Goal: Task Accomplishment & Management: Use online tool/utility

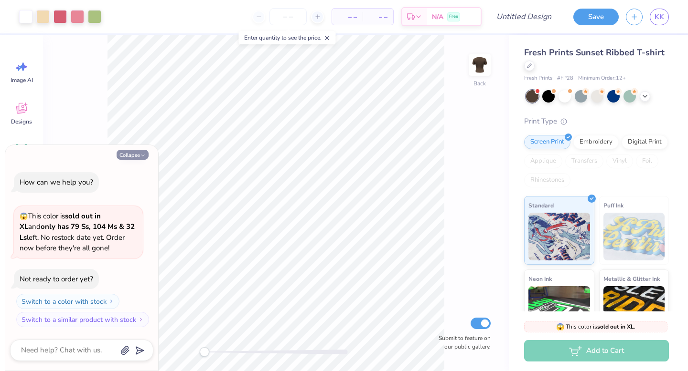
click at [128, 151] on button "Collapse" at bounding box center [133, 155] width 32 height 10
type textarea "x"
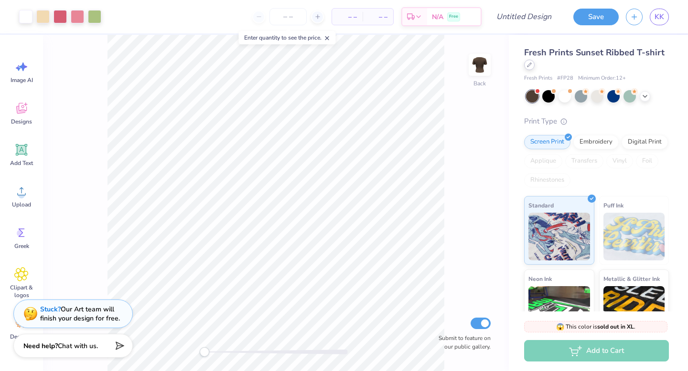
click at [527, 65] on icon at bounding box center [529, 65] width 4 height 4
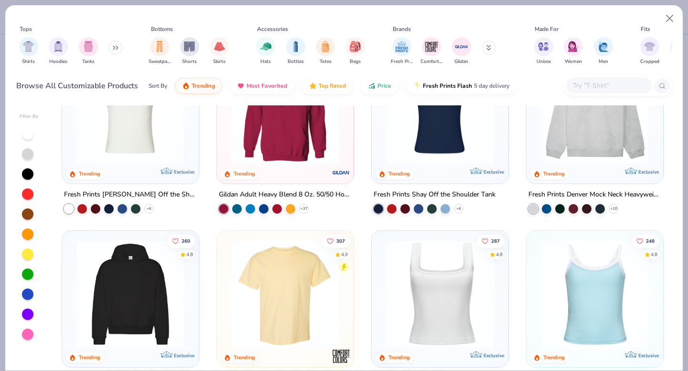
scroll to position [149, 0]
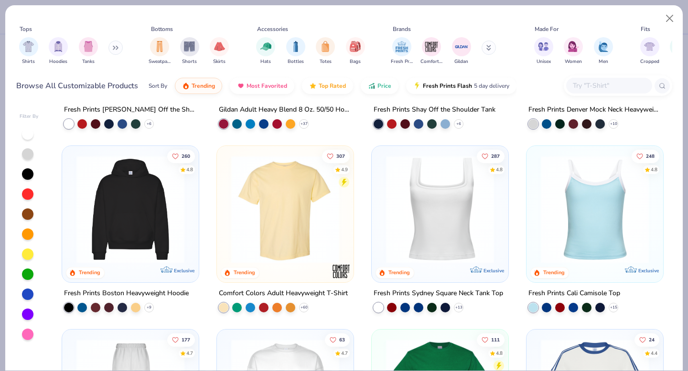
click at [243, 219] on img at bounding box center [284, 210] width 117 height 108
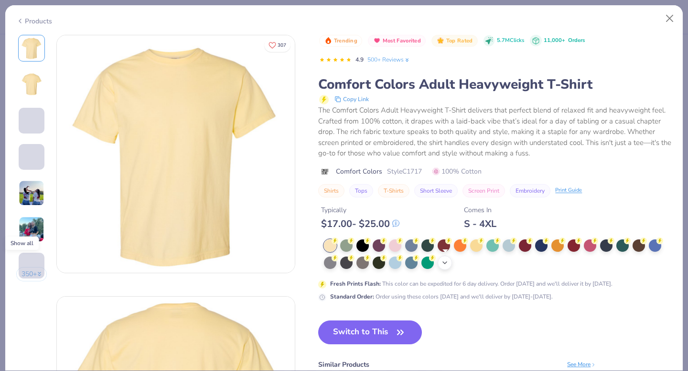
click at [442, 263] on icon at bounding box center [445, 263] width 8 height 8
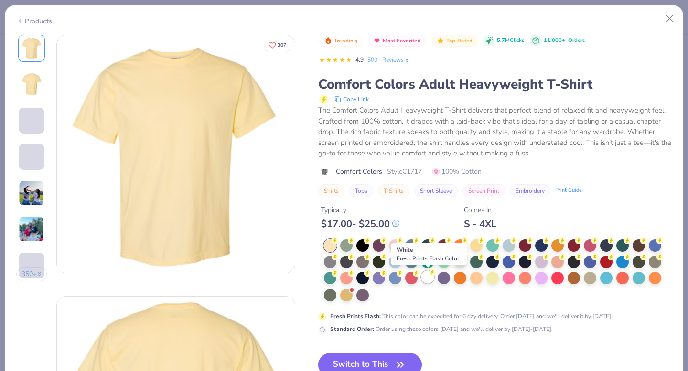
click at [427, 280] on div at bounding box center [427, 277] width 12 height 12
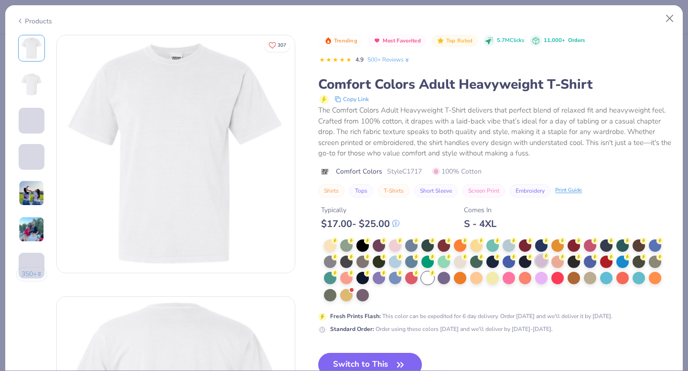
click at [535, 262] on div at bounding box center [541, 261] width 12 height 12
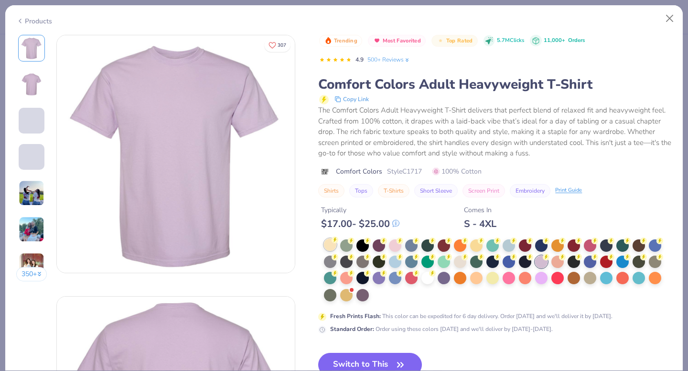
click at [327, 249] on div at bounding box center [330, 245] width 12 height 12
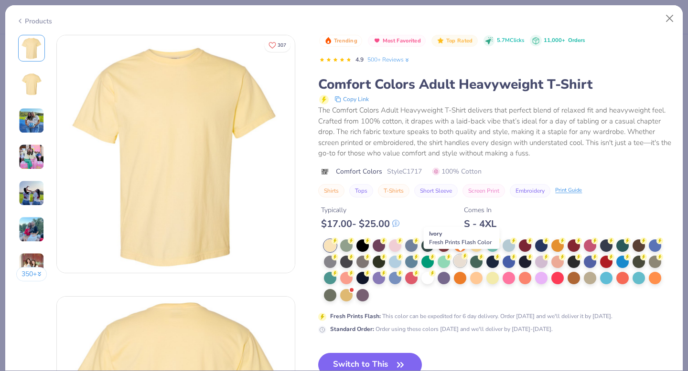
click at [460, 263] on div at bounding box center [460, 261] width 12 height 12
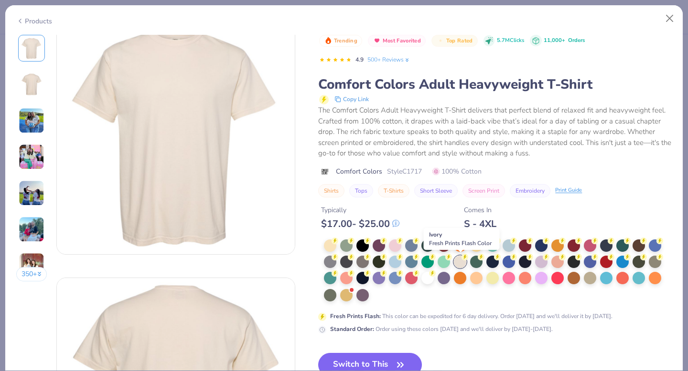
scroll to position [18, 0]
click at [424, 282] on div at bounding box center [427, 277] width 12 height 12
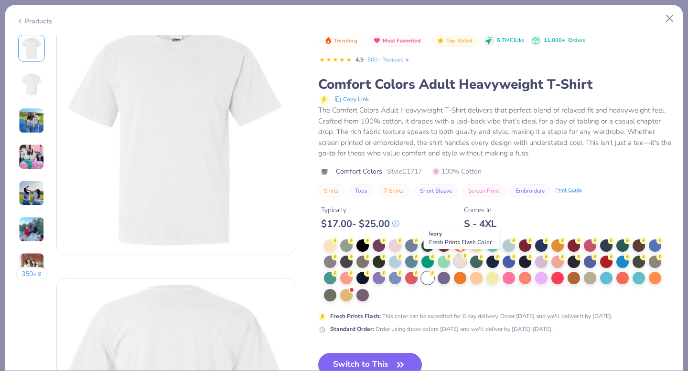
click at [458, 259] on div at bounding box center [460, 261] width 12 height 12
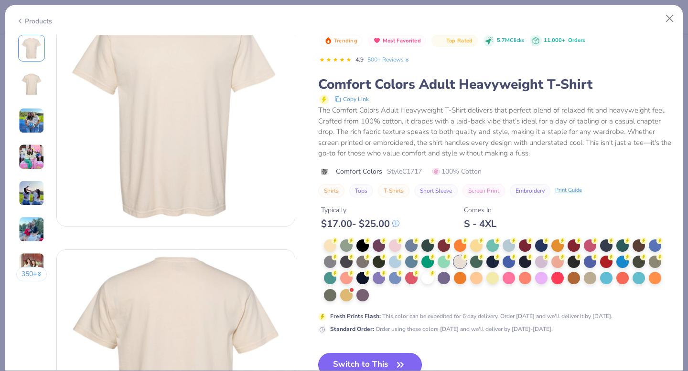
scroll to position [46, 0]
click at [382, 361] on button "Switch to This" at bounding box center [370, 365] width 104 height 24
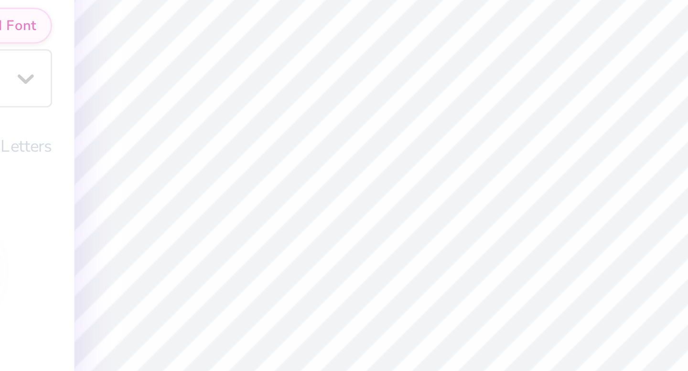
scroll to position [0, 2]
type textarea "Barn Dance 2025"
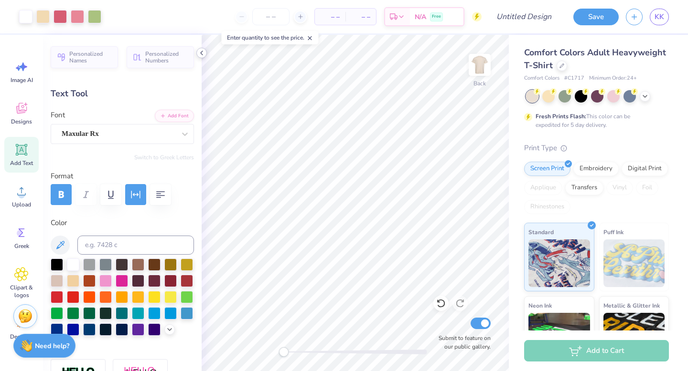
click at [199, 54] on icon at bounding box center [202, 53] width 8 height 8
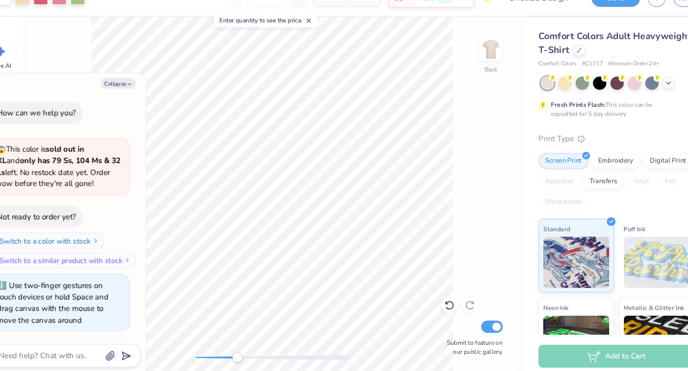
drag, startPoint x: 203, startPoint y: 353, endPoint x: 248, endPoint y: 355, distance: 44.4
click at [248, 356] on div "Accessibility label" at bounding box center [243, 353] width 10 height 10
click at [126, 98] on button "Collapse" at bounding box center [133, 97] width 32 height 10
type textarea "x"
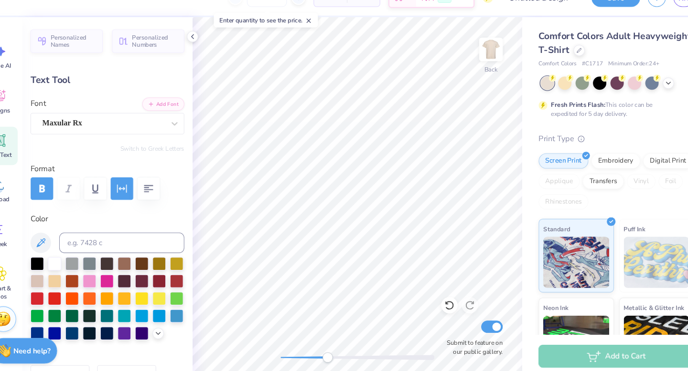
type input "4.71"
type input "0.68"
type input "9.79"
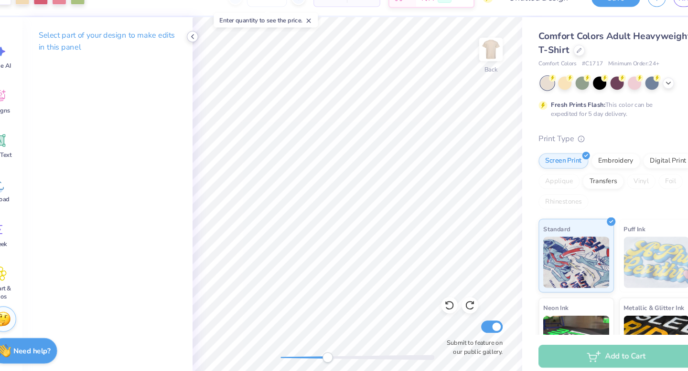
click at [201, 50] on icon at bounding box center [202, 53] width 8 height 8
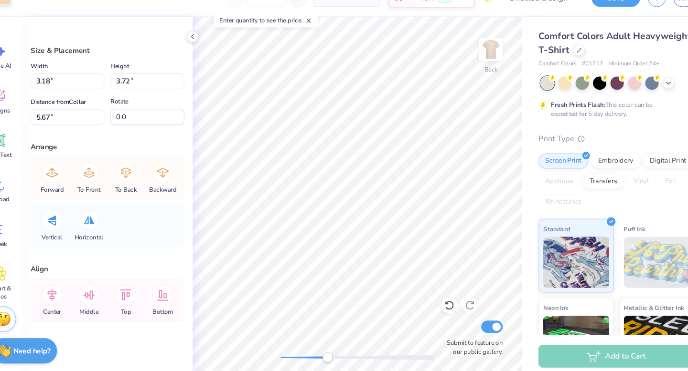
type input "3.17"
type input "3.61"
type input "2.93"
type input "6.02"
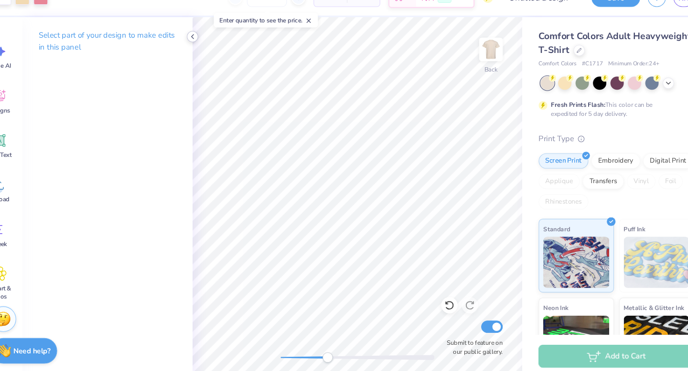
click at [200, 54] on icon at bounding box center [202, 53] width 8 height 8
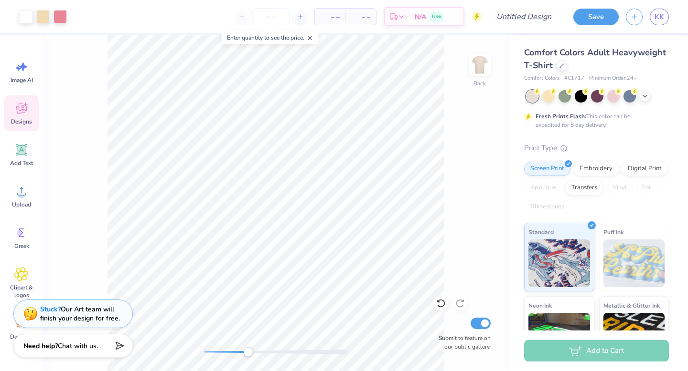
click at [24, 112] on icon at bounding box center [21, 110] width 9 height 8
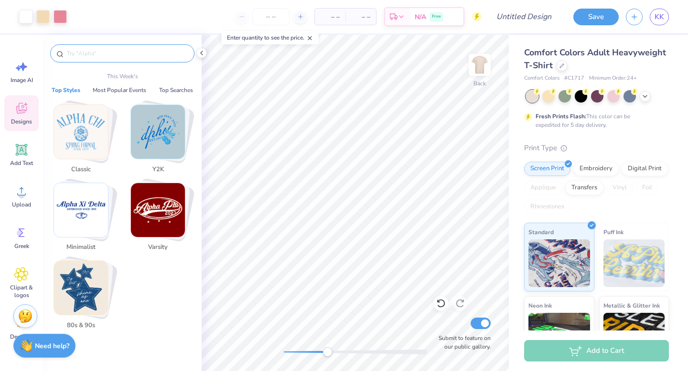
click at [107, 58] on input "text" at bounding box center [127, 54] width 122 height 10
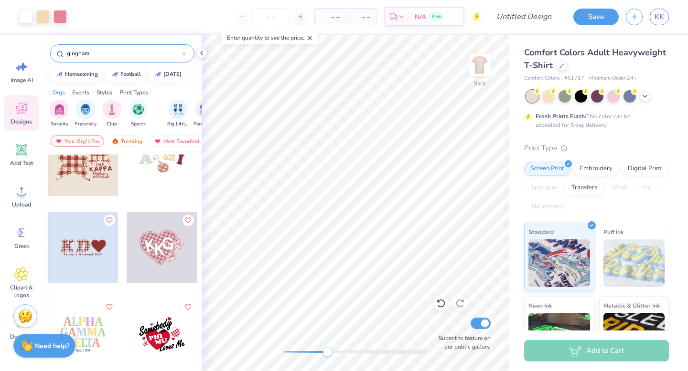
scroll to position [33, 0]
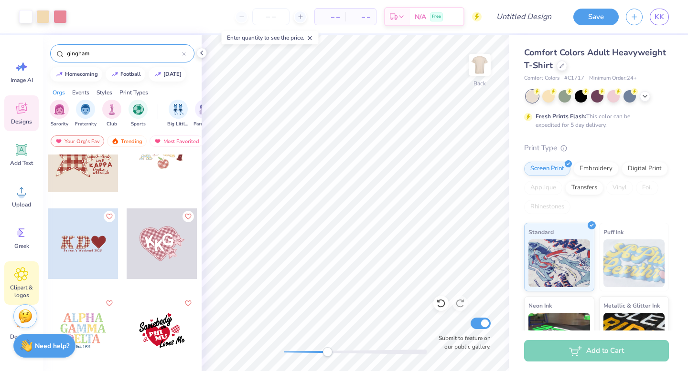
type input "gingham"
click at [23, 273] on icon at bounding box center [22, 275] width 6 height 6
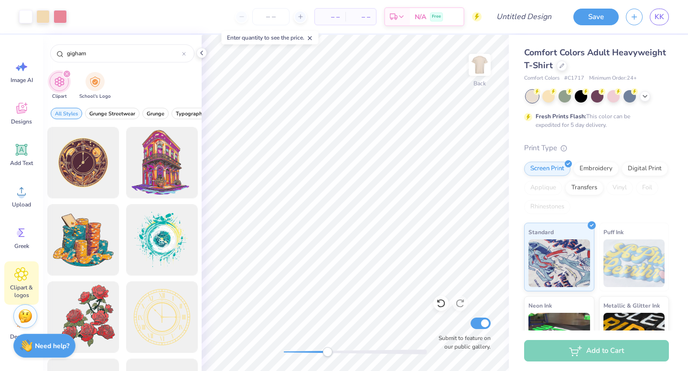
type input "gigham"
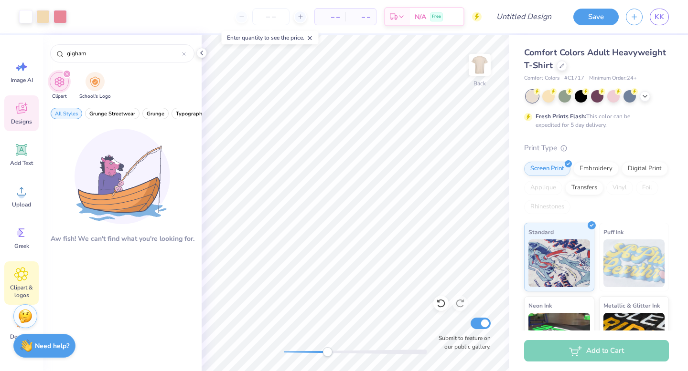
click at [20, 105] on icon at bounding box center [21, 108] width 14 height 14
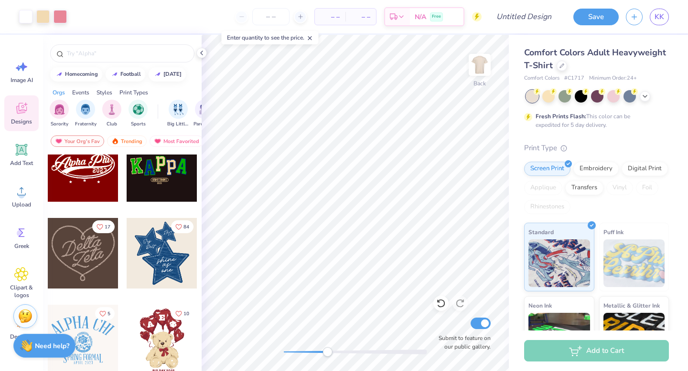
scroll to position [227, 0]
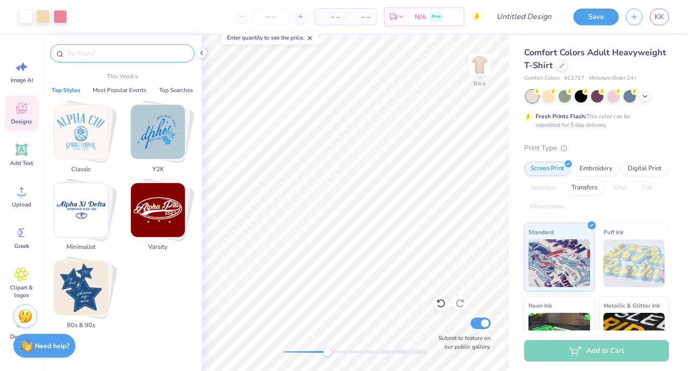
click at [82, 50] on input "text" at bounding box center [127, 54] width 122 height 10
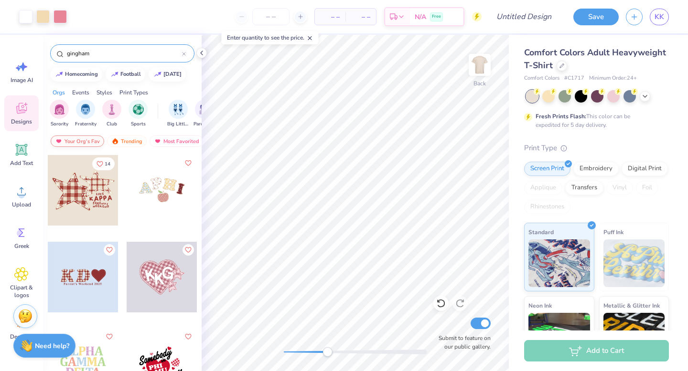
type input "gingham"
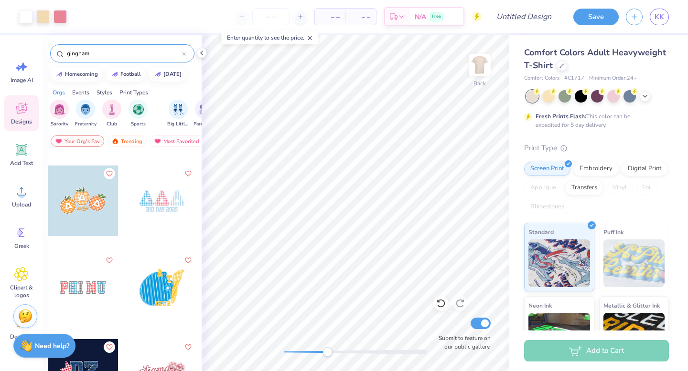
scroll to position [1051, 0]
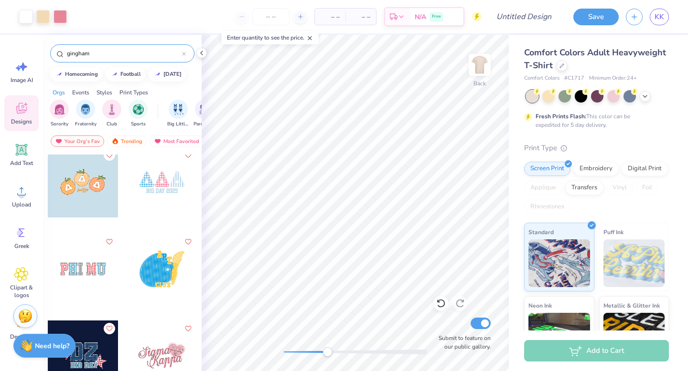
click at [170, 355] on div at bounding box center [162, 356] width 71 height 71
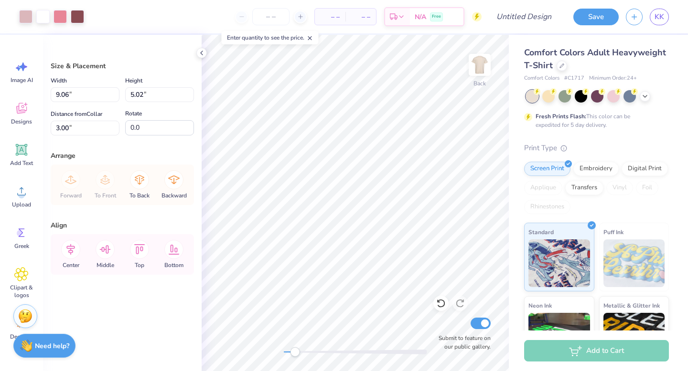
click at [294, 359] on div "Back Submit to feature on our public gallery." at bounding box center [355, 203] width 307 height 337
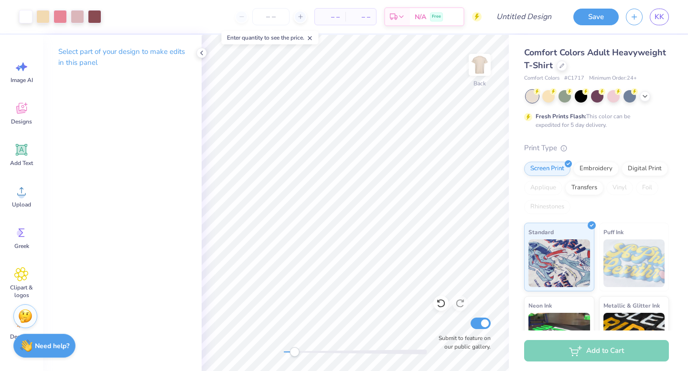
click at [202, 53] on icon at bounding box center [202, 53] width 8 height 8
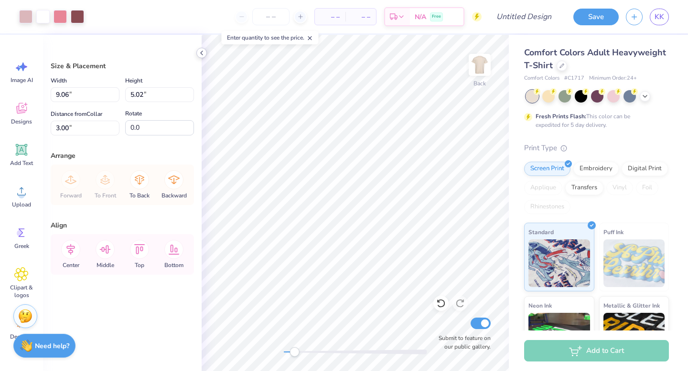
click at [201, 52] on icon at bounding box center [202, 53] width 8 height 8
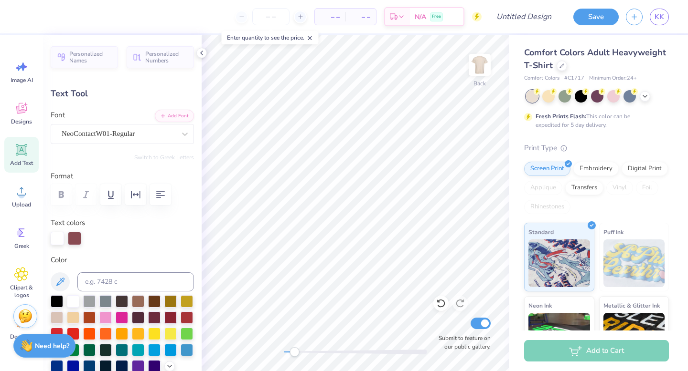
scroll to position [0, 0]
type textarea "D"
type textarea "Barn Dance"
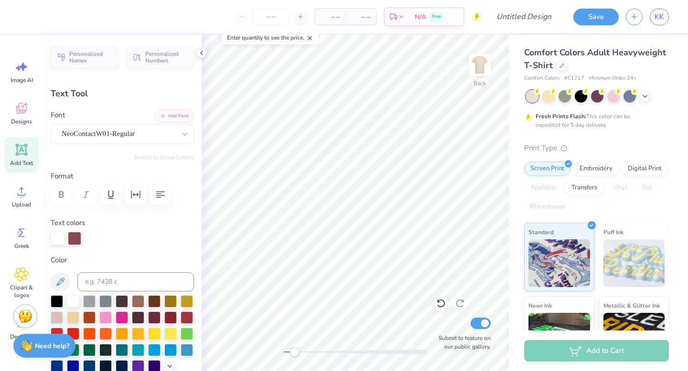
type input "0.77"
type input "0.85"
type input "12.96"
type input "2.10"
type input "2.58"
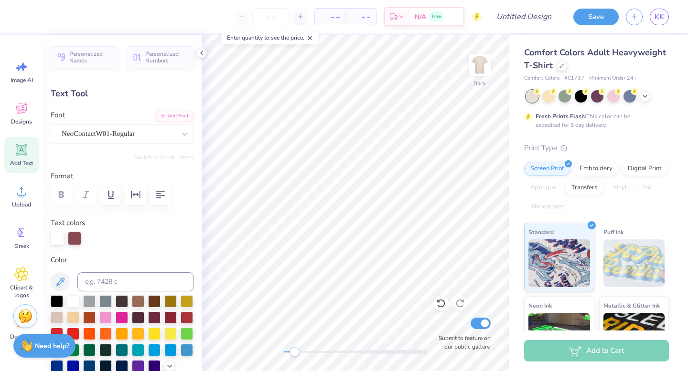
type input "11.46"
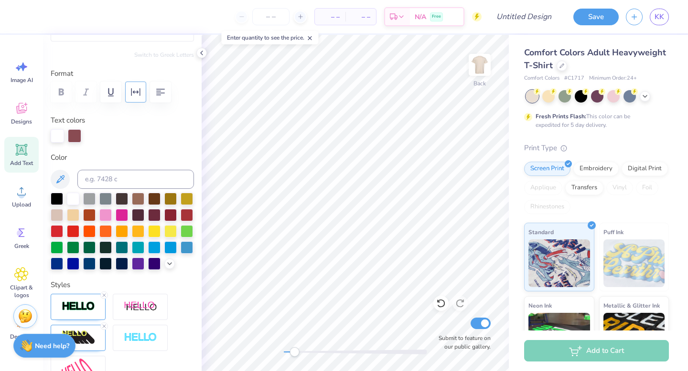
scroll to position [37, 0]
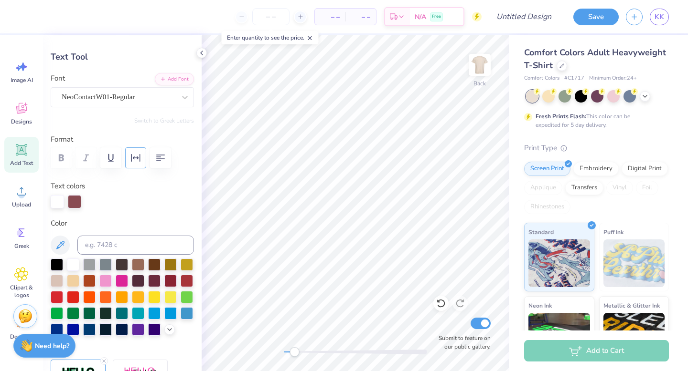
click at [136, 160] on icon "button" at bounding box center [135, 157] width 11 height 11
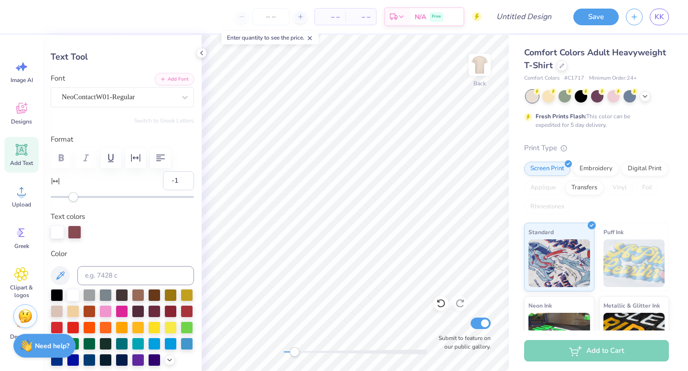
type input "0"
click at [74, 203] on div "Personalized Names Personalized Numbers Text Tool Add Font Font NeoContactW01-R…" at bounding box center [122, 203] width 159 height 337
click at [133, 234] on div at bounding box center [122, 232] width 143 height 13
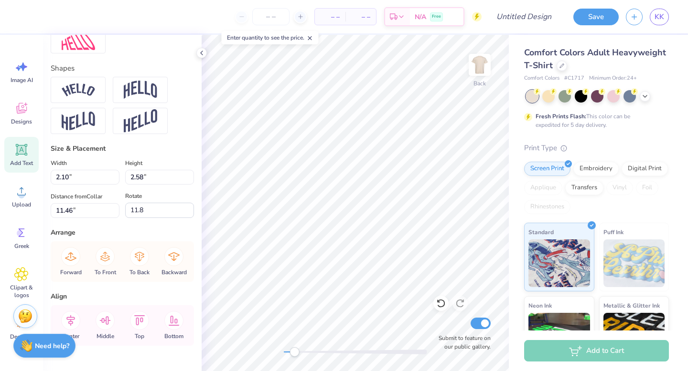
scroll to position [466, 0]
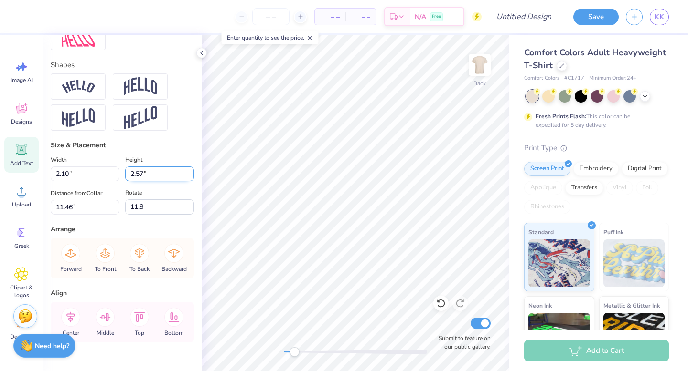
click at [190, 177] on input "2.57" at bounding box center [159, 174] width 69 height 15
click at [190, 177] on input "2.56" at bounding box center [159, 174] width 69 height 15
click at [190, 177] on input "2.55" at bounding box center [159, 174] width 69 height 15
click at [190, 177] on input "2.54" at bounding box center [159, 174] width 69 height 15
click at [189, 171] on input "2.55" at bounding box center [159, 174] width 69 height 15
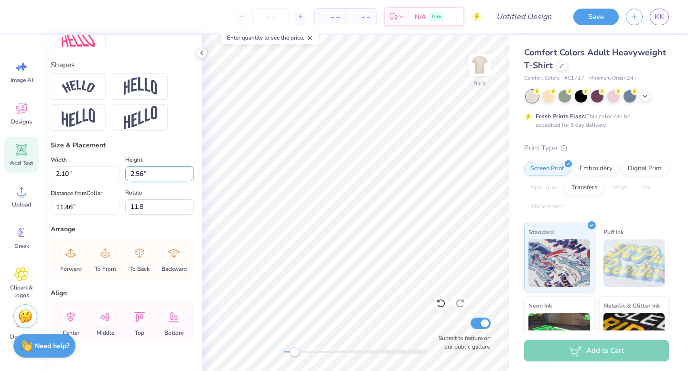
click at [189, 171] on input "2.56" at bounding box center [159, 174] width 69 height 15
click at [189, 171] on input "2.57" at bounding box center [159, 174] width 69 height 15
click at [189, 171] on input "2.58" at bounding box center [159, 174] width 69 height 15
click at [189, 178] on input "2.57" at bounding box center [159, 174] width 69 height 15
click at [189, 178] on input "2.56" at bounding box center [159, 174] width 69 height 15
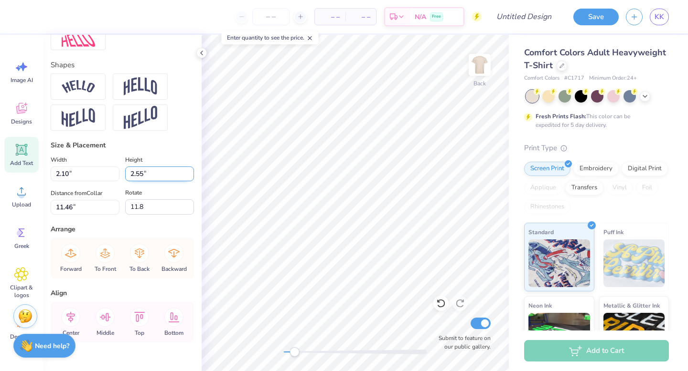
click at [189, 178] on input "2.55" at bounding box center [159, 174] width 69 height 15
click at [189, 178] on input "2.54" at bounding box center [159, 174] width 69 height 15
click at [188, 172] on input "2.55" at bounding box center [159, 174] width 69 height 15
click at [188, 172] on input "2.56" at bounding box center [159, 174] width 69 height 15
click at [188, 172] on input "2.57" at bounding box center [159, 174] width 69 height 15
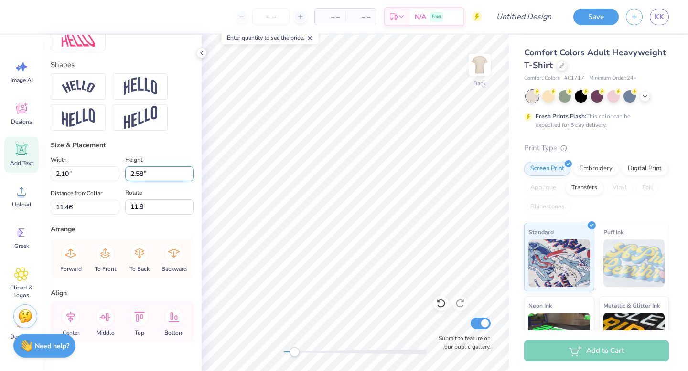
type input "2.58"
click at [188, 172] on input "2.58" at bounding box center [159, 174] width 69 height 15
type input "6.78"
type input "2.56"
type input "13.69"
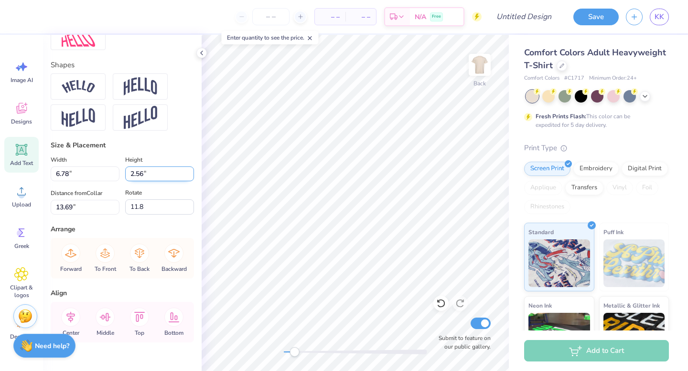
type input "-7.2"
type input "2.10"
type input "2.58"
type input "11.46"
type input "11.8"
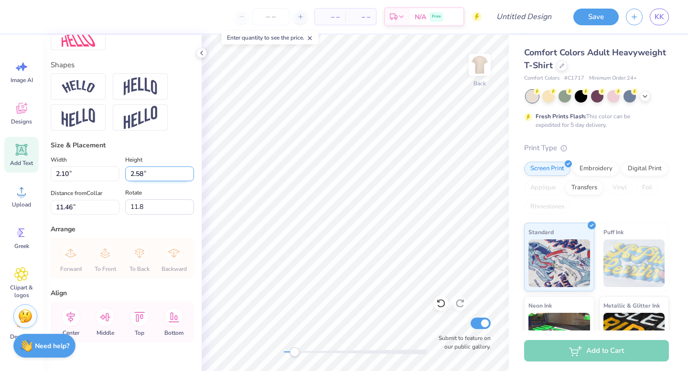
scroll to position [0, 0]
type input "6.78"
type input "2.56"
type input "13.70"
type input "-7.2"
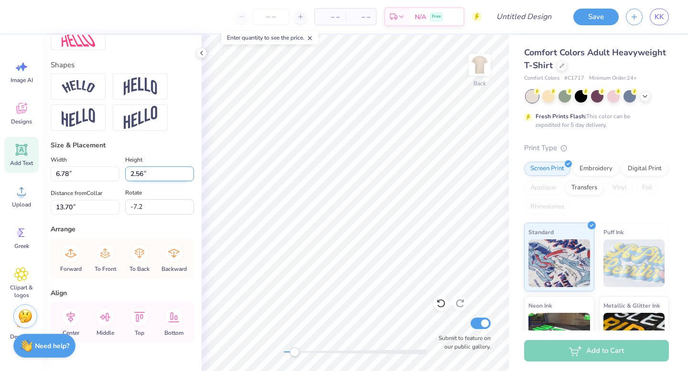
type input "2.10"
type input "2.58"
type input "11.46"
type input "11.8"
type input "6.78"
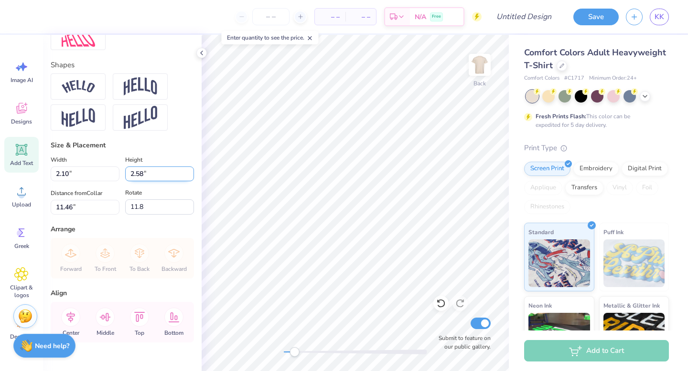
type input "2.56"
type input "13.70"
type input "-7.2"
type input "2.10"
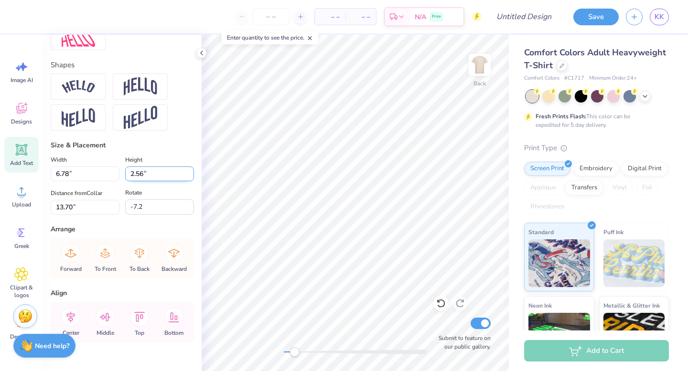
type input "2.58"
type input "11.46"
type input "11.8"
click at [189, 170] on input "2.59" at bounding box center [159, 174] width 69 height 15
click at [189, 170] on input "2.6" at bounding box center [159, 174] width 69 height 15
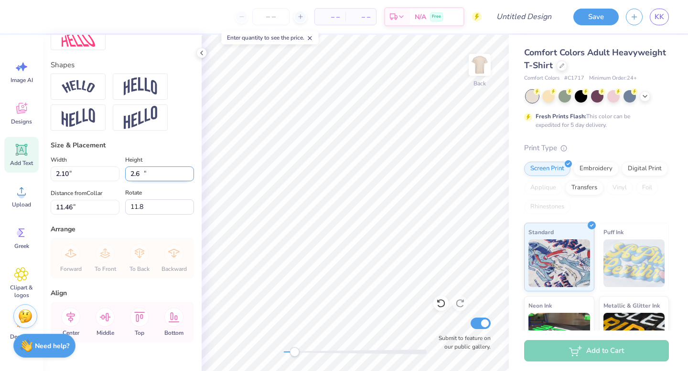
type input "2.61"
click at [189, 170] on input "2.61" at bounding box center [159, 174] width 69 height 15
type input "2.48"
click at [189, 179] on input "2.61" at bounding box center [159, 174] width 69 height 15
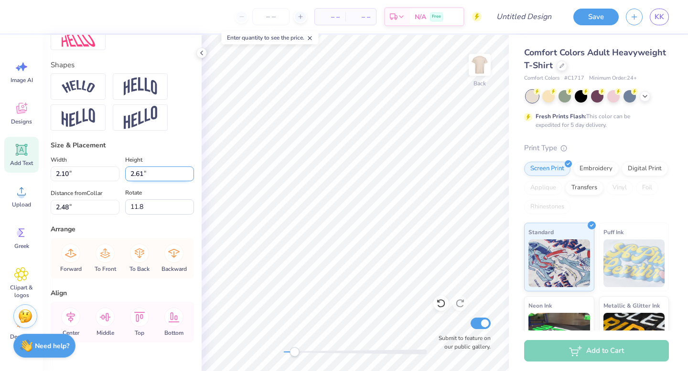
click at [189, 179] on input "2.61" at bounding box center [159, 174] width 69 height 15
click at [189, 178] on input "2.6" at bounding box center [159, 174] width 69 height 15
click at [189, 178] on input "2.59" at bounding box center [159, 174] width 69 height 15
click at [189, 178] on input "2.58" at bounding box center [159, 174] width 69 height 15
click at [166, 174] on input "2.58" at bounding box center [159, 174] width 69 height 15
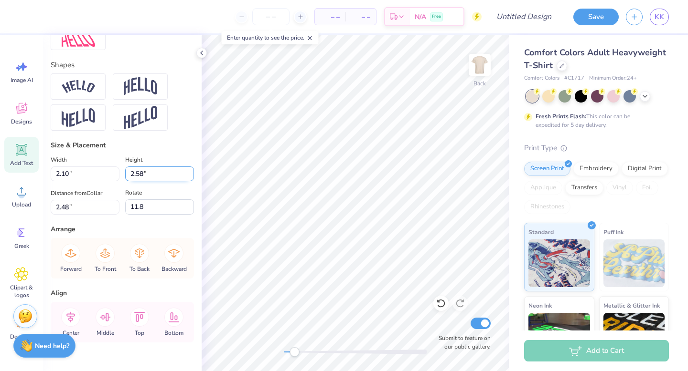
click at [166, 174] on input "2.58" at bounding box center [159, 174] width 69 height 15
type input "1"
type input "0.81"
type input "1.00"
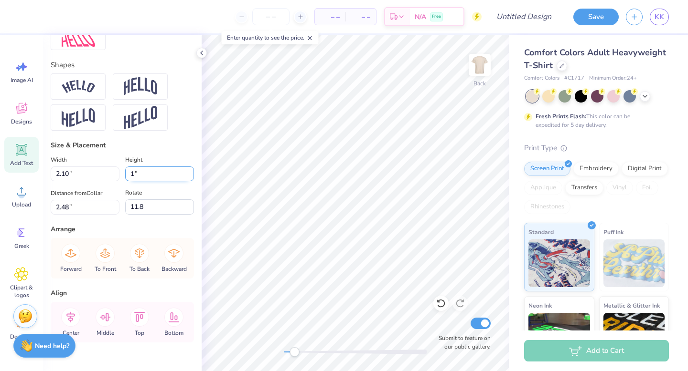
type input "3.28"
drag, startPoint x: 142, startPoint y: 173, endPoint x: 116, endPoint y: 174, distance: 26.7
click at [115, 174] on div "Width 0.81 0.81 " Height 1.00 1.00 "" at bounding box center [122, 167] width 143 height 27
type input "2.6"
type input "2.11"
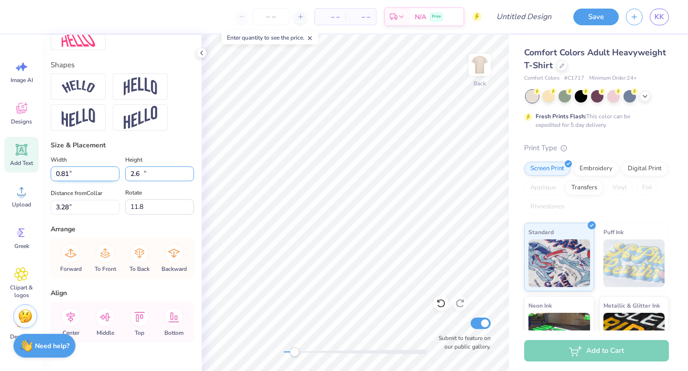
type input "2.60"
type input "2.48"
type input "2.39"
type input "2.94"
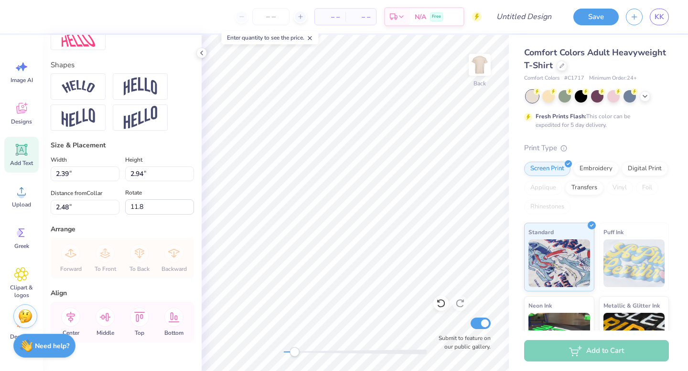
type textarea "Barn Dance"
type input "0.0"
type input "4.28"
type input "1.77"
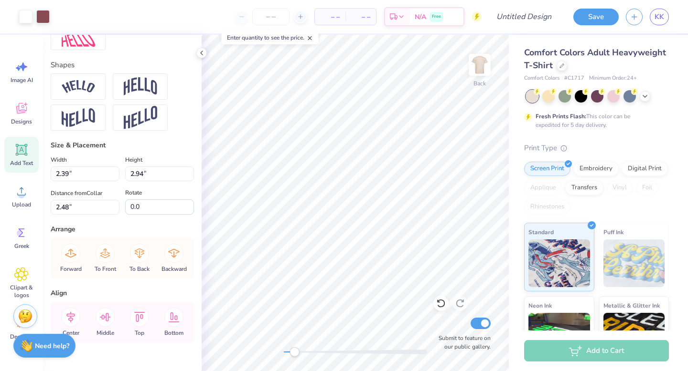
type input "2.98"
type input "11.8"
type textarea "Barn Dance"
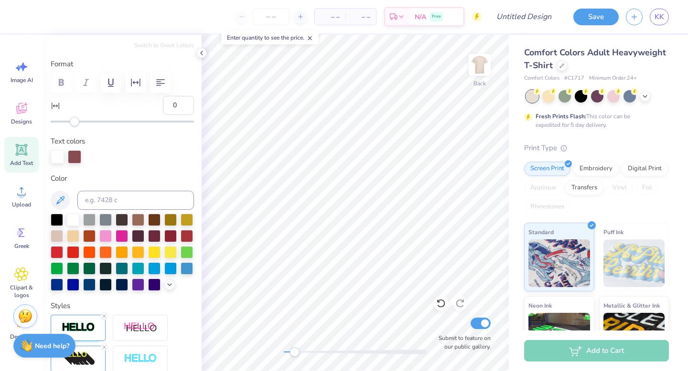
scroll to position [44, 0]
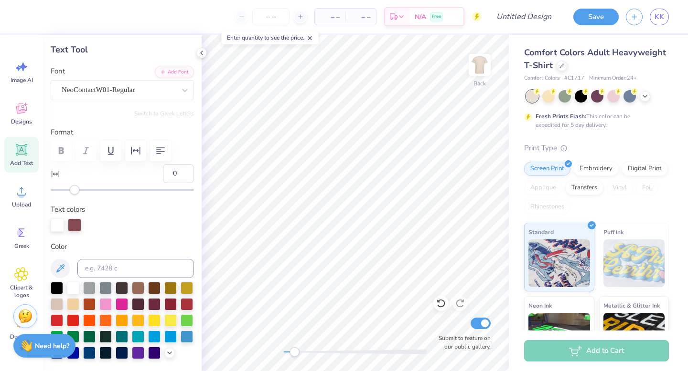
click at [54, 173] on icon at bounding box center [56, 175] width 10 height 10
click at [163, 173] on input "0" at bounding box center [178, 173] width 31 height 19
click at [54, 173] on icon at bounding box center [56, 175] width 10 height 10
click at [163, 173] on input "0" at bounding box center [178, 173] width 31 height 19
click at [164, 155] on icon "button" at bounding box center [160, 150] width 11 height 11
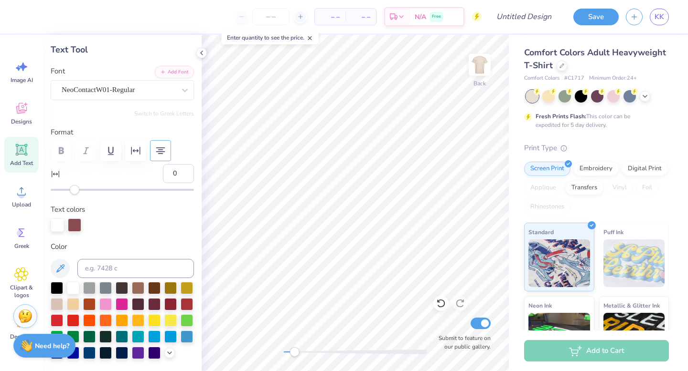
click at [161, 155] on icon "button" at bounding box center [160, 150] width 11 height 11
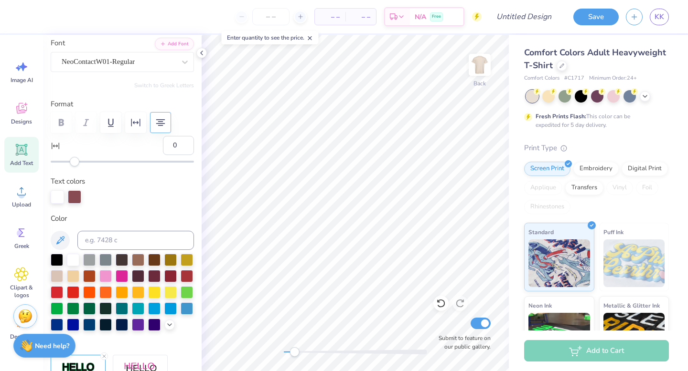
scroll to position [0, 0]
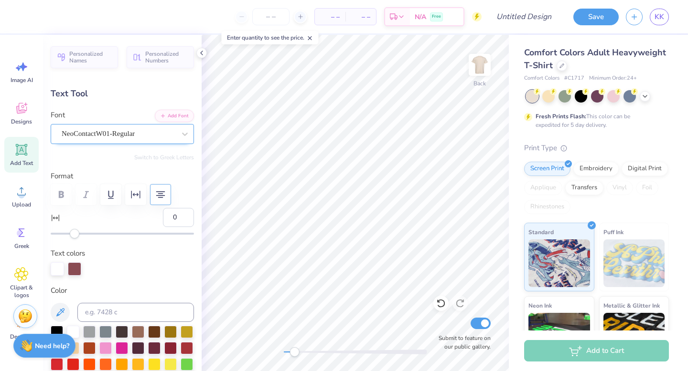
click at [119, 141] on div "NeoContactW01-Regular" at bounding box center [122, 134] width 143 height 20
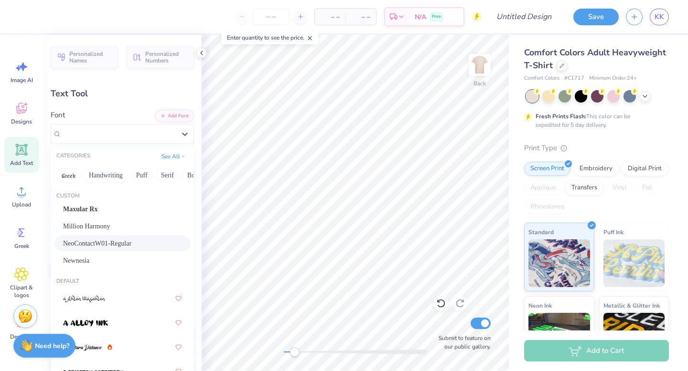
click at [118, 243] on div "NeoContactW01-Regular" at bounding box center [122, 244] width 118 height 10
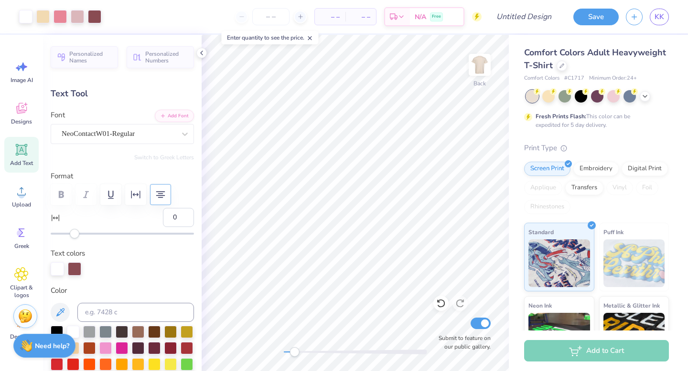
type input "0.0"
type input "2.41"
type input "2.94"
type input "2.49"
type input "11.8"
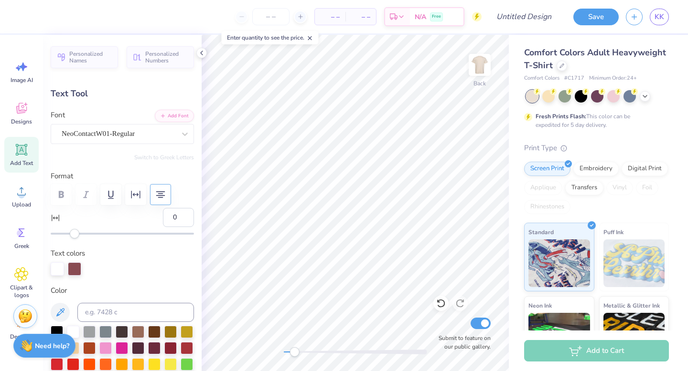
type input "2.22"
type input "2.70"
type input "11.16"
type input "1.74"
type input "2.11"
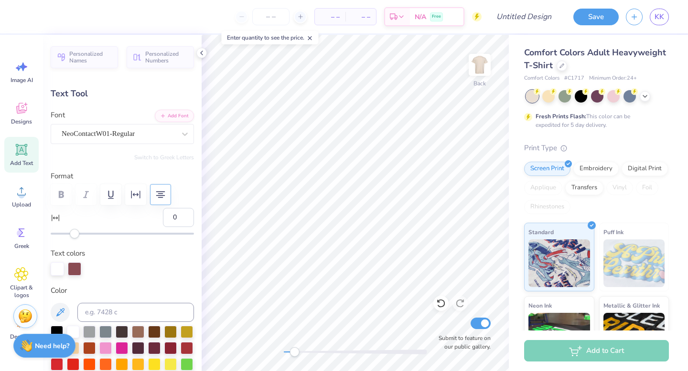
type input "11.67"
type input "1.98"
type input "2.41"
type input "11.37"
type input "11.8"
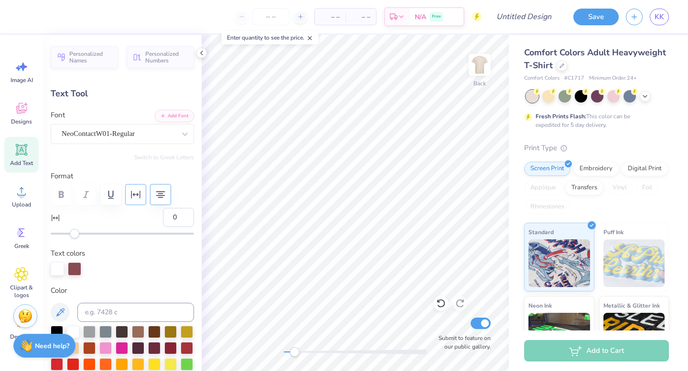
click at [133, 199] on icon "button" at bounding box center [135, 194] width 11 height 11
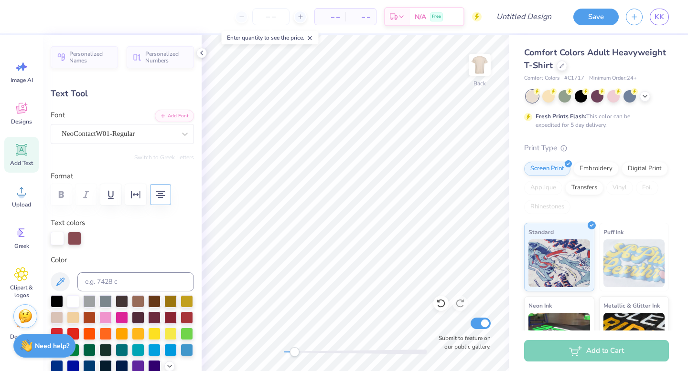
type input "2.25"
type input "2.73"
type input "11.30"
type input "0.0"
type input "3.90"
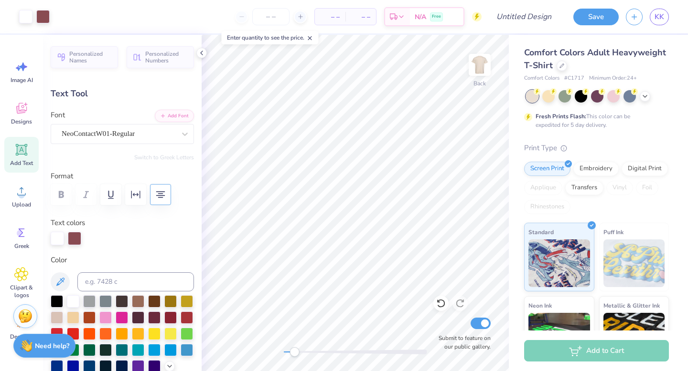
type input "11.8"
type input "2.39"
type input "2.91"
type input "3.91"
click at [133, 200] on icon "button" at bounding box center [135, 194] width 11 height 11
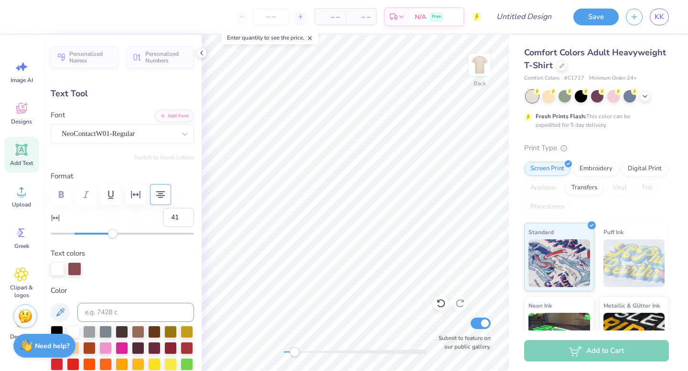
type input "42"
drag, startPoint x: 79, startPoint y: 234, endPoint x: 125, endPoint y: 233, distance: 45.9
click at [125, 233] on div "Accessibility label" at bounding box center [125, 234] width 10 height 10
type input "1"
drag, startPoint x: 125, startPoint y: 233, endPoint x: 75, endPoint y: 240, distance: 49.7
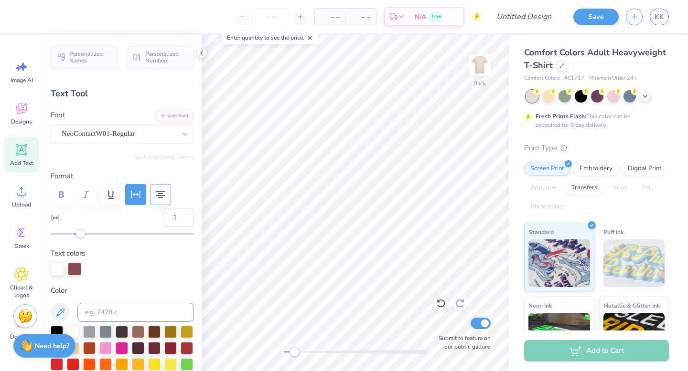
click at [75, 240] on div "Personalized Names Personalized Numbers Text Tool Add Font Font NeoContactW01-R…" at bounding box center [122, 203] width 159 height 337
type input "0"
click at [75, 235] on div "Accessibility label" at bounding box center [75, 234] width 10 height 10
type input "2.44"
type input "2.96"
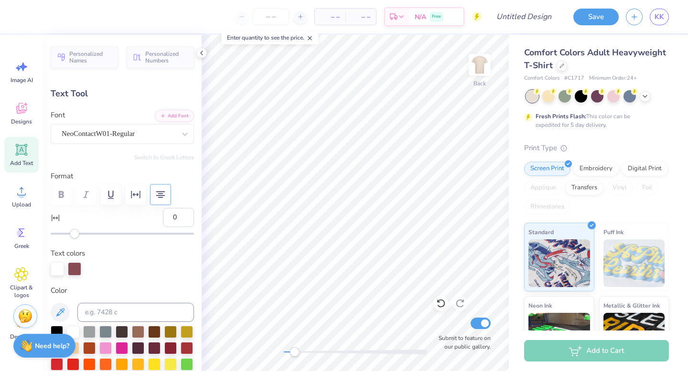
type input "3.85"
type input "11.8"
type textarea "Barn Dance"
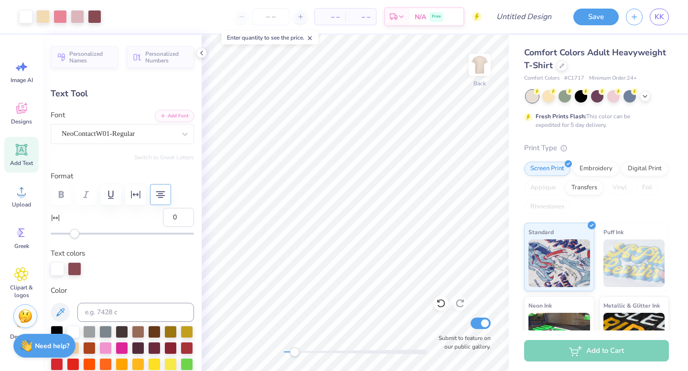
type input "0.0"
type input "4.32"
type input "1.79"
type input "4.35"
type input "11.8"
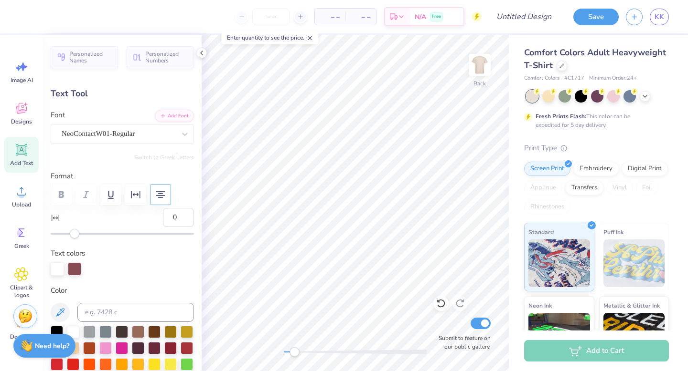
type input "3.05"
type input "1.26"
type input "4.77"
type input "0.77"
type input "0.85"
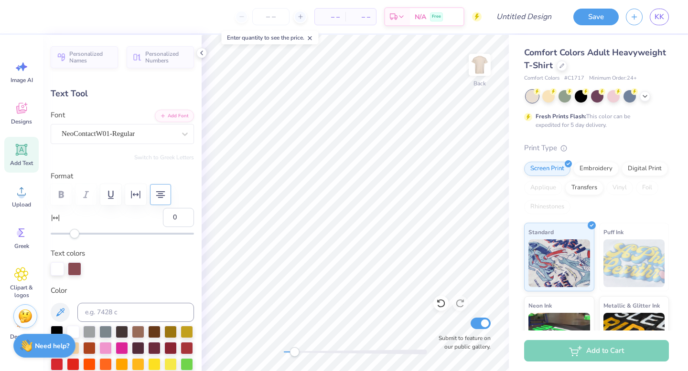
type input "11.65"
type input "0.0"
type input "12.85"
type input "0.0"
type input "6.19"
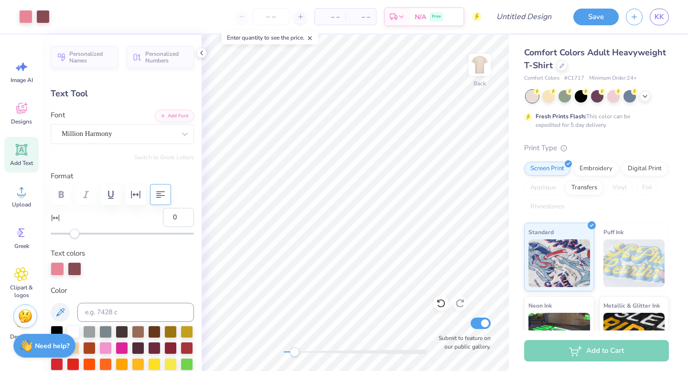
type input "2.54"
type input "12.07"
type input "-7.2"
type textarea "Alpha"
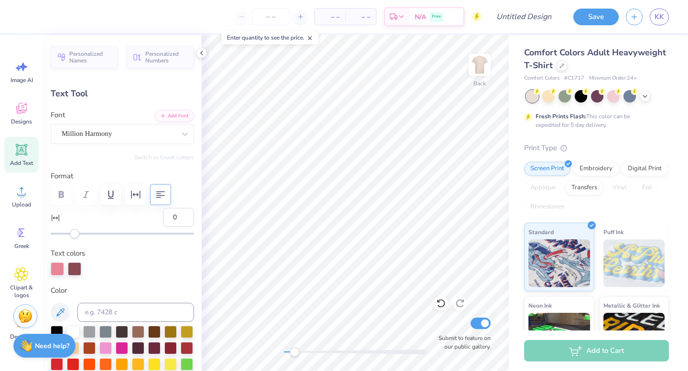
type input "6.78"
type input "2.56"
type input "13.70"
type textarea "Chi"
type input "0.0"
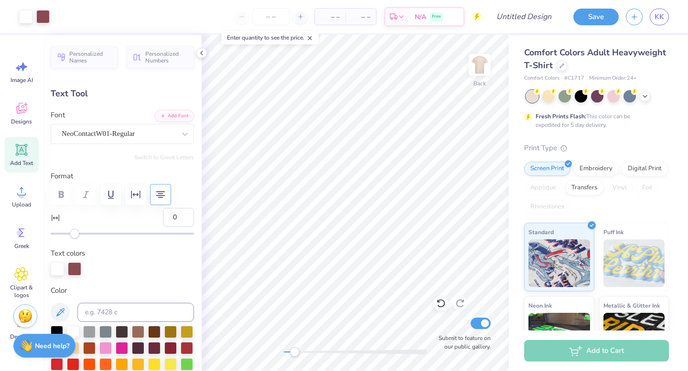
type input "3.05"
type input "1.26"
type input "11.65"
type input "11.8"
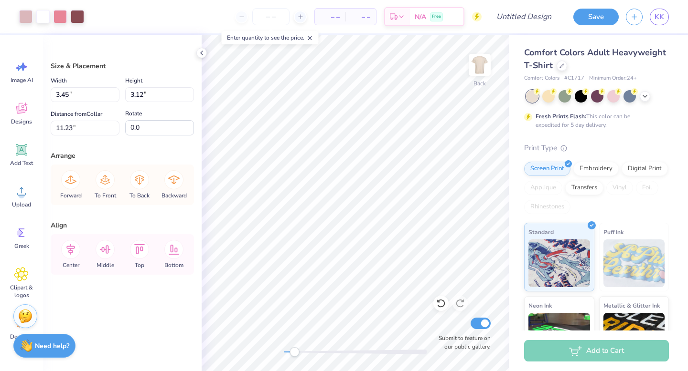
type input "14.18"
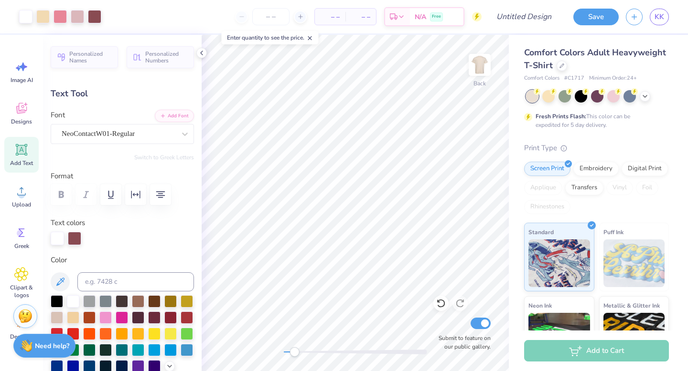
type input "0.0"
type input "14.57"
type input "0.0"
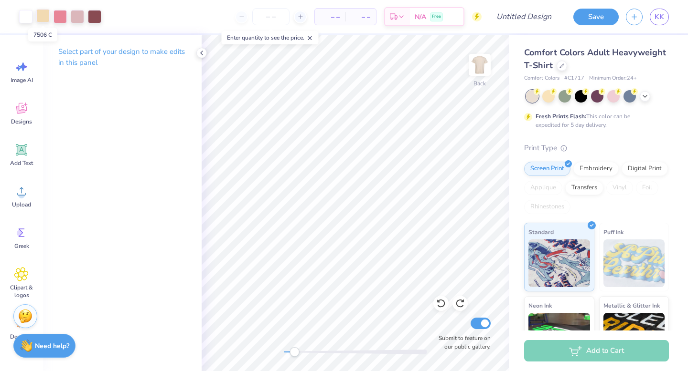
click at [46, 20] on div at bounding box center [42, 15] width 13 height 13
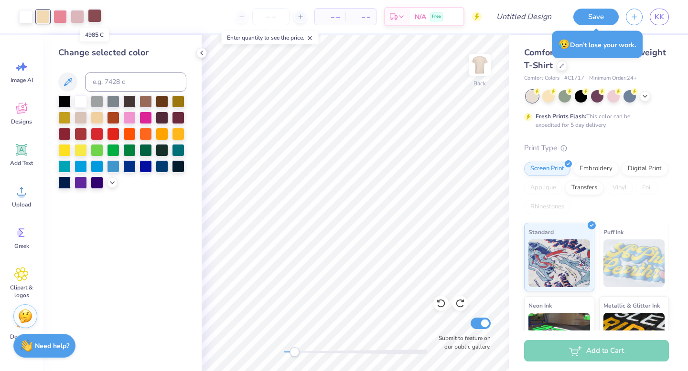
click at [96, 21] on div at bounding box center [94, 15] width 13 height 13
click at [46, 18] on div at bounding box center [42, 15] width 13 height 13
click at [44, 19] on div at bounding box center [42, 16] width 13 height 13
click at [94, 87] on input at bounding box center [135, 82] width 101 height 19
type input "4985"
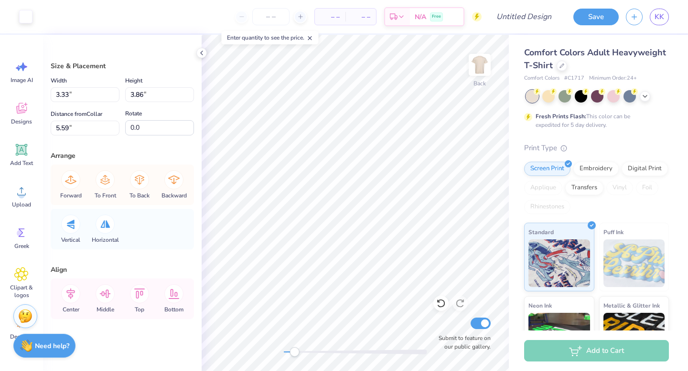
type input "5.93"
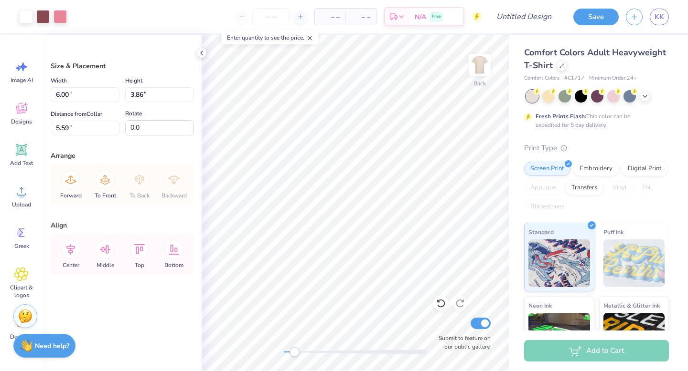
type input "1.91"
type input "1.23"
type input "7.25"
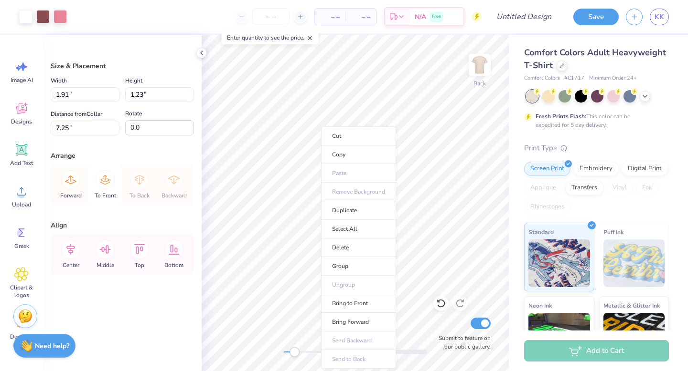
click at [105, 179] on icon at bounding box center [105, 180] width 10 height 10
click at [105, 180] on div "Forward To Front To Back Backward" at bounding box center [122, 185] width 138 height 41
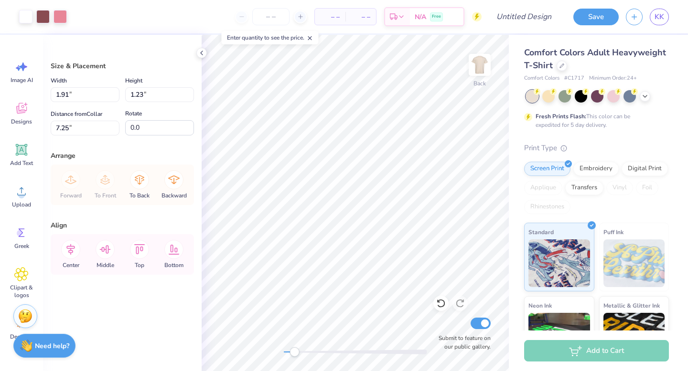
type input "15.42"
type input "3.00"
click at [337, 358] on div "Back Submit to feature on our public gallery." at bounding box center [355, 203] width 307 height 337
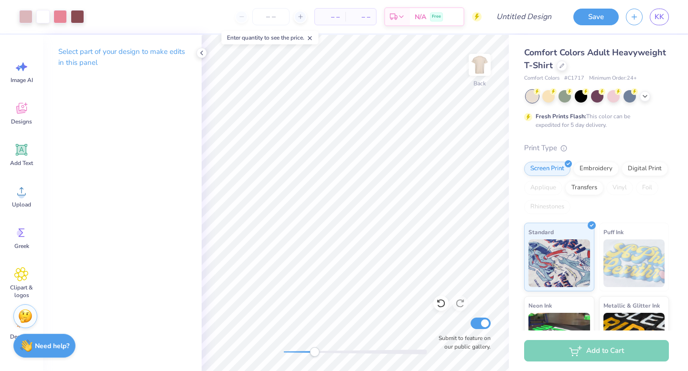
click at [313, 357] on div "Back Submit to feature on our public gallery." at bounding box center [355, 203] width 307 height 337
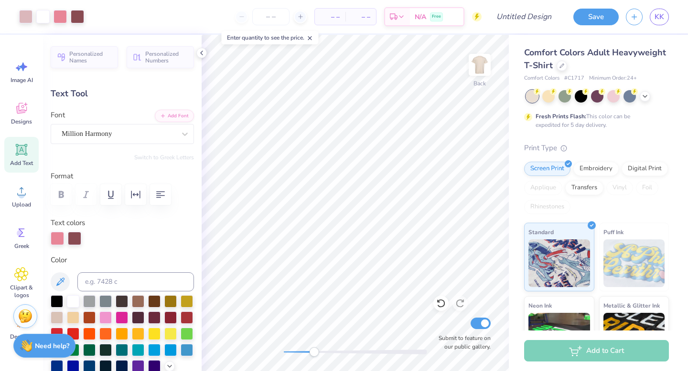
type input "0.0"
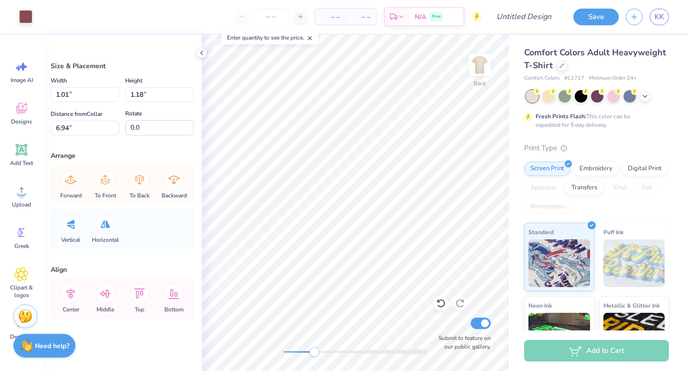
type input "1.03"
type input "1.20"
type input "6.93"
type input "1.01"
type input "1.18"
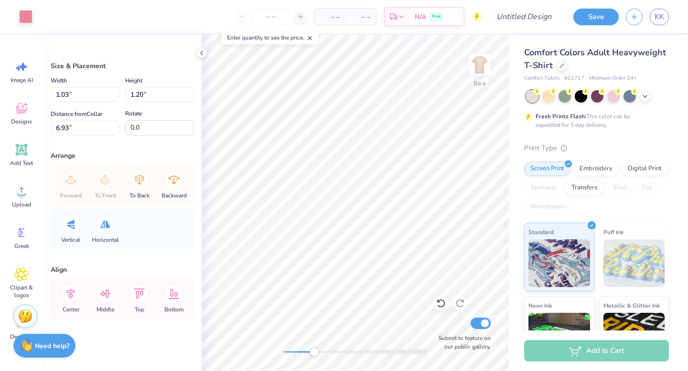
type input "6.94"
drag, startPoint x: 313, startPoint y: 351, endPoint x: 380, endPoint y: 356, distance: 67.5
click at [381, 356] on div "Accessibility label" at bounding box center [381, 353] width 10 height 10
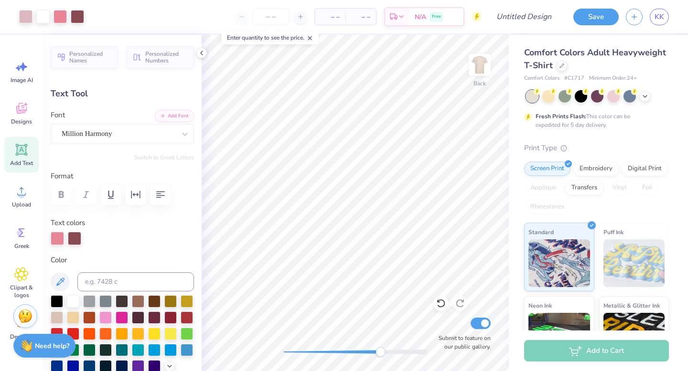
type input "0.0"
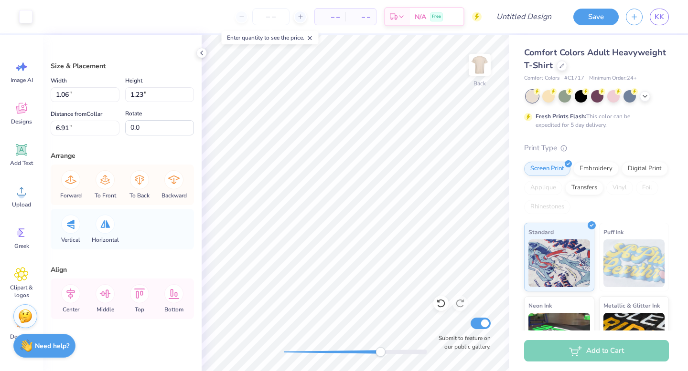
type input "1.06"
type input "1.23"
type input "6.91"
click at [26, 19] on div at bounding box center [25, 15] width 13 height 13
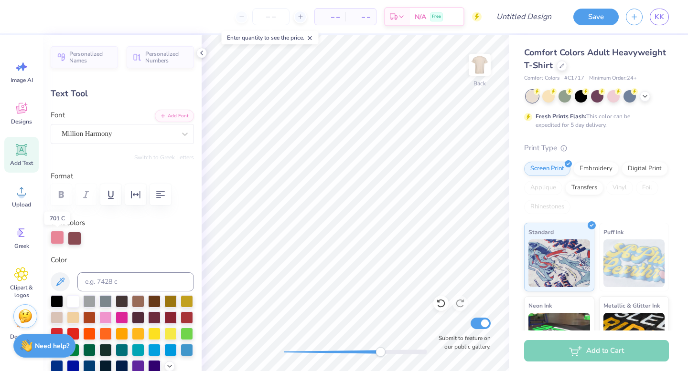
click at [54, 239] on div at bounding box center [57, 237] width 13 height 13
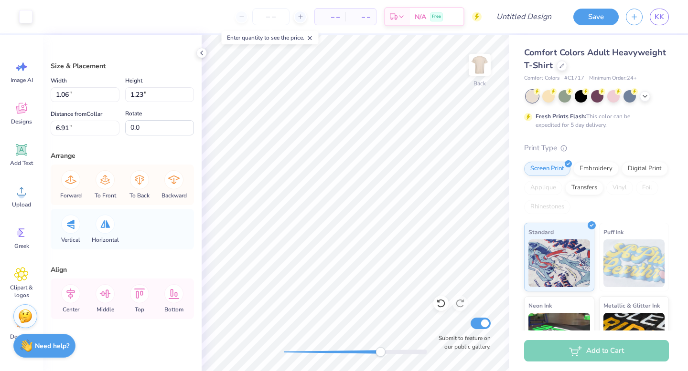
type input "1.06"
type input "1.23"
type input "6.91"
click at [22, 10] on div at bounding box center [25, 15] width 13 height 13
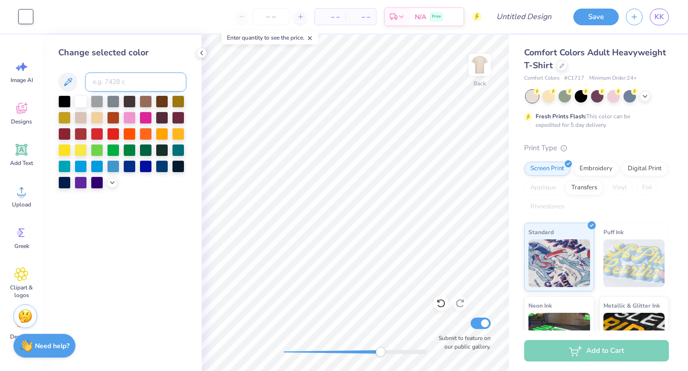
click at [111, 83] on input at bounding box center [135, 82] width 101 height 19
type input "701"
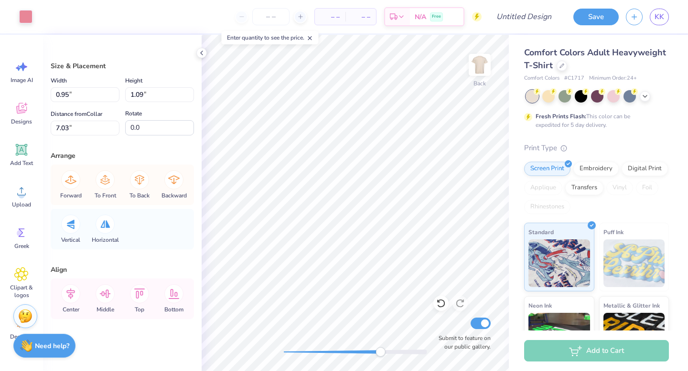
type input "0.94"
type input "1.08"
type input "7.05"
type input "0.95"
type input "1.09"
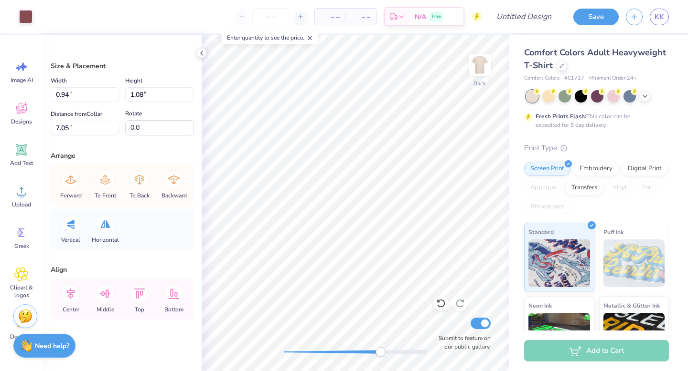
type input "7.03"
type input "0.99"
type input "1.12"
type input "7.01"
click at [25, 18] on div at bounding box center [25, 15] width 13 height 13
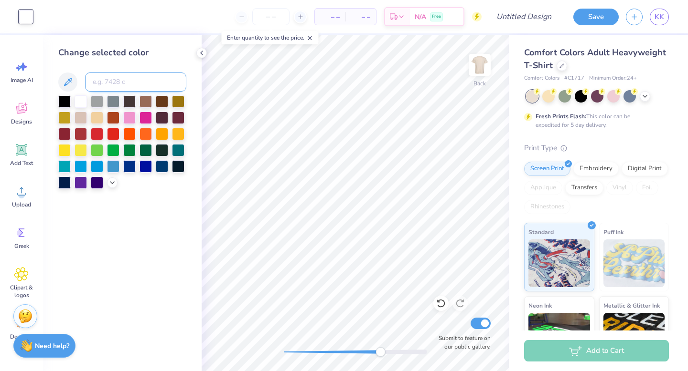
click at [90, 81] on input at bounding box center [135, 82] width 101 height 19
type input "701"
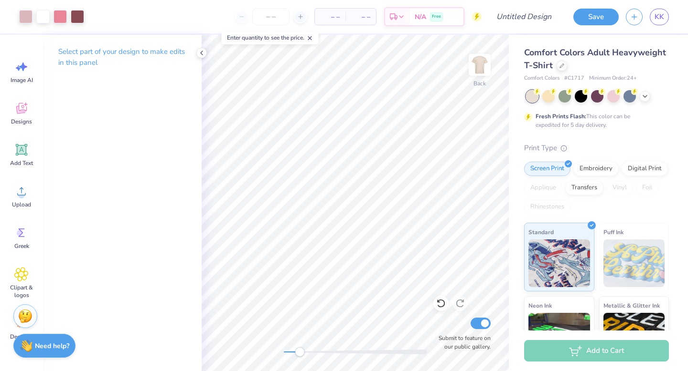
drag, startPoint x: 378, startPoint y: 351, endPoint x: 300, endPoint y: 353, distance: 77.9
click at [299, 354] on div "Accessibility label" at bounding box center [300, 353] width 10 height 10
drag, startPoint x: 298, startPoint y: 354, endPoint x: 337, endPoint y: 353, distance: 38.7
click at [336, 354] on div "Accessibility label" at bounding box center [334, 353] width 10 height 10
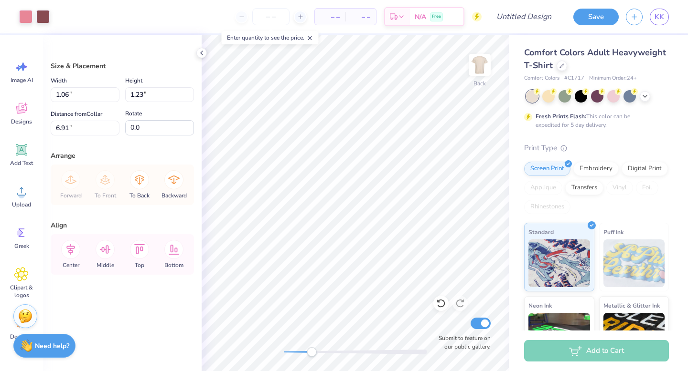
drag, startPoint x: 337, startPoint y: 350, endPoint x: 308, endPoint y: 355, distance: 29.0
click at [308, 355] on div "Accessibility label" at bounding box center [312, 353] width 10 height 10
type input "1.91"
type input "2.54"
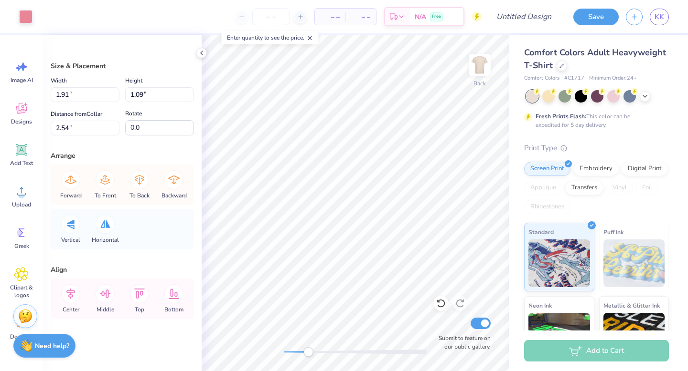
type input "0.95"
type input "1.09"
type input "7.03"
drag, startPoint x: 308, startPoint y: 354, endPoint x: 375, endPoint y: 350, distance: 67.9
click at [375, 350] on div "Accessibility label" at bounding box center [376, 353] width 10 height 10
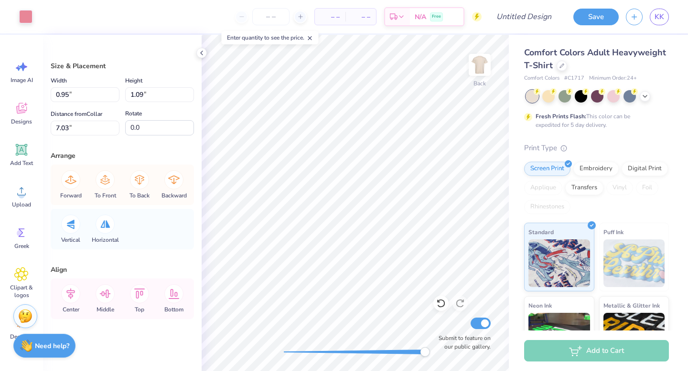
drag, startPoint x: 371, startPoint y: 351, endPoint x: 425, endPoint y: 357, distance: 53.8
click at [425, 357] on div "Accessibility label" at bounding box center [425, 353] width 10 height 10
type input "0.94"
type input "1.08"
type input "2.67"
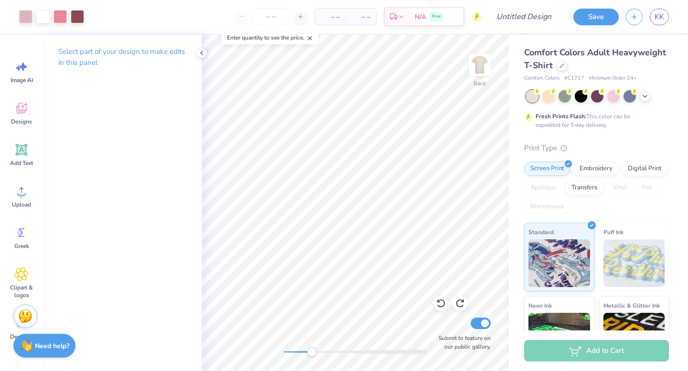
drag, startPoint x: 424, startPoint y: 354, endPoint x: 305, endPoint y: 354, distance: 119.4
click at [307, 354] on div "Accessibility label" at bounding box center [312, 353] width 10 height 10
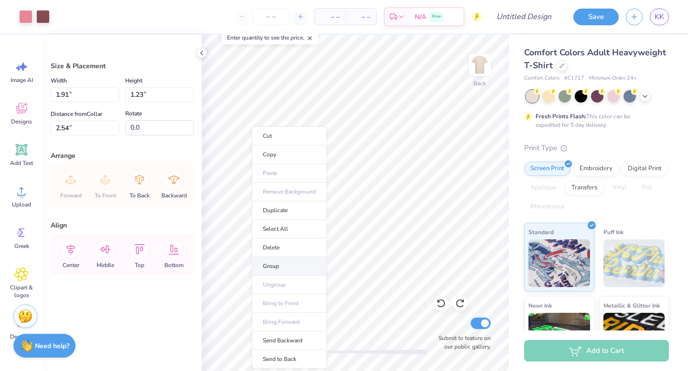
click at [264, 264] on li "Group" at bounding box center [289, 266] width 75 height 19
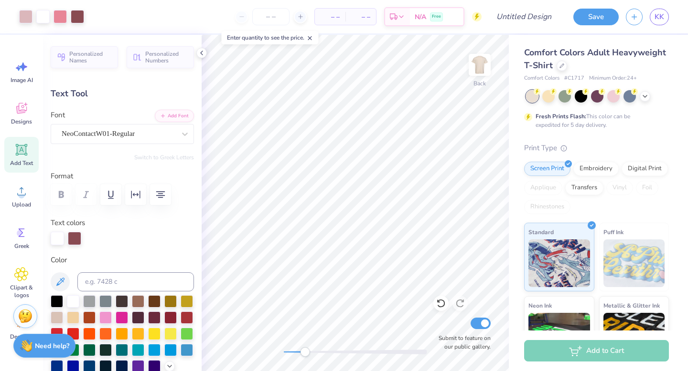
type input "0.0"
type input "0.77"
type input "0.85"
type input "7.10"
type input "11.8"
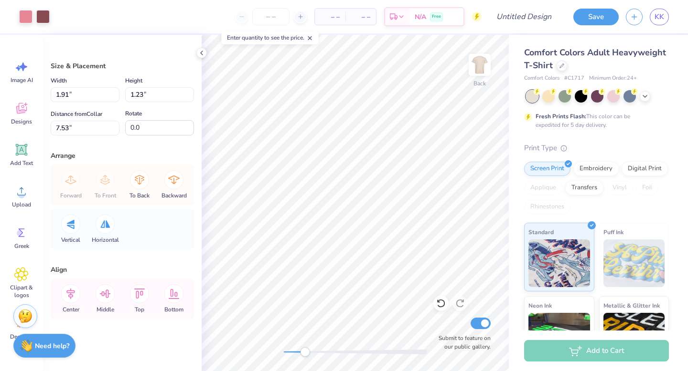
click at [375, 349] on div at bounding box center [355, 353] width 143 height 10
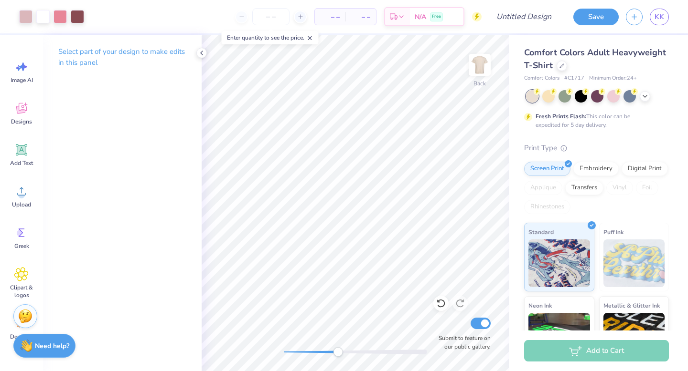
drag, startPoint x: 376, startPoint y: 351, endPoint x: 338, endPoint y: 351, distance: 38.2
click at [338, 352] on div "Accessibility label" at bounding box center [338, 353] width 10 height 10
drag, startPoint x: 338, startPoint y: 352, endPoint x: 308, endPoint y: 353, distance: 30.1
click at [308, 353] on div "Accessibility label" at bounding box center [308, 353] width 10 height 10
click at [315, 359] on div "Back Submit to feature on our public gallery." at bounding box center [355, 203] width 307 height 337
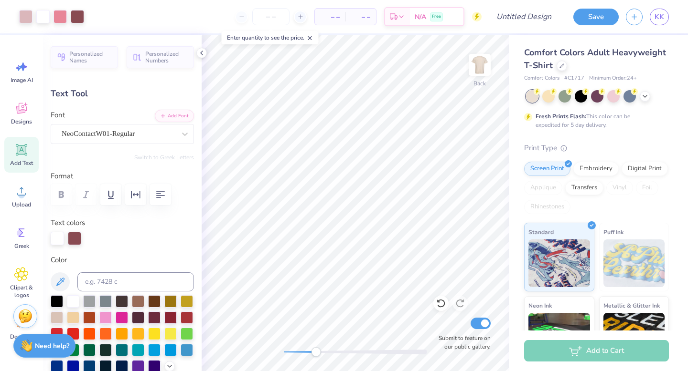
type input "0.0"
drag, startPoint x: 316, startPoint y: 353, endPoint x: 296, endPoint y: 357, distance: 20.4
click at [296, 357] on div "Accessibility label" at bounding box center [301, 353] width 10 height 10
type input "6.86"
type input "3.06"
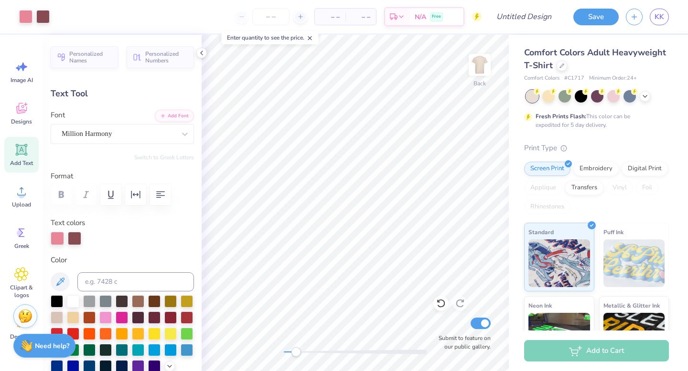
type input "3.00"
type input "-7.2"
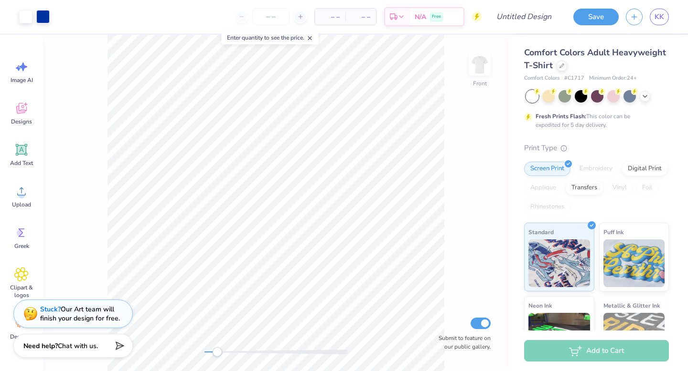
drag, startPoint x: 206, startPoint y: 354, endPoint x: 217, endPoint y: 356, distance: 11.5
click at [217, 356] on div "Accessibility label" at bounding box center [217, 353] width 10 height 10
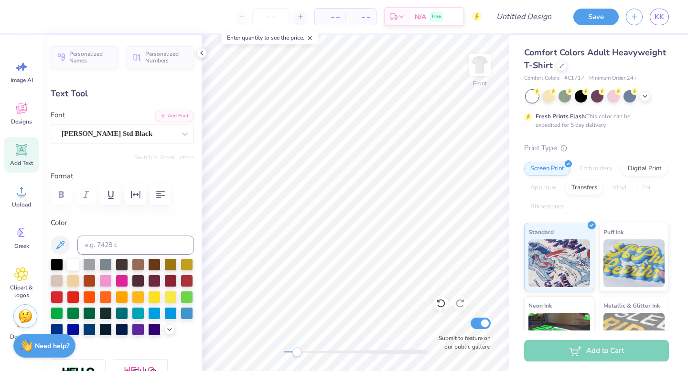
type textarea "Alpha Chi"
type input "9.27"
type input "1.55"
type input "4.22"
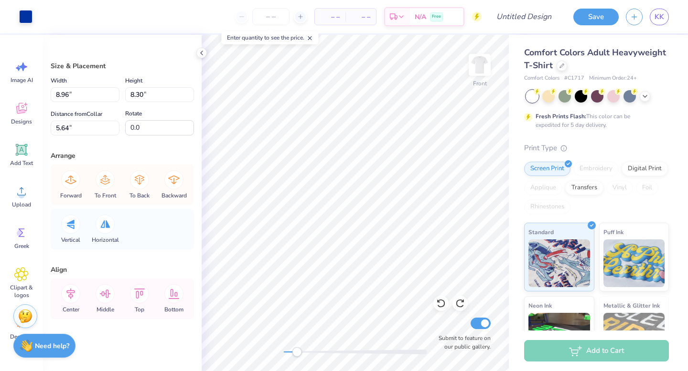
type input "5.64"
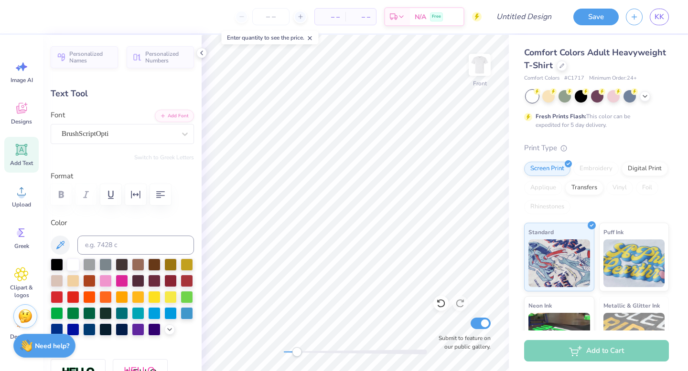
scroll to position [0, 0]
type textarea "Barn Dance 2025"
type input "7.15"
type input "0.78"
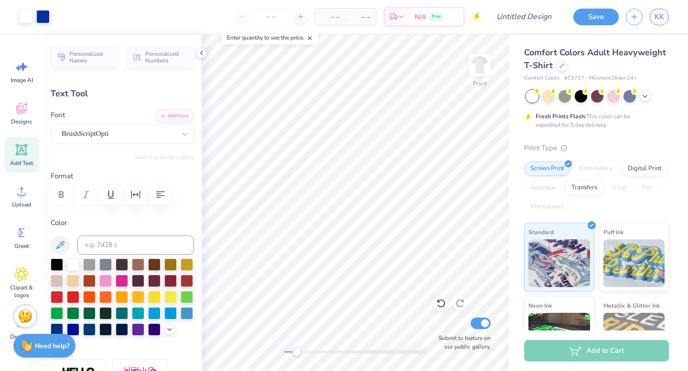
type input "14.07"
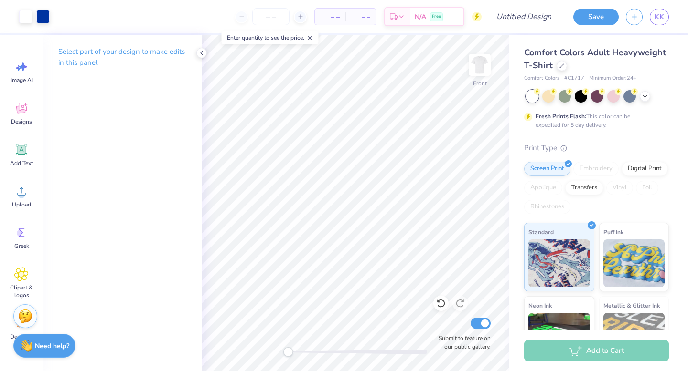
click at [287, 357] on div "Front Submit to feature on our public gallery." at bounding box center [355, 203] width 307 height 337
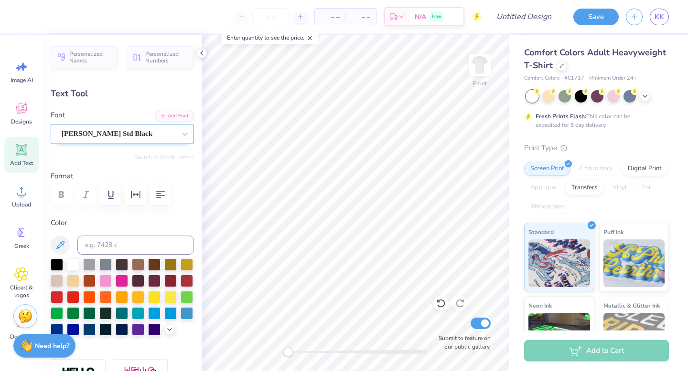
click at [156, 140] on div "Cooper Std Black" at bounding box center [119, 134] width 116 height 15
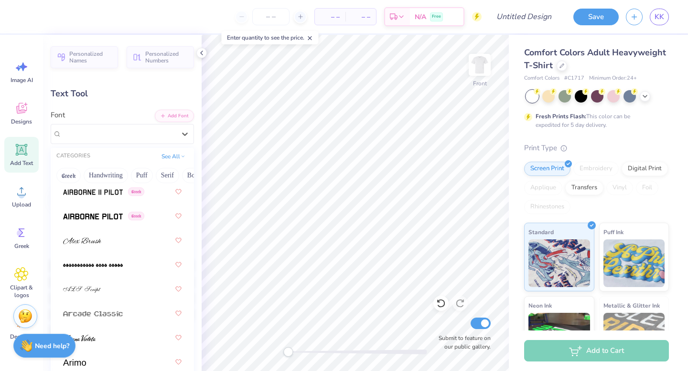
scroll to position [323, 0]
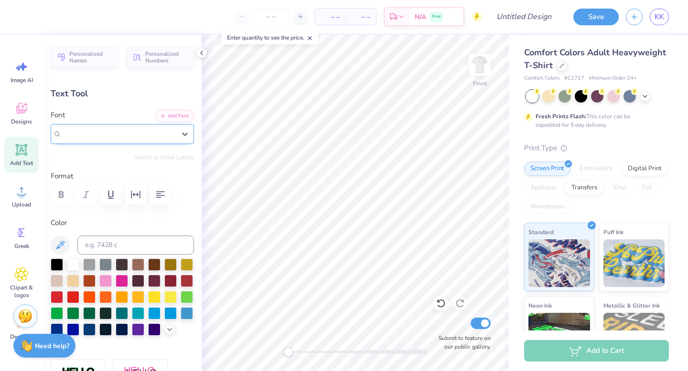
click at [162, 128] on div "Cooper Std Black" at bounding box center [119, 133] width 114 height 11
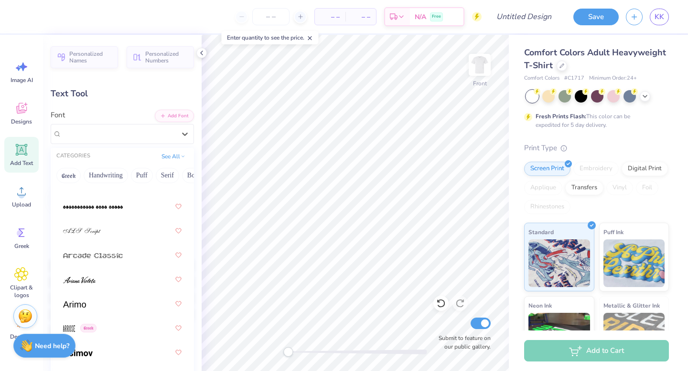
scroll to position [382, 0]
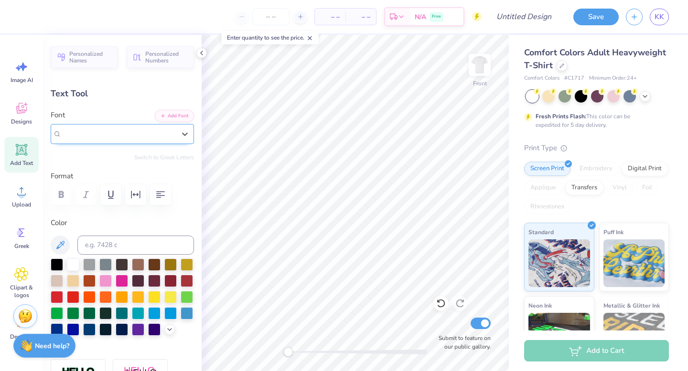
click at [71, 127] on div "Cooper Std Black" at bounding box center [119, 134] width 116 height 15
type input "million harmony"
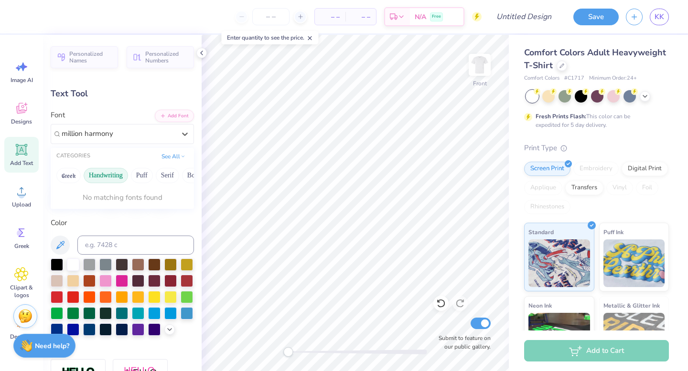
click at [112, 176] on button "Handwriting" at bounding box center [106, 175] width 44 height 15
click at [100, 128] on input "million harmony" at bounding box center [88, 133] width 53 height 11
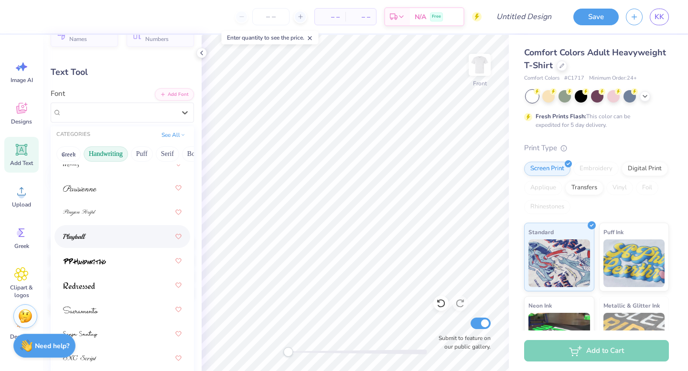
scroll to position [29, 0]
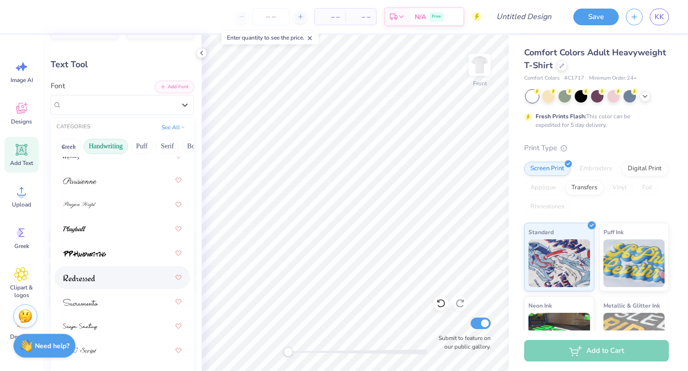
click at [116, 278] on div at bounding box center [122, 277] width 118 height 17
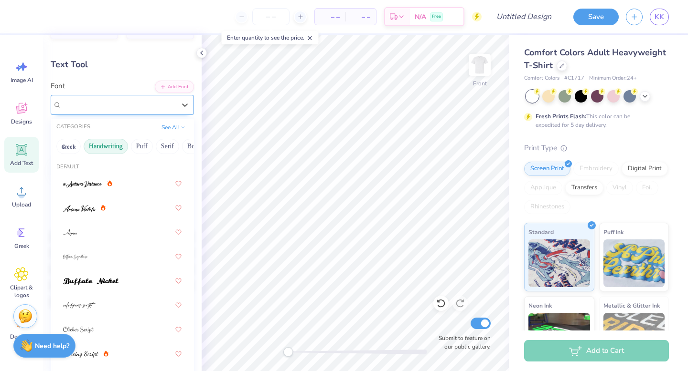
click at [117, 109] on div "Redressed" at bounding box center [119, 104] width 116 height 15
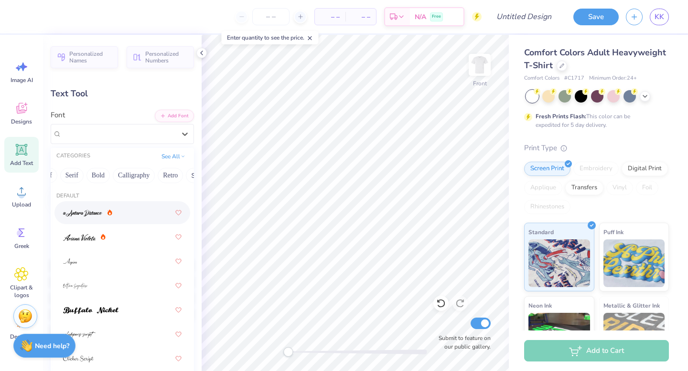
scroll to position [0, 99]
click at [122, 179] on button "Calligraphy" at bounding box center [130, 175] width 42 height 15
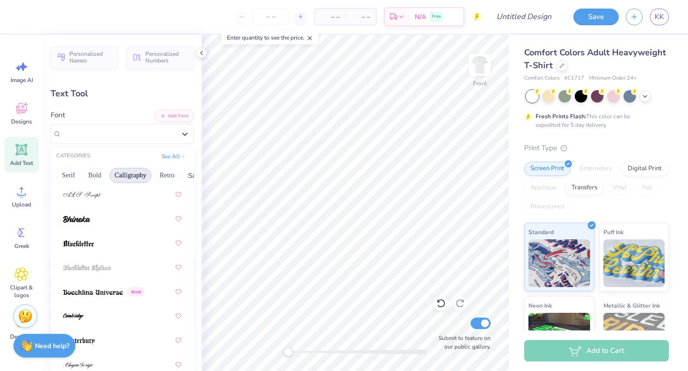
scroll to position [84, 0]
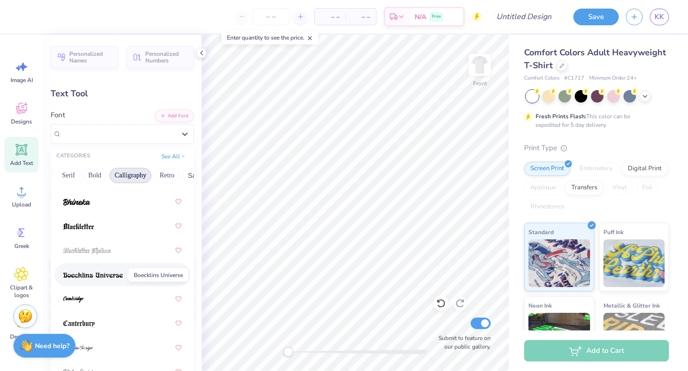
click at [109, 274] on img at bounding box center [93, 275] width 60 height 7
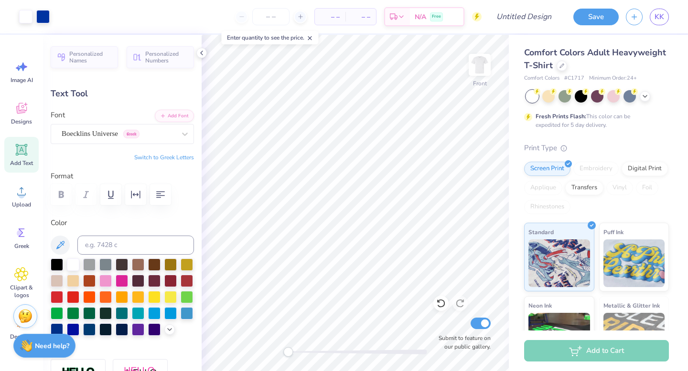
type input "7.74"
type input "1.57"
type input "4.08"
type input "7.15"
type input "0.78"
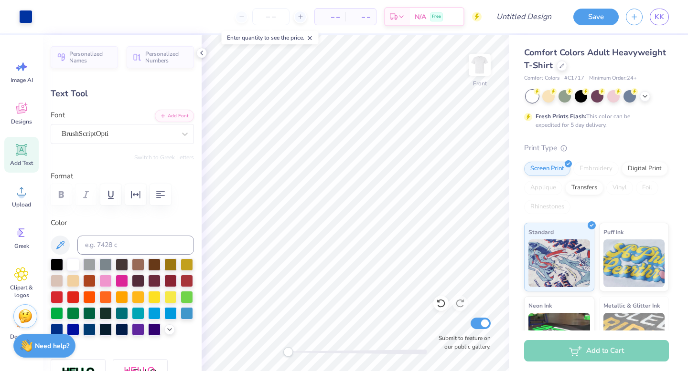
type input "14.14"
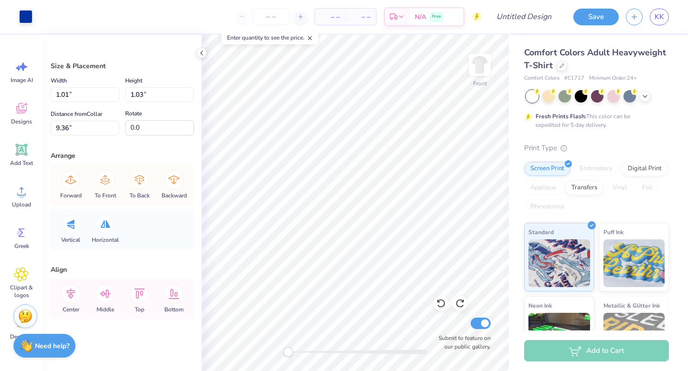
type input "2.37"
type input "2.34"
type input "7.22"
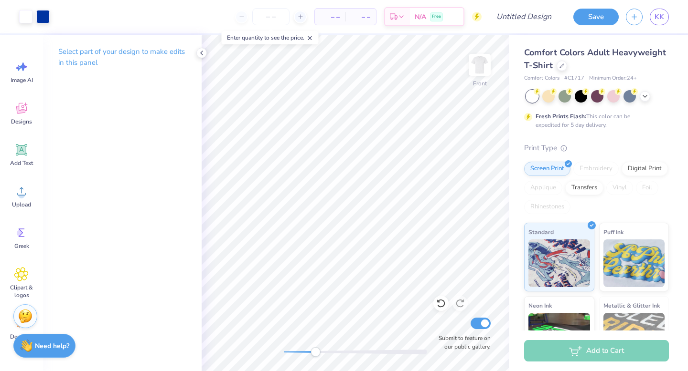
drag, startPoint x: 284, startPoint y: 353, endPoint x: 313, endPoint y: 355, distance: 29.2
click at [313, 355] on div "Accessibility label" at bounding box center [315, 353] width 10 height 10
drag, startPoint x: 312, startPoint y: 353, endPoint x: 289, endPoint y: 356, distance: 23.6
click at [289, 357] on div "Accessibility label" at bounding box center [290, 353] width 10 height 10
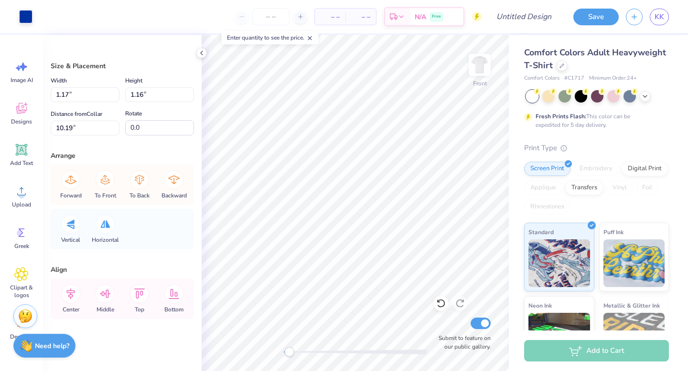
type input "1.01"
type input "1.03"
type input "9.36"
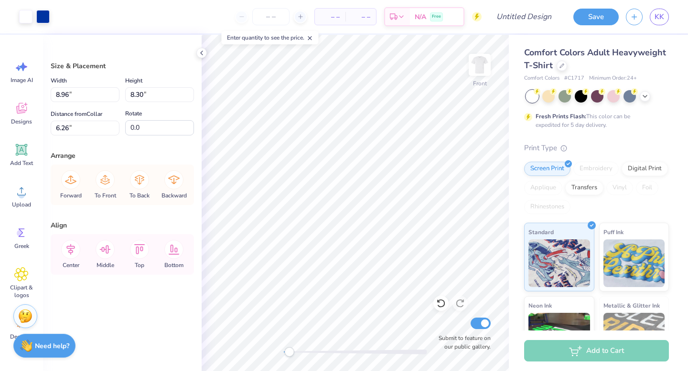
type input "5.64"
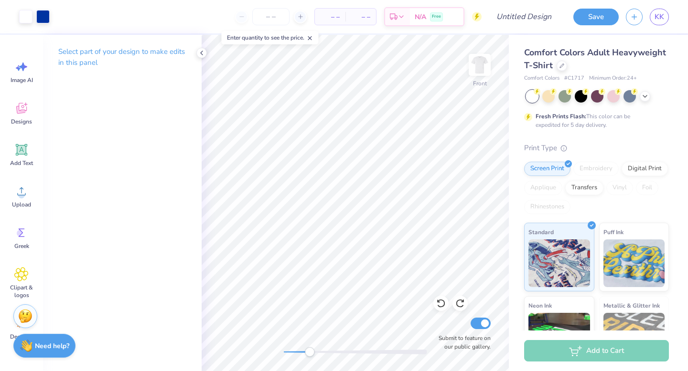
drag, startPoint x: 288, startPoint y: 354, endPoint x: 306, endPoint y: 355, distance: 18.2
click at [306, 355] on div "Accessibility label" at bounding box center [310, 353] width 10 height 10
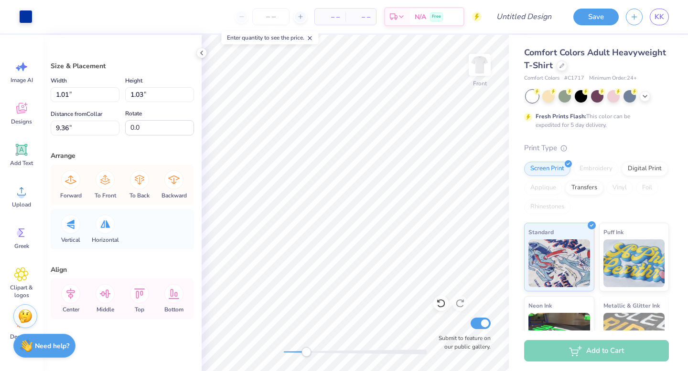
type input "1.17"
type input "1.16"
type input "8.20"
type input "1.01"
type input "1.03"
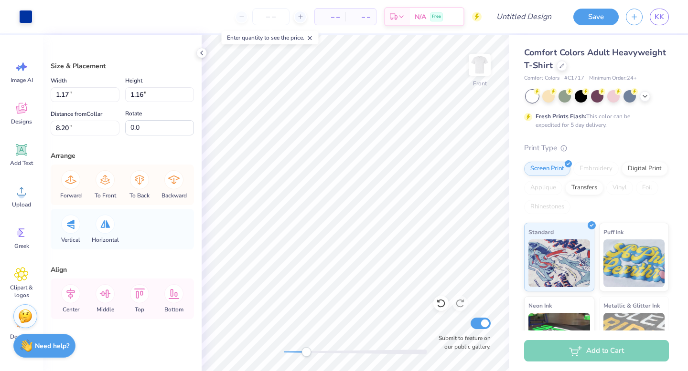
type input "10.76"
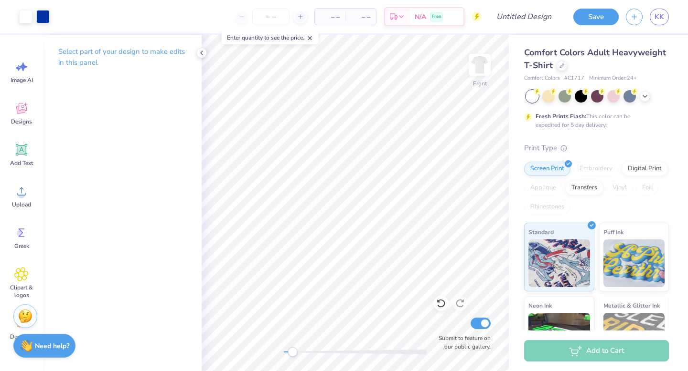
click at [292, 359] on div "Front Submit to feature on our public gallery." at bounding box center [355, 203] width 307 height 337
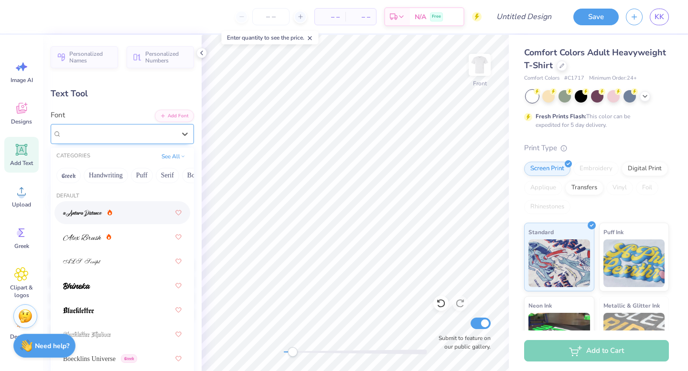
click at [82, 135] on div "BrushScriptOpti" at bounding box center [119, 134] width 116 height 15
click at [142, 174] on button "Puff" at bounding box center [142, 175] width 22 height 15
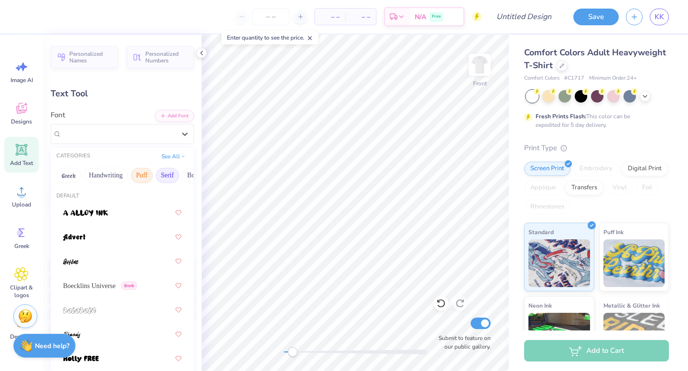
click at [162, 177] on button "Serif" at bounding box center [167, 175] width 23 height 15
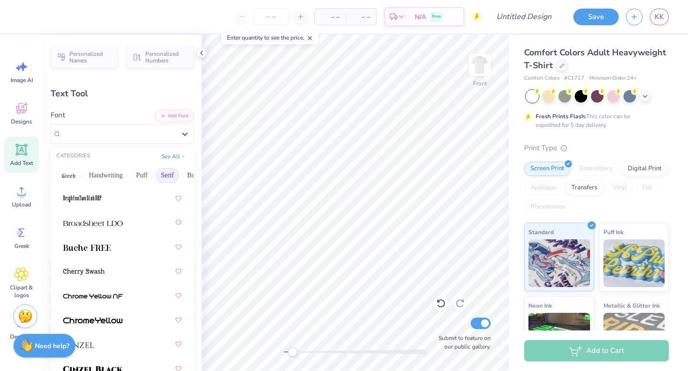
scroll to position [112, 0]
click at [130, 220] on div at bounding box center [122, 222] width 118 height 17
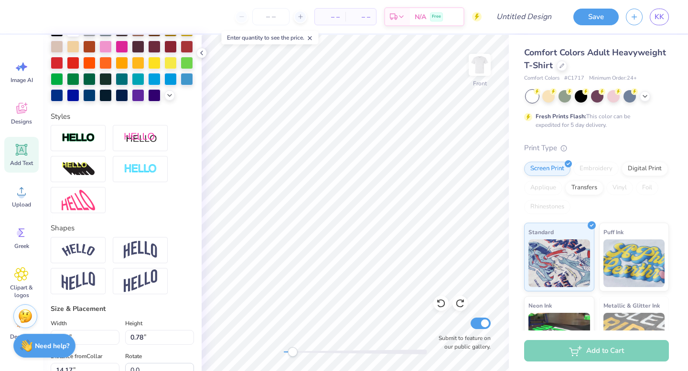
scroll to position [240, 0]
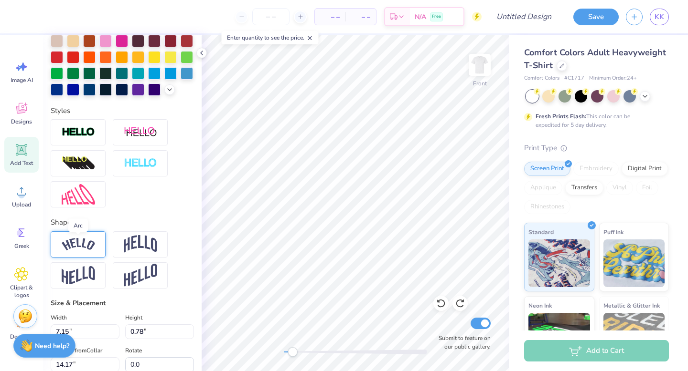
click at [94, 244] on img at bounding box center [78, 244] width 33 height 13
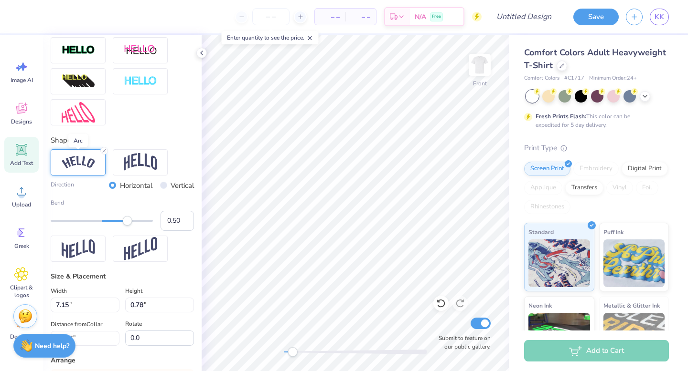
scroll to position [329, 0]
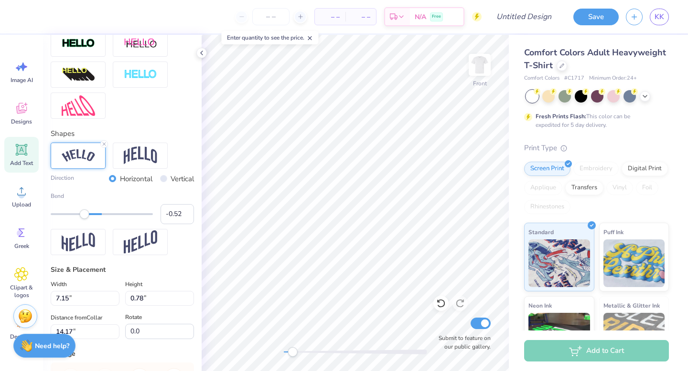
type input "-0.53"
drag, startPoint x: 128, startPoint y: 215, endPoint x: 75, endPoint y: 211, distance: 52.7
click at [74, 212] on div "Accessibility label" at bounding box center [75, 215] width 10 height 10
click at [437, 326] on div "Submit to feature on our public gallery." at bounding box center [461, 333] width 57 height 35
type input "0.0"
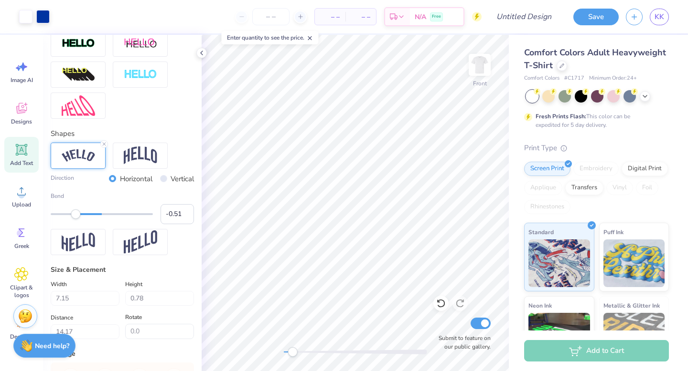
type input "6.75"
type input "4.54"
type input "13.51"
type input "0.0"
type input "7.10"
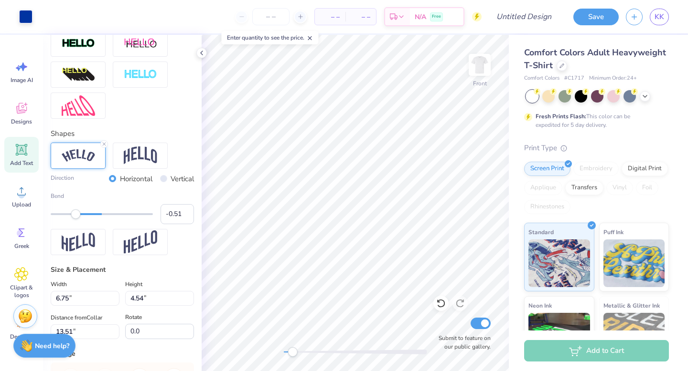
type input "3.96"
type input "11.75"
type input "26.6"
type textarea "Barn Dance '25"
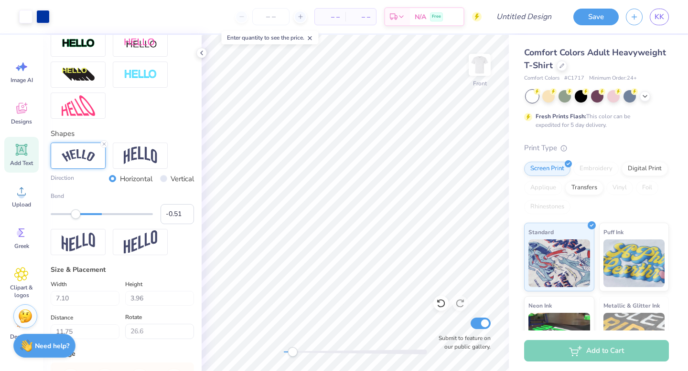
type input "0.0"
type input "6.26"
type input "3.54"
type input "11.73"
type input "0.0"
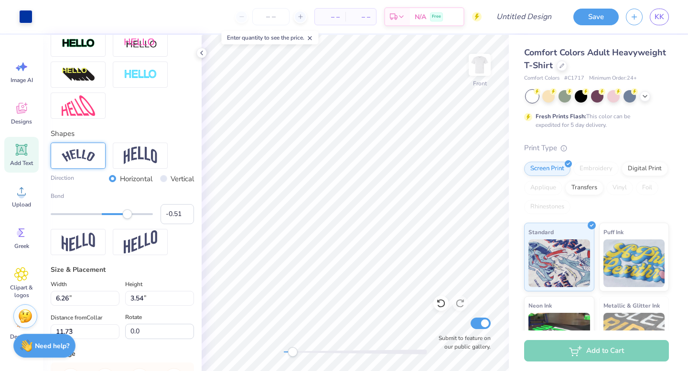
type input "7.74"
type input "1.57"
type input "4.07"
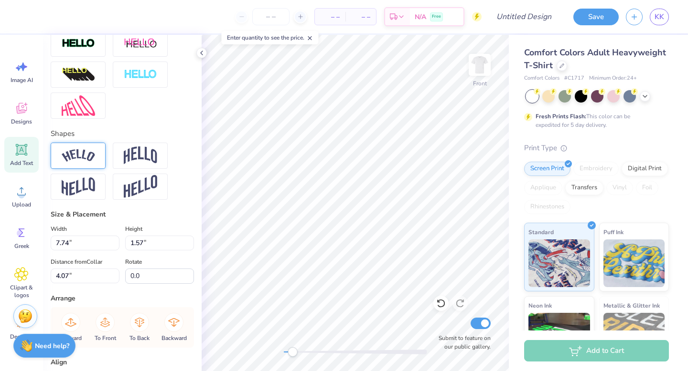
click at [76, 145] on div at bounding box center [78, 156] width 55 height 26
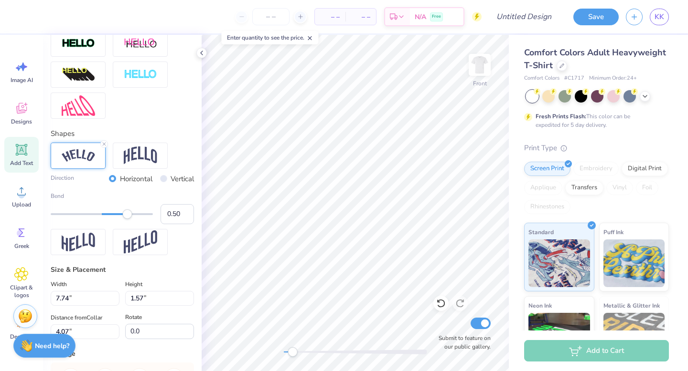
type input "6.26"
type input "3.54"
type input "11.58"
type input "26.6"
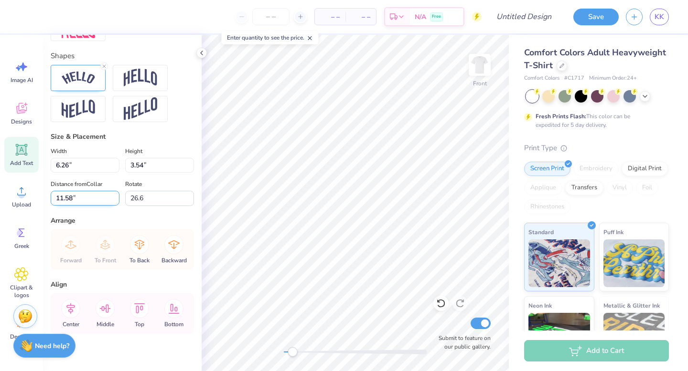
scroll to position [417, 0]
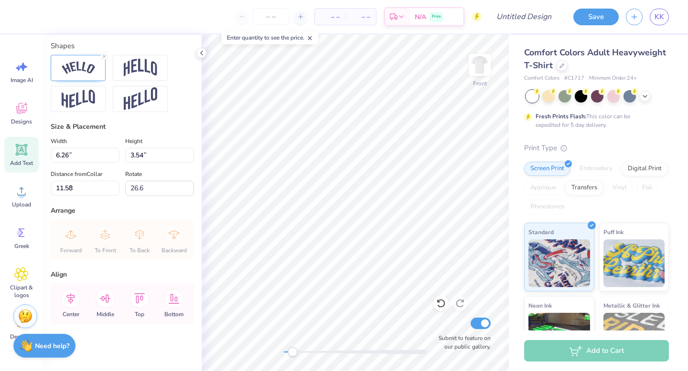
type input "9.69"
type input "2.35"
type input "3.68"
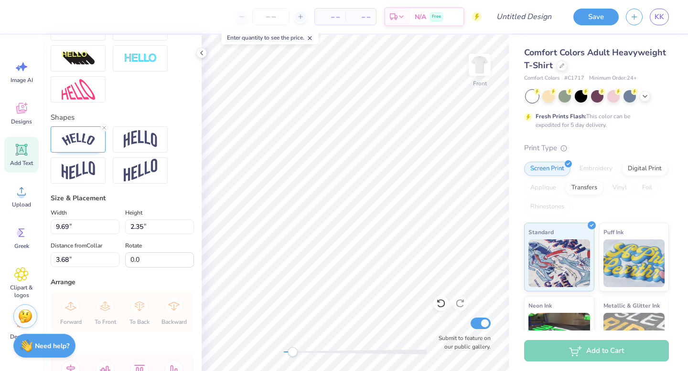
scroll to position [347, 0]
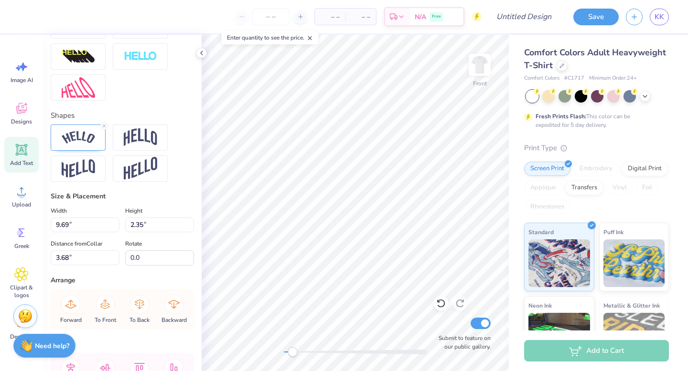
type input "17.8"
type input "6.26"
type input "3.54"
type input "11.58"
type input "26.6"
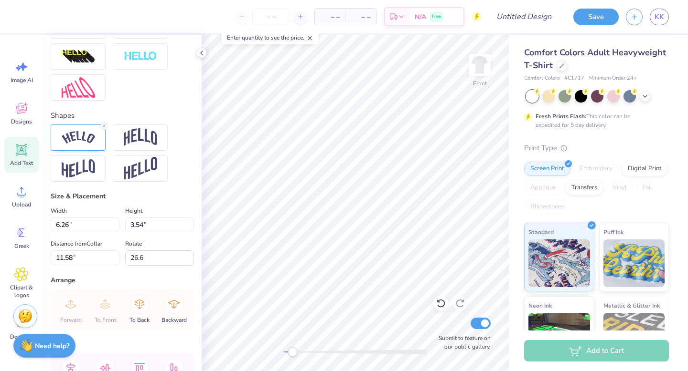
type input "9.23"
type input "3.97"
type input "3.26"
click at [139, 257] on input "20.3" at bounding box center [159, 258] width 69 height 15
drag, startPoint x: 151, startPoint y: 258, endPoint x: 135, endPoint y: 259, distance: 16.3
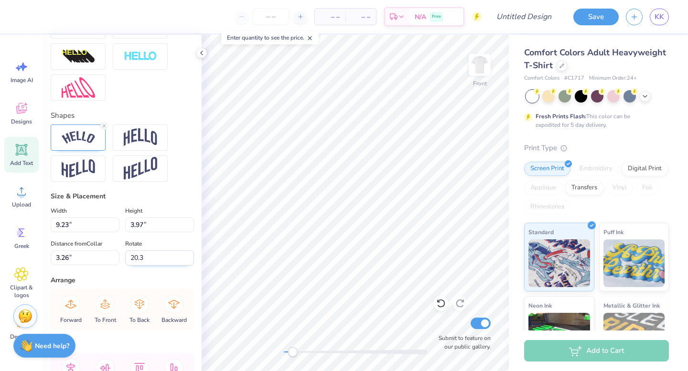
click at [135, 259] on input "20.3" at bounding box center [159, 258] width 69 height 15
type input "0.0"
type input "8.67"
type input "4.95"
type input "2.82"
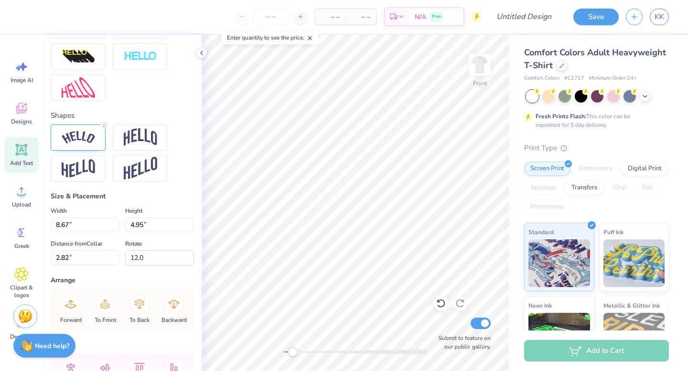
type input "0.0"
type input "9.48"
type input "3.43"
type input "3.62"
click at [106, 126] on icon at bounding box center [104, 126] width 6 height 6
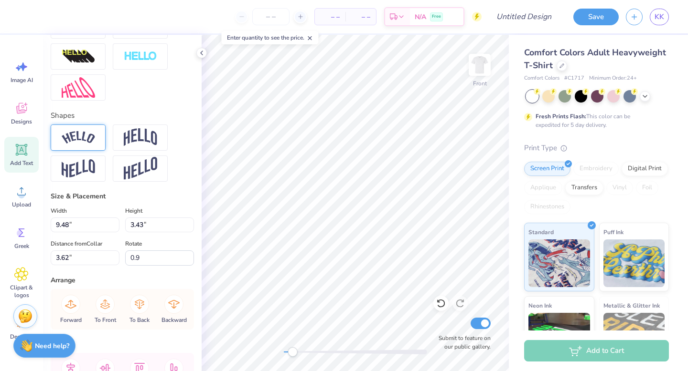
drag, startPoint x: 147, startPoint y: 260, endPoint x: 121, endPoint y: 261, distance: 25.3
click at [121, 261] on div "Distance from Collar 3.62 3.62 " Rotate 0.9" at bounding box center [122, 252] width 143 height 28
type input "0.0"
type input "7.74"
type input "1.57"
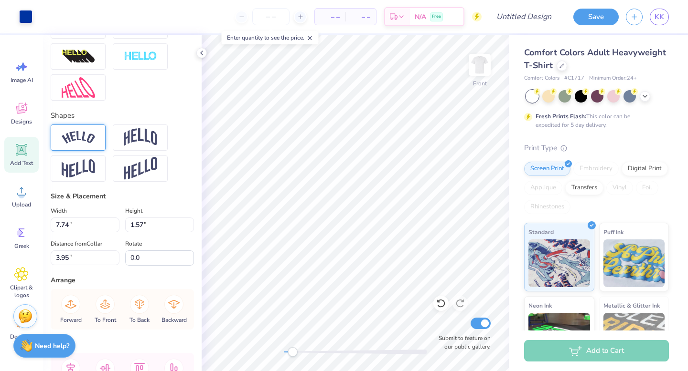
type input "4.07"
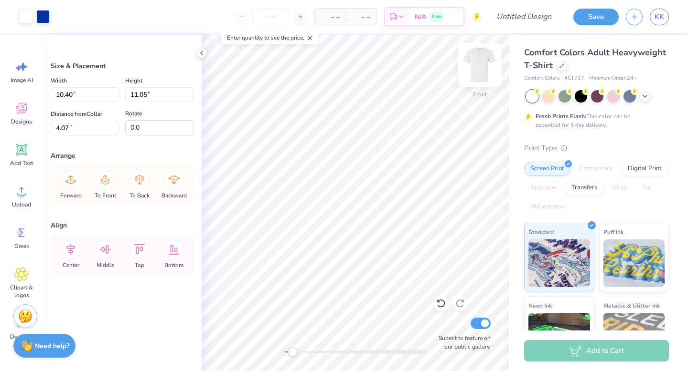
click at [480, 62] on img at bounding box center [479, 65] width 38 height 38
type input "7.89"
type input "8.39"
type input "3.00"
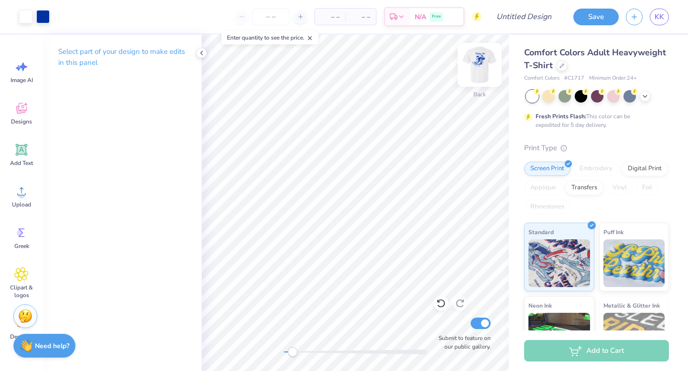
click at [476, 64] on img at bounding box center [479, 65] width 38 height 38
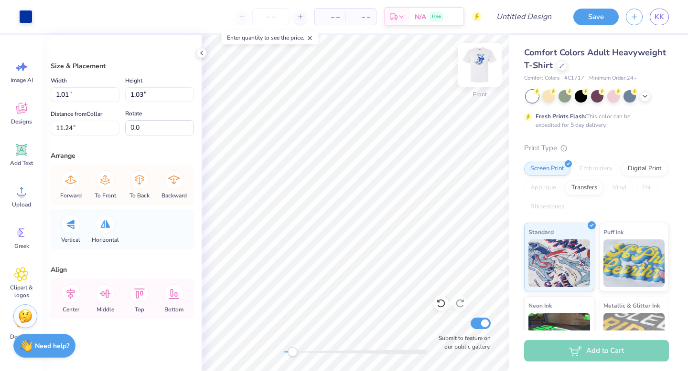
click at [480, 74] on img at bounding box center [479, 65] width 38 height 38
type input "0.48"
type input "0.49"
type input "9.27"
drag, startPoint x: 291, startPoint y: 354, endPoint x: 323, endPoint y: 356, distance: 32.5
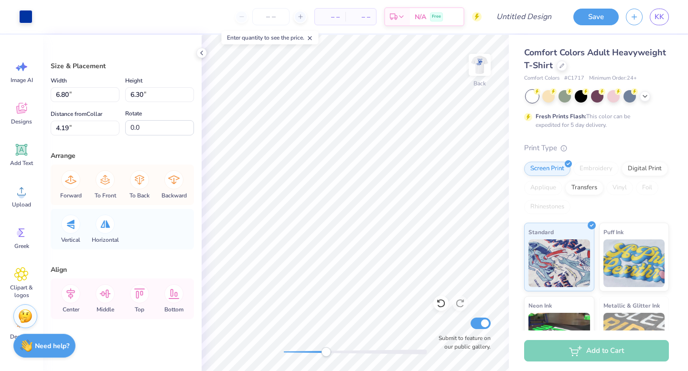
click at [323, 356] on div "Accessibility label" at bounding box center [326, 353] width 10 height 10
click at [147, 189] on div "To Back" at bounding box center [139, 185] width 34 height 41
type input "0.89"
type input "0.88"
type input "6.60"
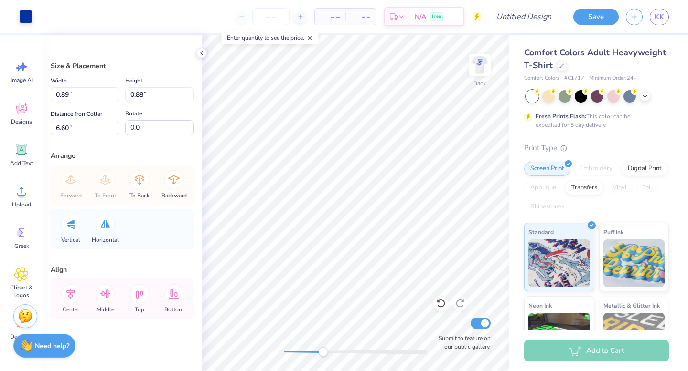
type input "0.54"
type input "8.07"
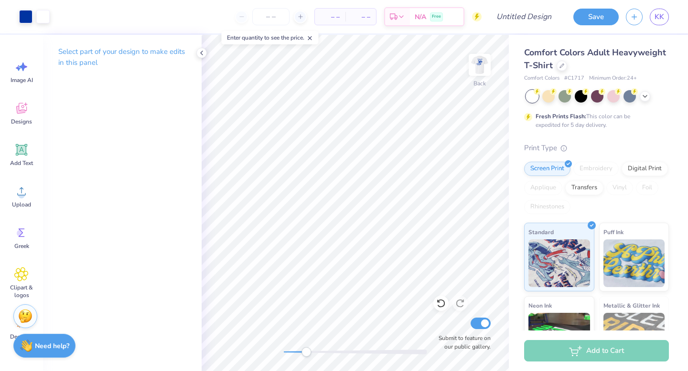
drag, startPoint x: 320, startPoint y: 349, endPoint x: 306, endPoint y: 352, distance: 15.3
click at [306, 352] on div "Accessibility label" at bounding box center [306, 353] width 10 height 10
drag, startPoint x: 308, startPoint y: 354, endPoint x: 286, endPoint y: 355, distance: 21.5
click at [286, 355] on div "Accessibility label" at bounding box center [286, 353] width 10 height 10
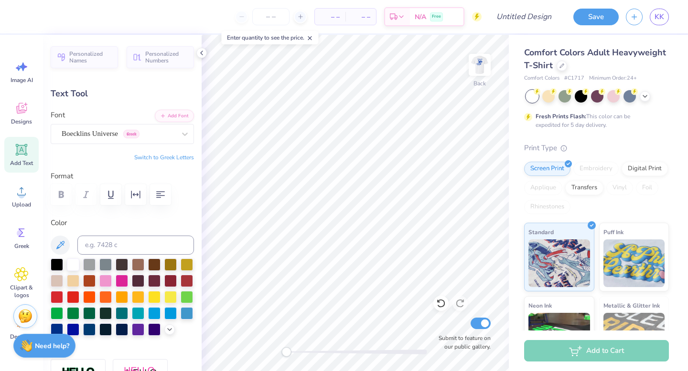
type input "5.87"
type input "1.19"
type input "3.00"
type input "0.0"
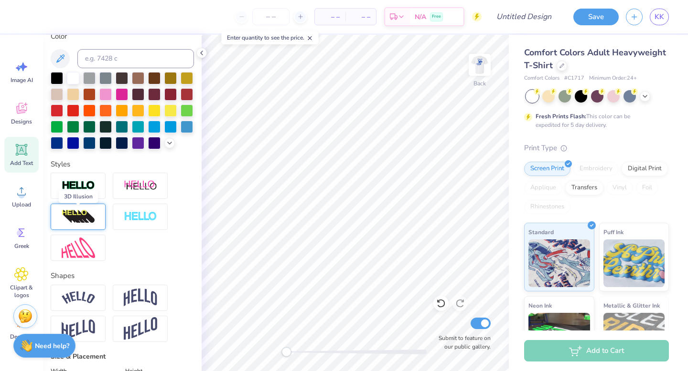
scroll to position [187, 0]
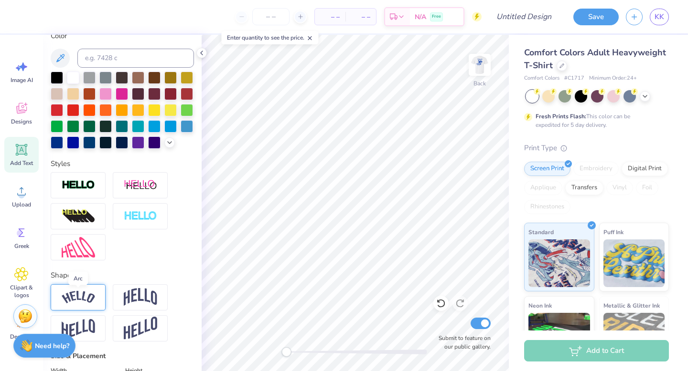
click at [85, 297] on img at bounding box center [78, 297] width 33 height 13
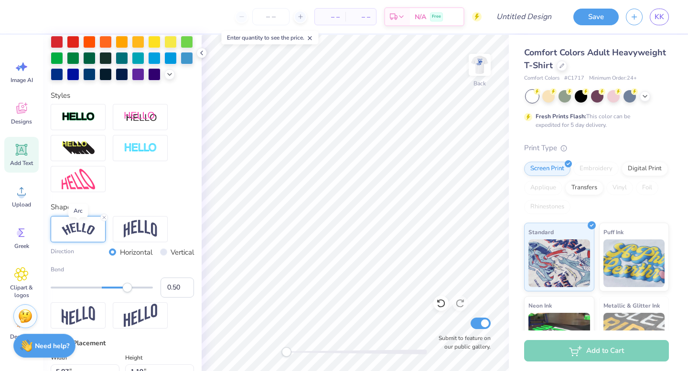
scroll to position [255, 0]
type input "0.28"
drag, startPoint x: 128, startPoint y: 286, endPoint x: 117, endPoint y: 290, distance: 11.9
click at [117, 291] on div "Accessibility label" at bounding box center [116, 289] width 10 height 10
type input "9.6"
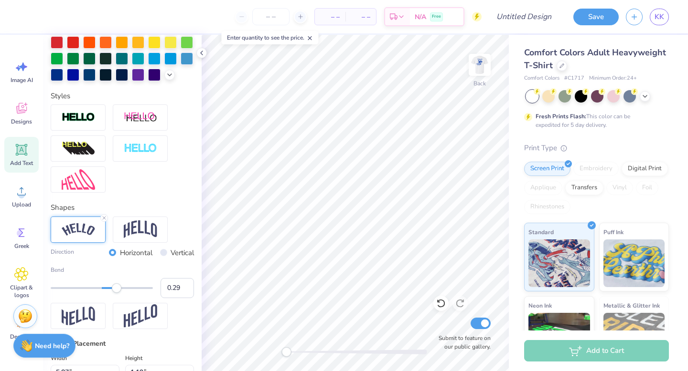
type input "4.75"
type input "2.68"
type input "8.70"
type input "26.6"
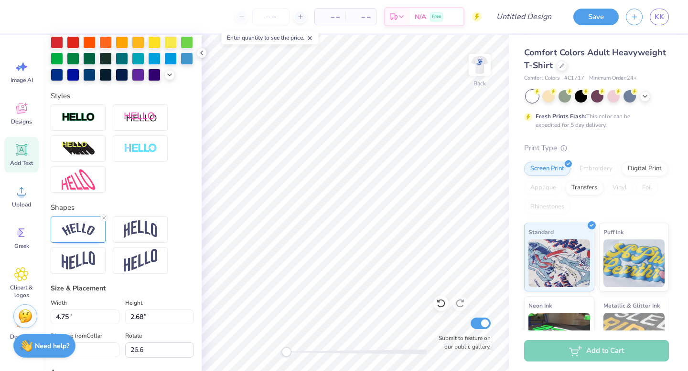
type input "6.64"
type input "1.93"
type input "2.49"
type input "9.6"
click at [106, 221] on icon at bounding box center [104, 218] width 6 height 6
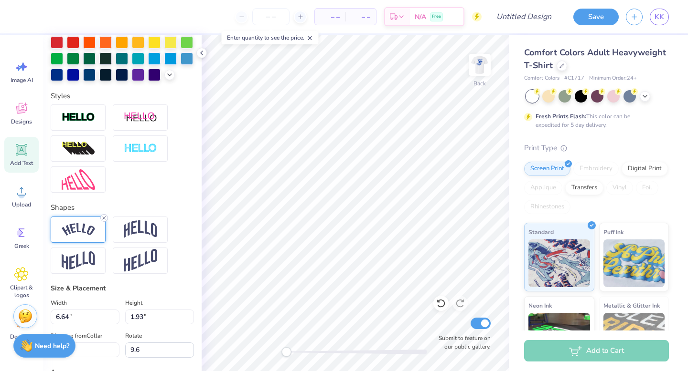
scroll to position [0, 0]
click at [95, 223] on div at bounding box center [78, 230] width 55 height 26
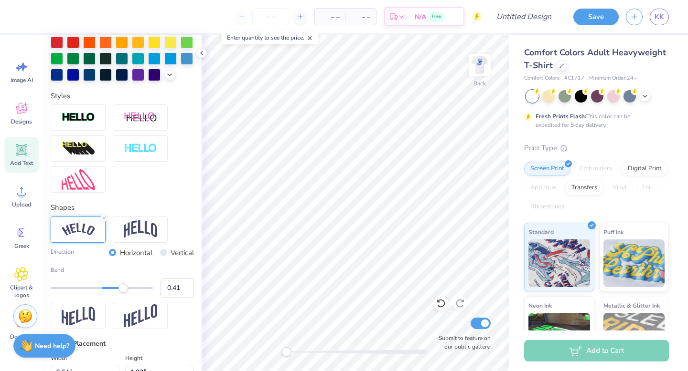
type input "0.40"
drag, startPoint x: 129, startPoint y: 293, endPoint x: 122, endPoint y: 294, distance: 6.8
click at [122, 294] on div "Bend 0.40" at bounding box center [122, 282] width 143 height 32
type input "0.0"
type input "6.98"
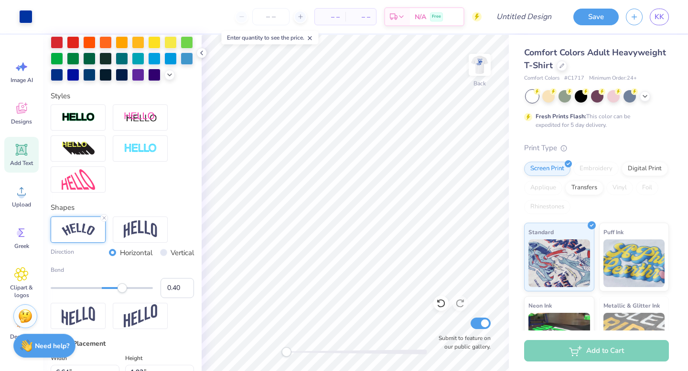
type input "2.13"
type input "2.44"
type input "0.0"
type input "6.81"
type input "2.65"
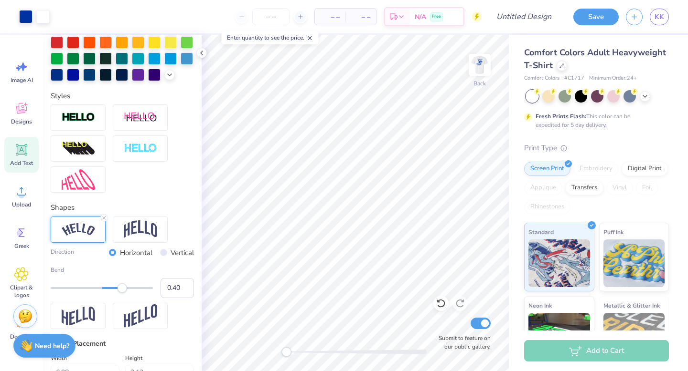
type input "2.24"
type input "0.0"
type input "2.43"
type input "0.0"
type input "6.98"
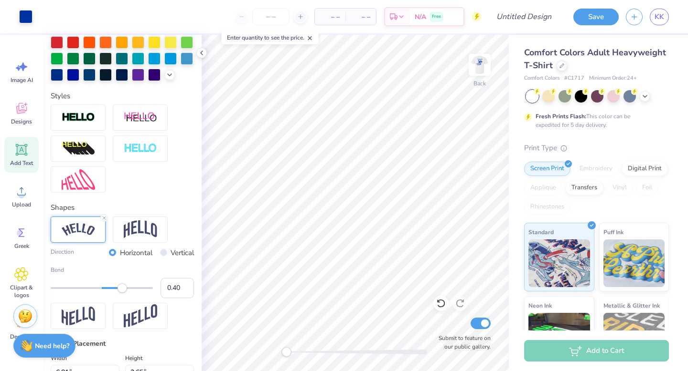
type input "2.11"
type input "2.63"
type input "0.0"
type input "2.31"
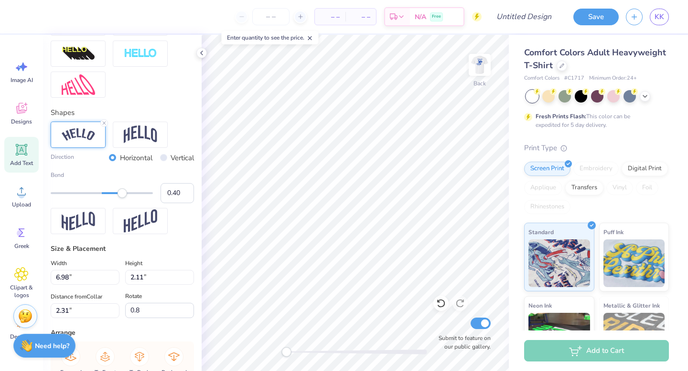
scroll to position [350, 0]
click at [156, 276] on input "2.11" at bounding box center [159, 277] width 69 height 15
click at [150, 309] on input "0.8" at bounding box center [159, 310] width 69 height 15
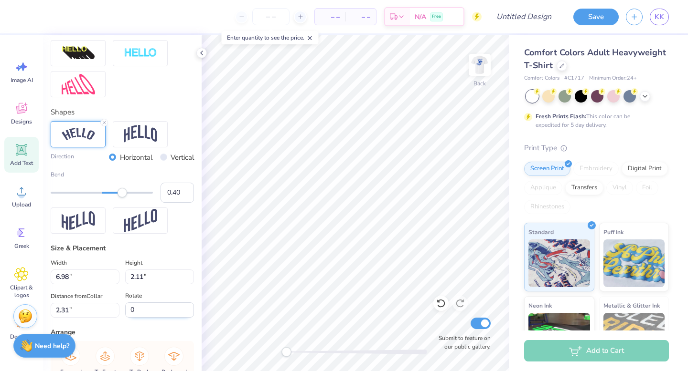
type input "0.0"
type input "4.75"
type input "2.68"
type input "8.70"
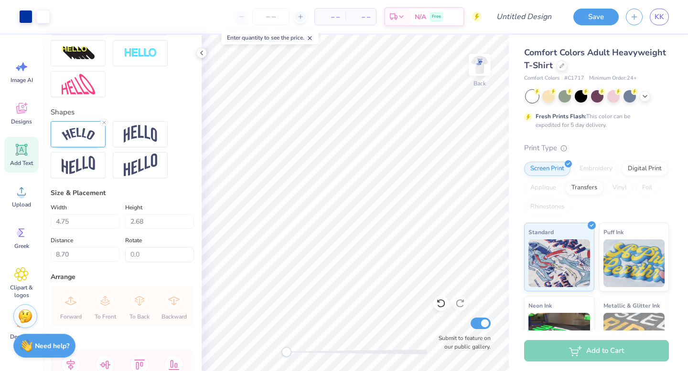
type input "26.6"
click at [100, 128] on div at bounding box center [78, 134] width 55 height 26
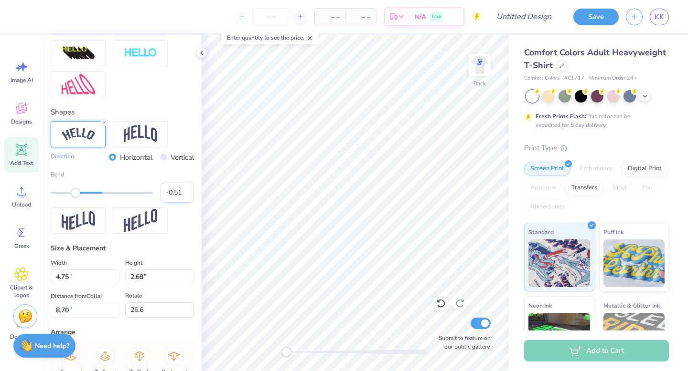
type input "7.08"
type input "1.48"
type input "2.64"
type input "0.0"
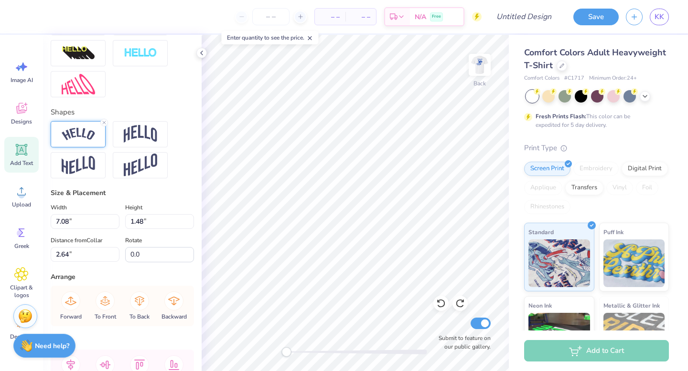
click at [74, 133] on img at bounding box center [78, 134] width 33 height 13
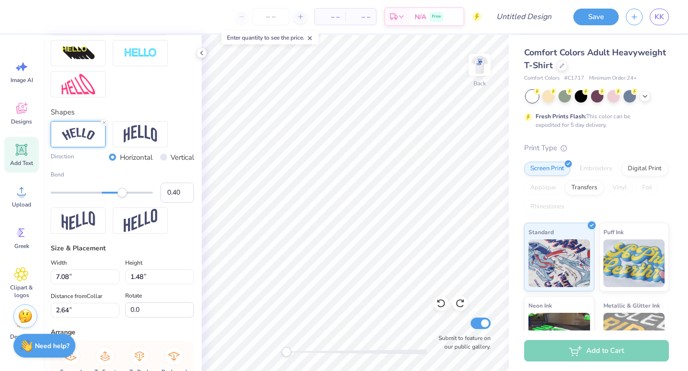
type input "4.75"
type input "2.68"
type input "8.70"
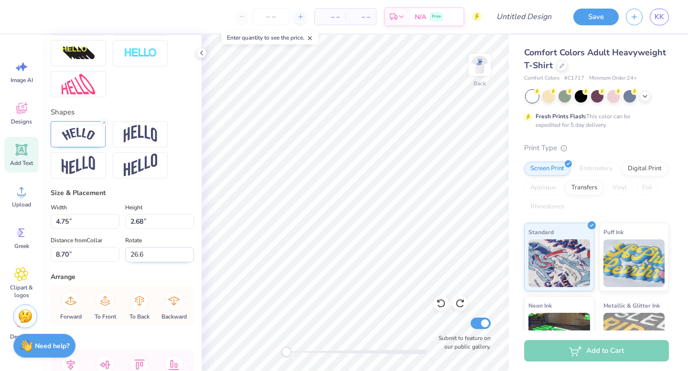
click at [140, 253] on input "26.6" at bounding box center [159, 254] width 69 height 15
type input "0.0"
click at [87, 135] on img at bounding box center [78, 134] width 33 height 13
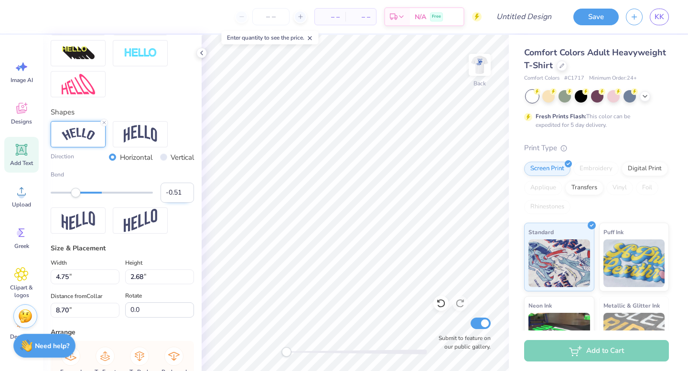
drag, startPoint x: 181, startPoint y: 194, endPoint x: 163, endPoint y: 193, distance: 18.2
click at [163, 193] on input "-0.51" at bounding box center [176, 193] width 33 height 20
type input "5.30"
type input "1.25"
type input "9.65"
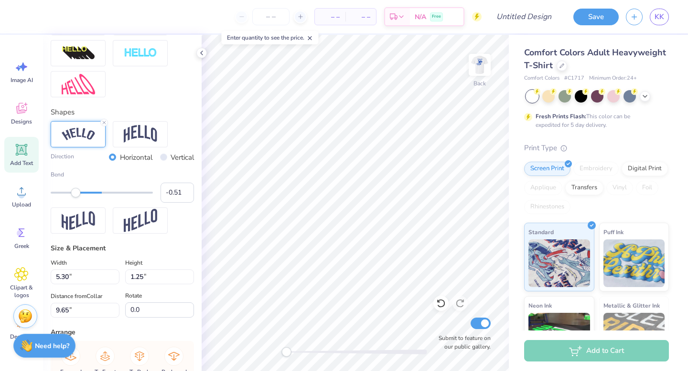
click at [292, 355] on div at bounding box center [355, 353] width 143 height 10
drag, startPoint x: 292, startPoint y: 355, endPoint x: 304, endPoint y: 355, distance: 12.4
click at [304, 355] on div at bounding box center [355, 353] width 143 height 10
click at [293, 352] on div "Accessibility label" at bounding box center [292, 353] width 10 height 10
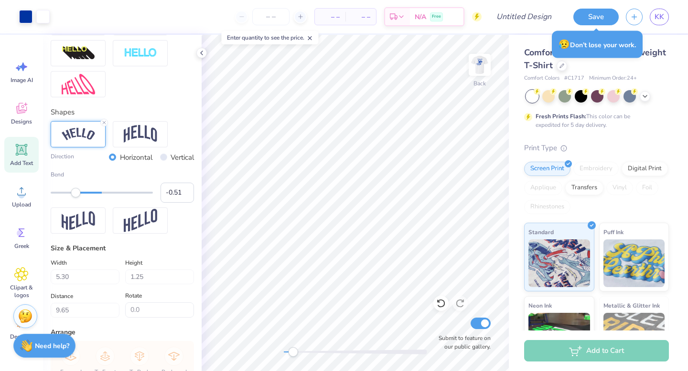
type input "7.08"
type input "1.48"
type input "2.64"
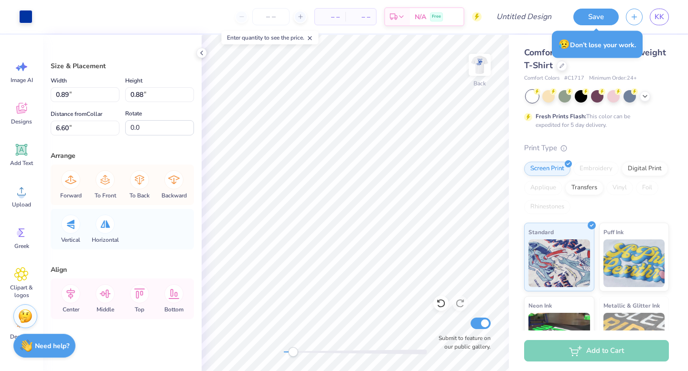
type input "6.65"
type input "6.02"
type input "4.23"
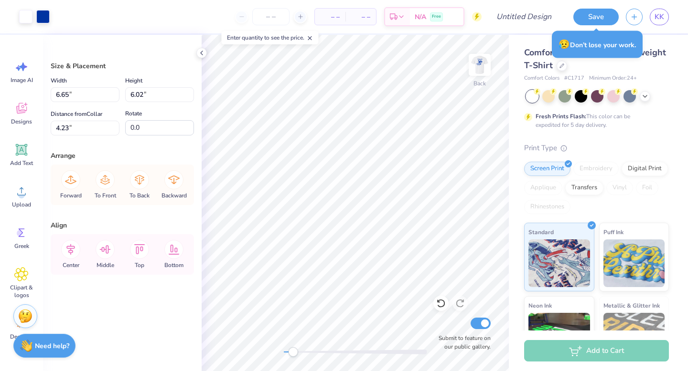
type input "0.89"
type input "0.88"
type input "6.60"
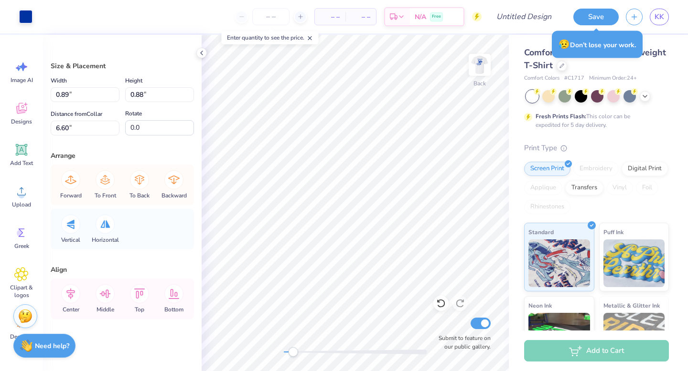
type input "4.85"
type input "2.10"
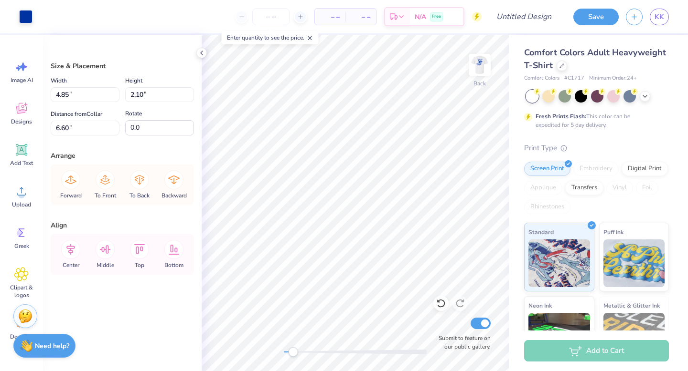
type input "6.65"
type input "6.02"
type input "4.23"
type input "4.48"
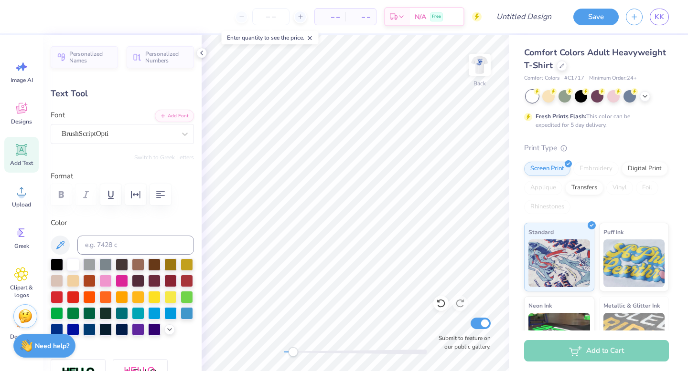
type input "7.08"
type input "1.48"
type input "3.00"
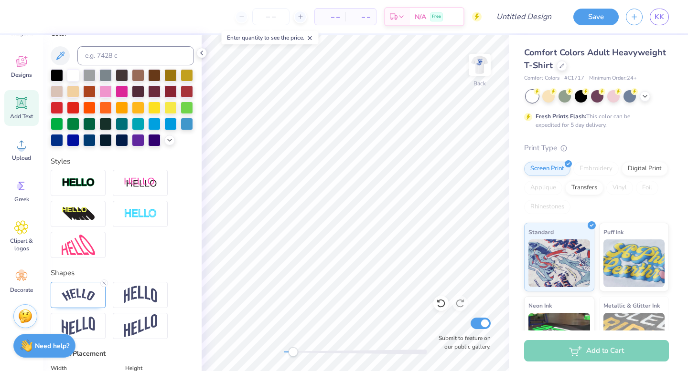
scroll to position [323, 0]
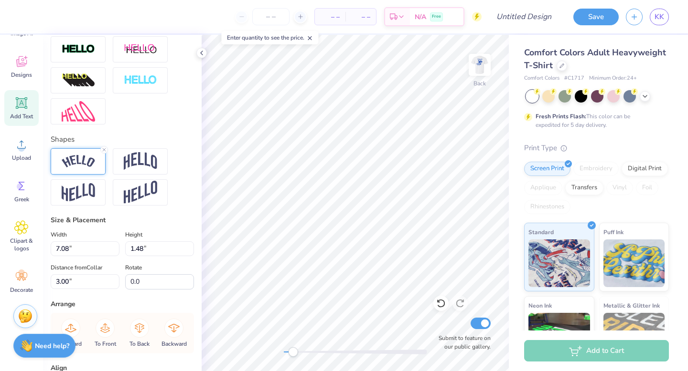
click at [81, 162] on img at bounding box center [78, 161] width 33 height 13
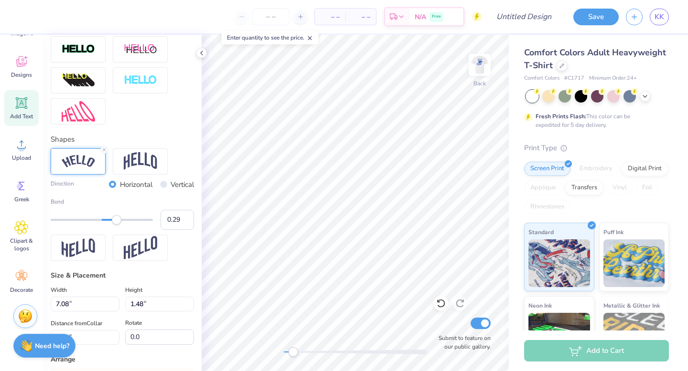
type input "0.28"
drag, startPoint x: 124, startPoint y: 222, endPoint x: 116, endPoint y: 222, distance: 7.6
click at [116, 222] on div "Accessibility label" at bounding box center [116, 220] width 10 height 10
type input "0.59"
drag, startPoint x: 116, startPoint y: 222, endPoint x: 132, endPoint y: 221, distance: 15.8
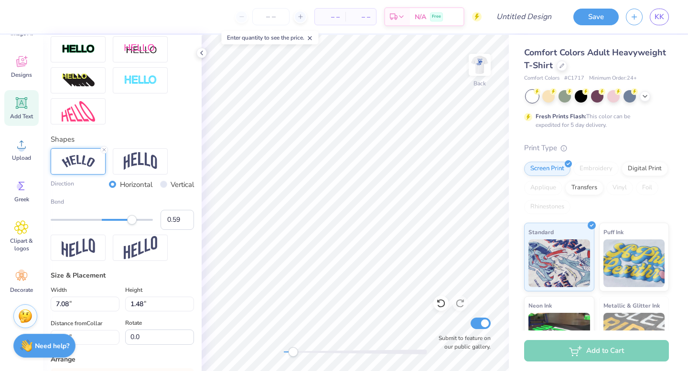
click at [132, 221] on div "Accessibility label" at bounding box center [132, 220] width 10 height 10
type input "0.45"
drag, startPoint x: 130, startPoint y: 220, endPoint x: 125, endPoint y: 221, distance: 5.8
click at [125, 221] on div "Accessibility label" at bounding box center [125, 220] width 10 height 10
type input "0.58"
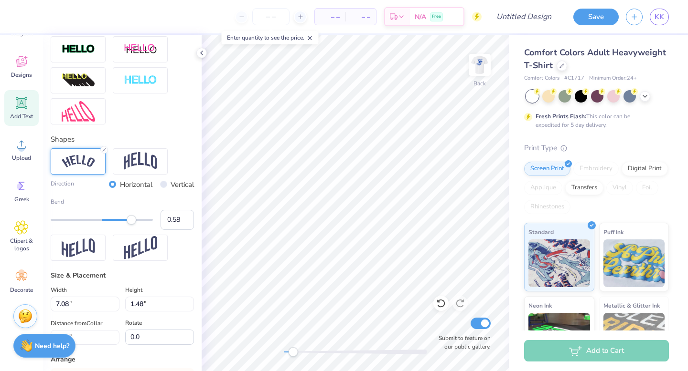
drag, startPoint x: 123, startPoint y: 221, endPoint x: 131, endPoint y: 222, distance: 8.2
click at [131, 222] on div "Accessibility label" at bounding box center [132, 220] width 10 height 10
type input "7.55"
type input "2.06"
type input "2.73"
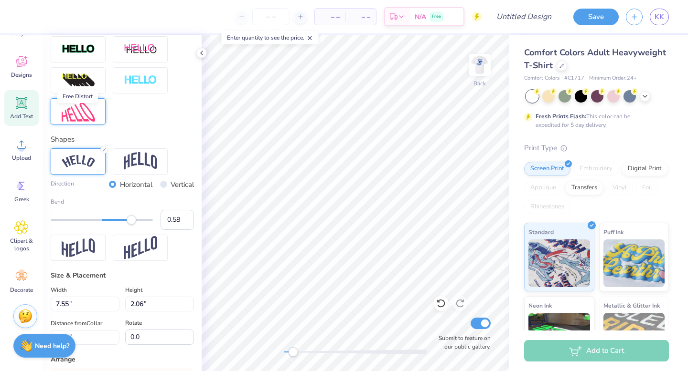
scroll to position [0, 0]
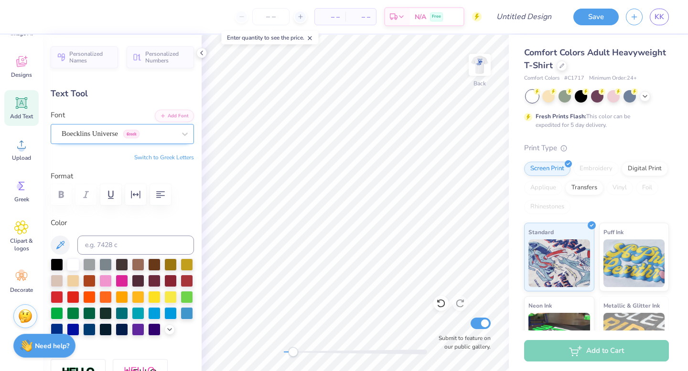
click at [79, 128] on div "Boecklins Universe Greek" at bounding box center [119, 134] width 116 height 15
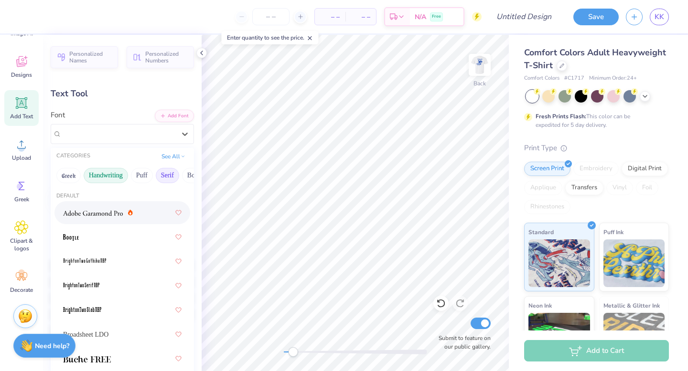
click at [93, 181] on button "Handwriting" at bounding box center [106, 175] width 44 height 15
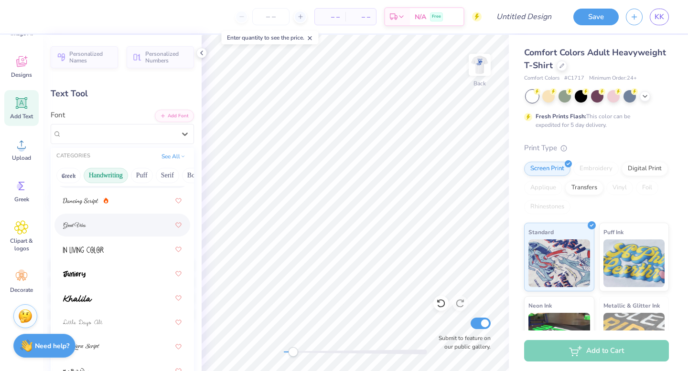
scroll to position [186, 0]
click at [92, 223] on div at bounding box center [122, 221] width 118 height 17
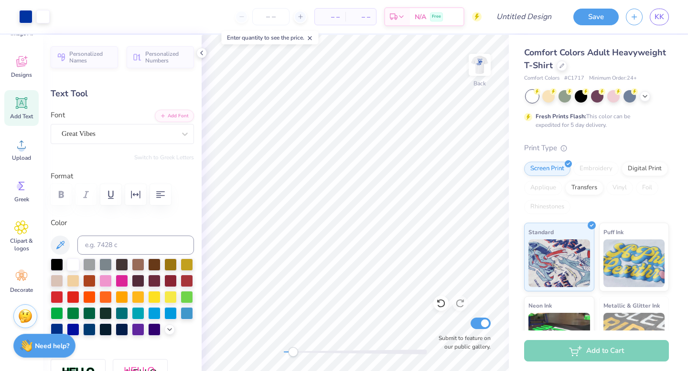
type input "6.10"
type input "1.82"
type input "2.84"
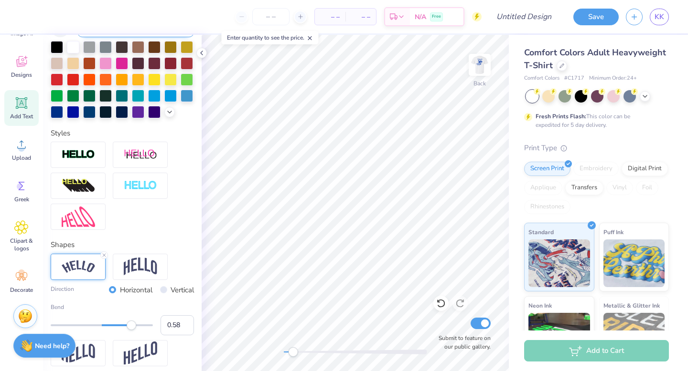
scroll to position [227, 0]
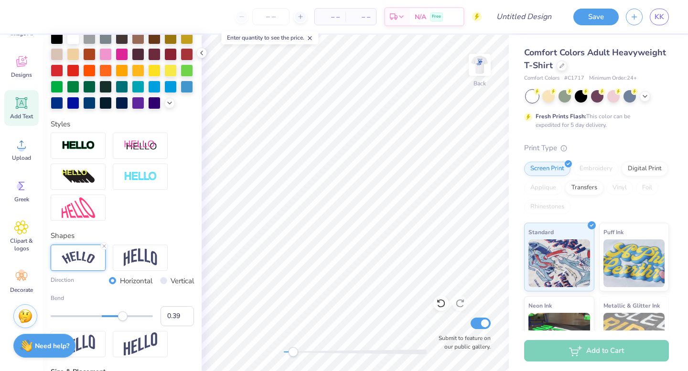
type input "0.38"
drag, startPoint x: 130, startPoint y: 313, endPoint x: 121, endPoint y: 314, distance: 9.1
click at [121, 314] on div "Accessibility label" at bounding box center [123, 317] width 10 height 10
type input "0.46"
click at [125, 317] on div "Accessibility label" at bounding box center [125, 317] width 10 height 10
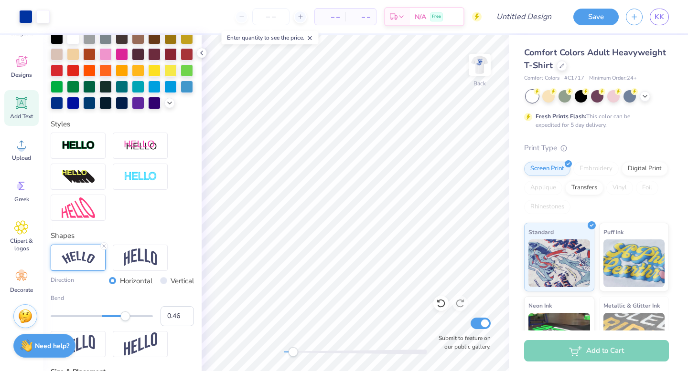
type input "5.81"
type input "1.56"
type input "2.98"
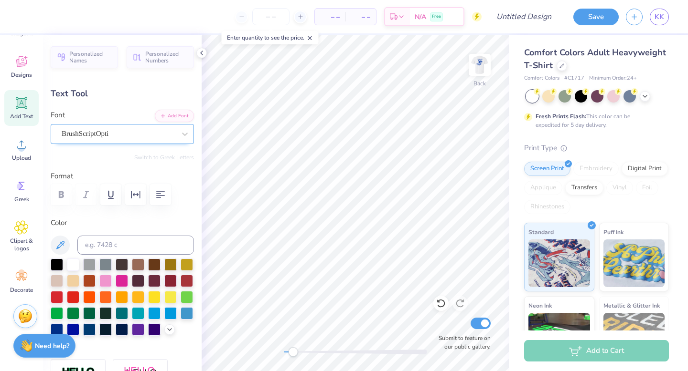
click at [83, 133] on div "BrushScriptOpti" at bounding box center [119, 134] width 116 height 15
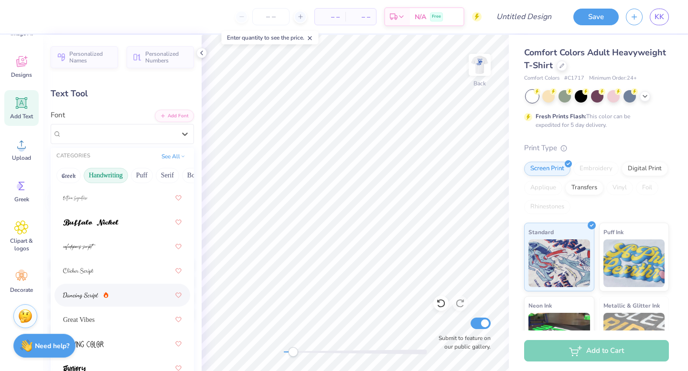
scroll to position [96, 0]
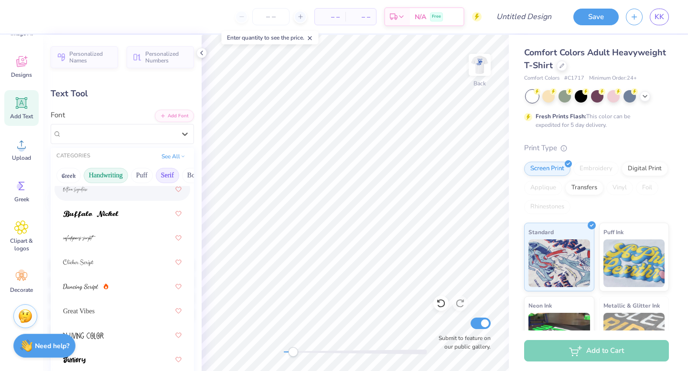
click at [163, 176] on button "Serif" at bounding box center [167, 175] width 23 height 15
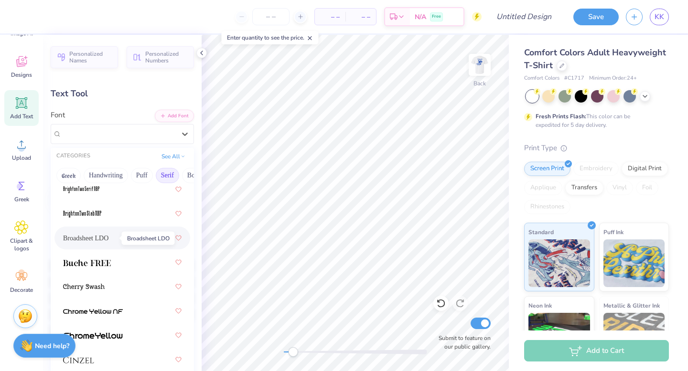
click at [103, 239] on span "Broadsheet LDO" at bounding box center [85, 238] width 45 height 10
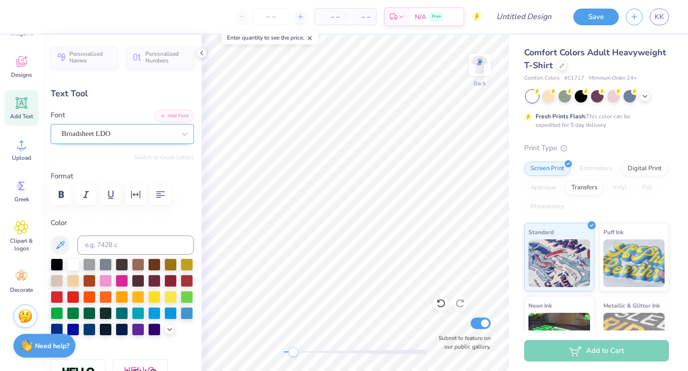
click at [93, 130] on div "Broadsheet LDO" at bounding box center [119, 134] width 116 height 15
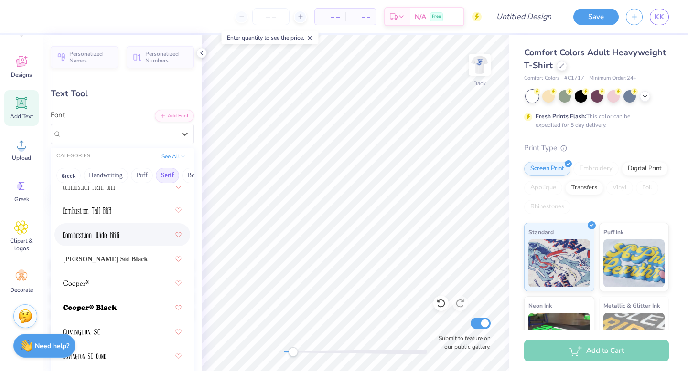
scroll to position [628, 0]
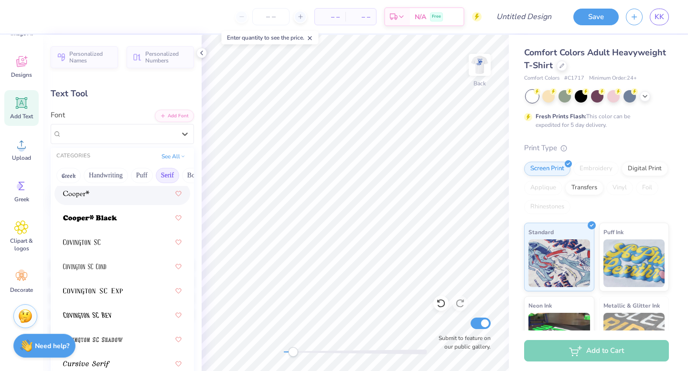
click at [91, 193] on div at bounding box center [122, 193] width 118 height 17
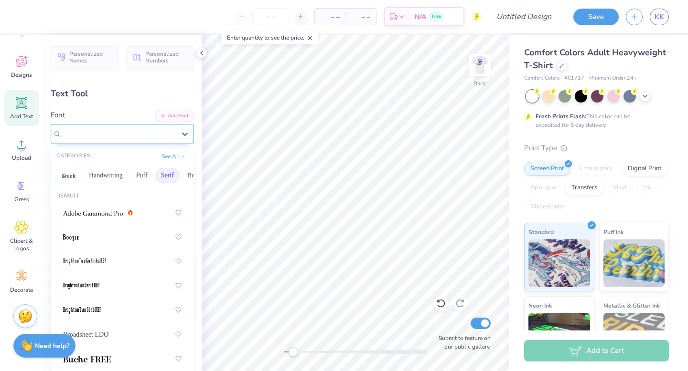
click at [79, 130] on div at bounding box center [119, 134] width 116 height 15
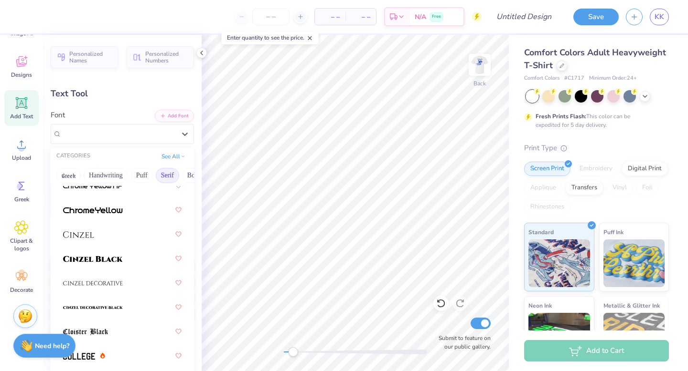
scroll to position [224, 0]
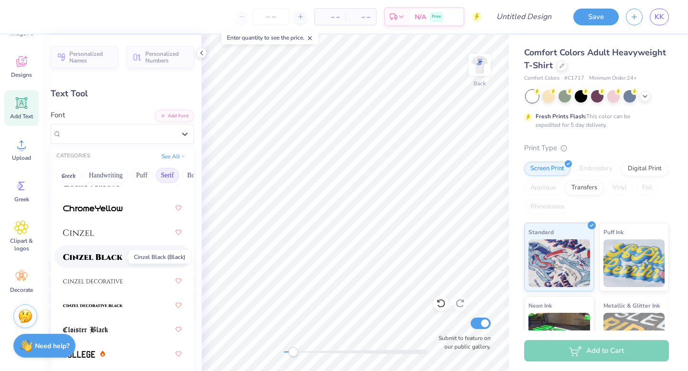
click at [95, 258] on img at bounding box center [93, 257] width 60 height 7
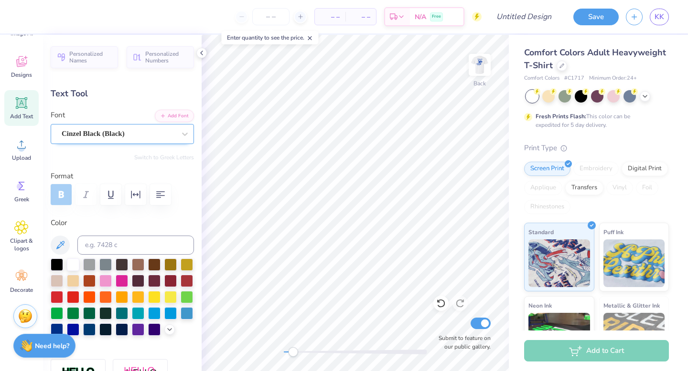
click at [77, 126] on div "Cinzel Black (Black)" at bounding box center [122, 134] width 143 height 20
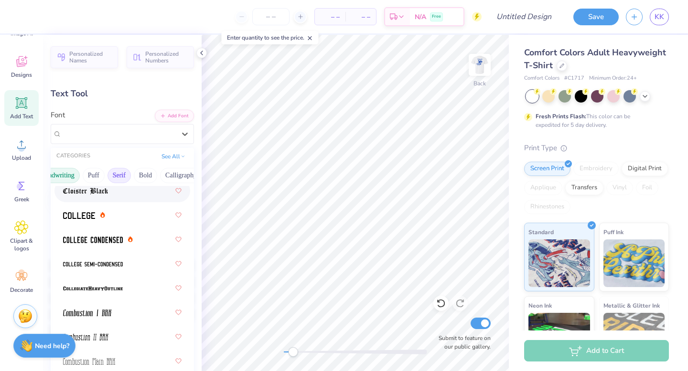
scroll to position [0, 67]
click at [128, 176] on button "Bold" at bounding box center [126, 175] width 23 height 15
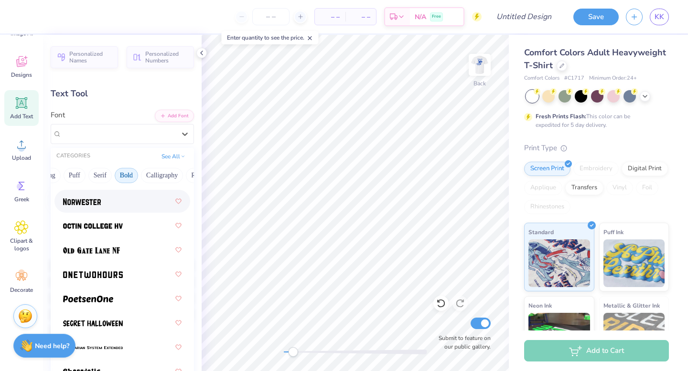
scroll to position [1229, 0]
click at [109, 258] on div at bounding box center [122, 250] width 118 height 17
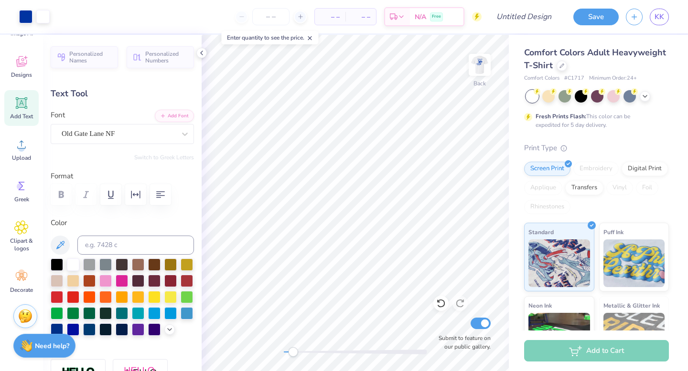
type input "5.80"
type input "1.40"
type input "10.70"
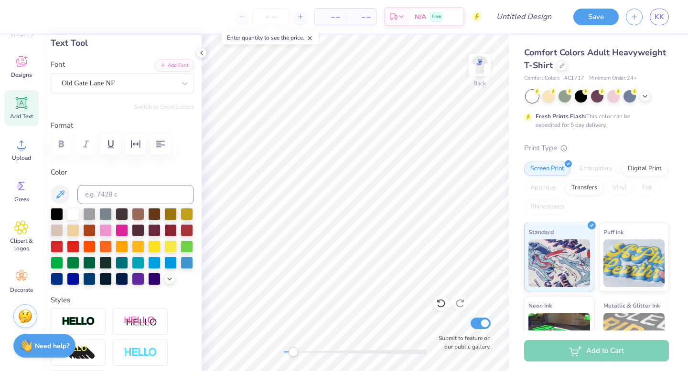
scroll to position [0, 0]
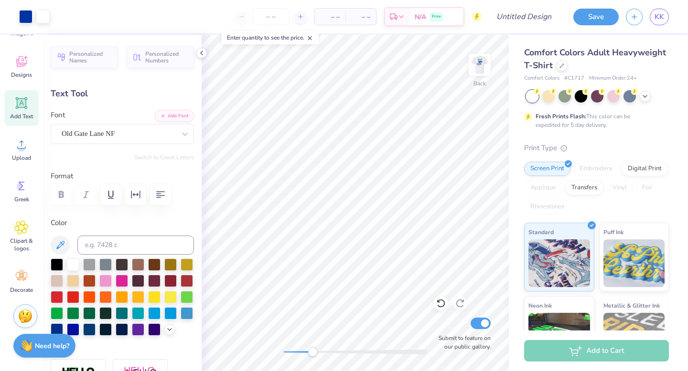
click at [313, 358] on div "Back Submit to feature on our public gallery." at bounding box center [355, 203] width 307 height 337
click at [109, 135] on div "Old Gate Lane NF" at bounding box center [119, 134] width 116 height 15
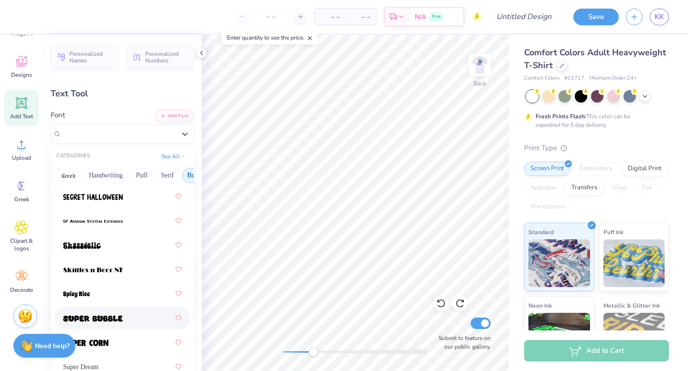
scroll to position [1354, 0]
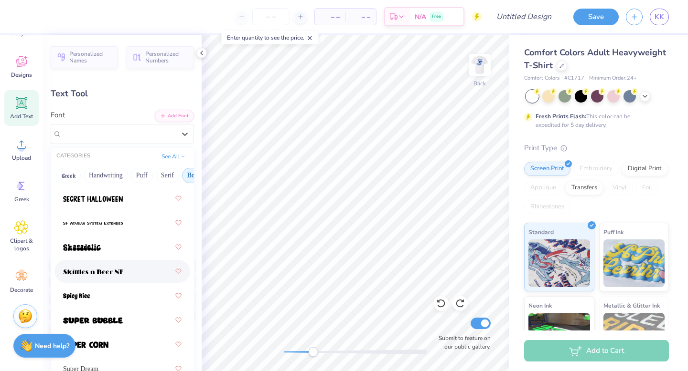
click at [125, 271] on div at bounding box center [122, 271] width 118 height 17
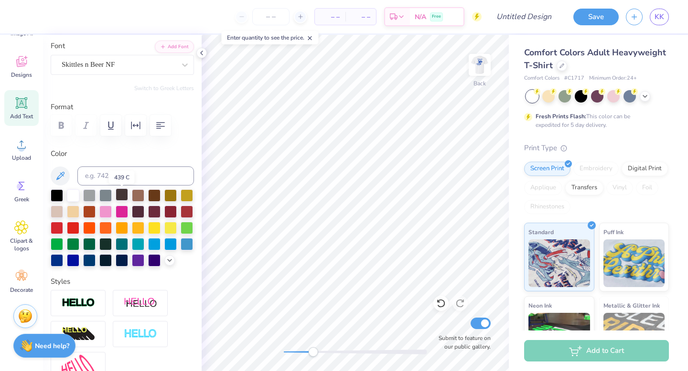
scroll to position [71, 0]
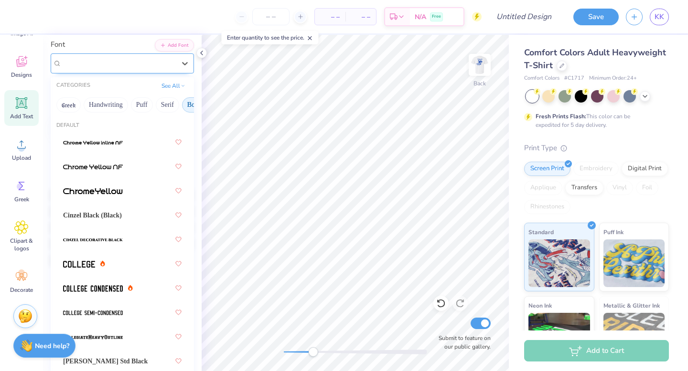
click at [86, 62] on div "Skittles n Beer NF" at bounding box center [119, 63] width 116 height 15
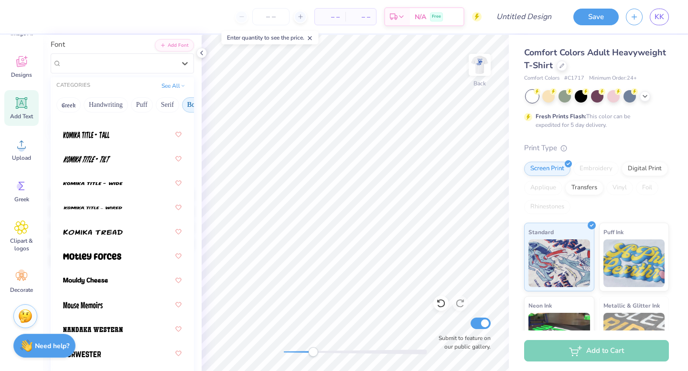
scroll to position [1038, 0]
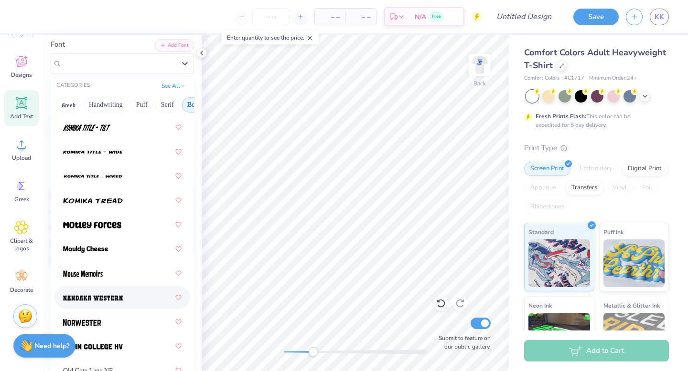
click at [119, 294] on span at bounding box center [93, 298] width 60 height 10
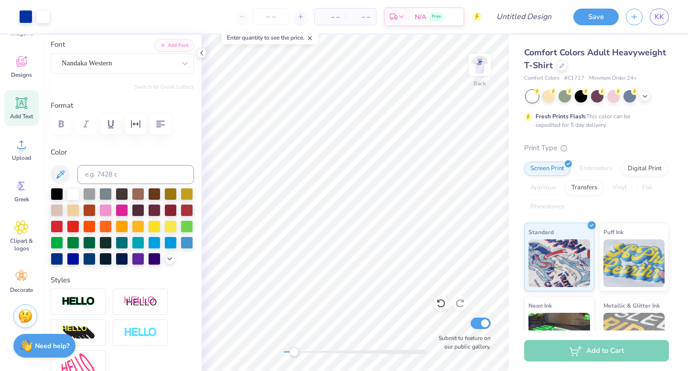
drag, startPoint x: 311, startPoint y: 351, endPoint x: 292, endPoint y: 356, distance: 19.2
click at [292, 356] on div "Accessibility label" at bounding box center [294, 353] width 10 height 10
type input "7.08"
type input "1.60"
type input "10.61"
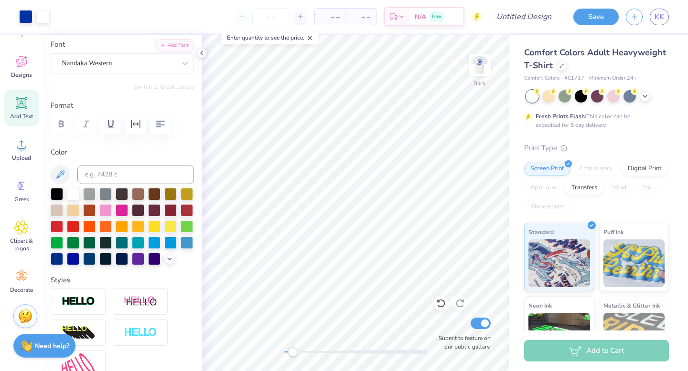
type input "4.42"
type input "1.00"
type input "11.13"
type input "5.10"
type input "1.15"
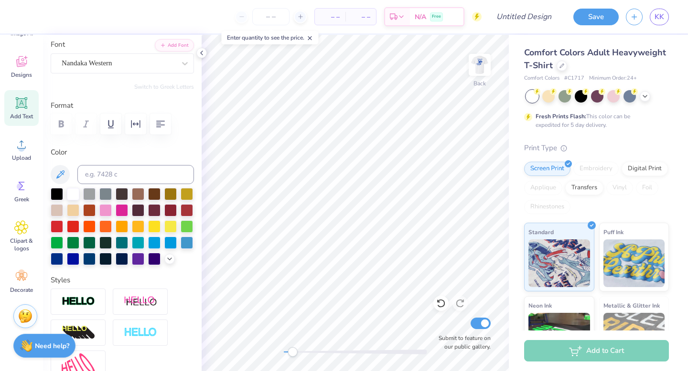
type input "11.19"
type input "5.81"
type input "1.56"
type input "3.00"
type input "5.10"
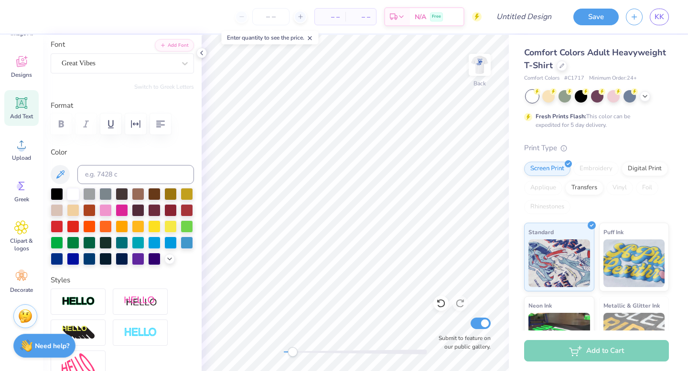
type input "1.15"
type input "11.14"
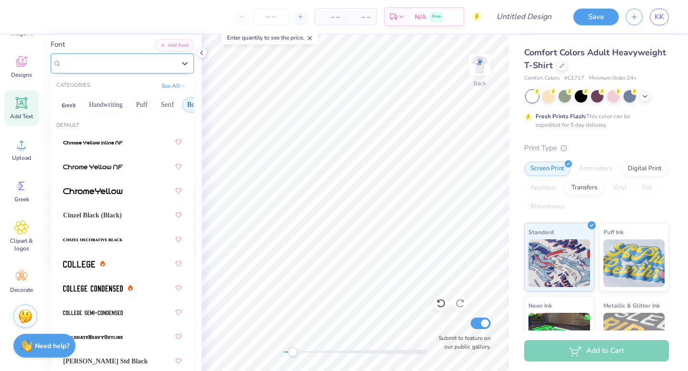
click at [78, 67] on div "Nandaka Western" at bounding box center [119, 63] width 116 height 15
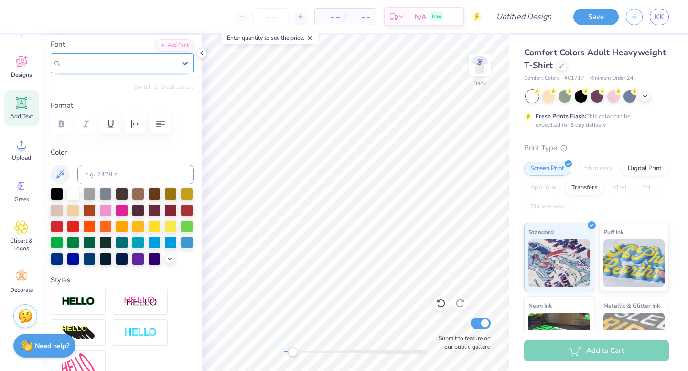
click at [92, 66] on span "Nandaka Western" at bounding box center [87, 63] width 51 height 11
click at [91, 66] on span "Nandaka Western" at bounding box center [87, 63] width 51 height 11
type input "good vi"
click at [191, 106] on button "Bold" at bounding box center [193, 104] width 23 height 15
click at [175, 88] on button "See All" at bounding box center [174, 85] width 30 height 10
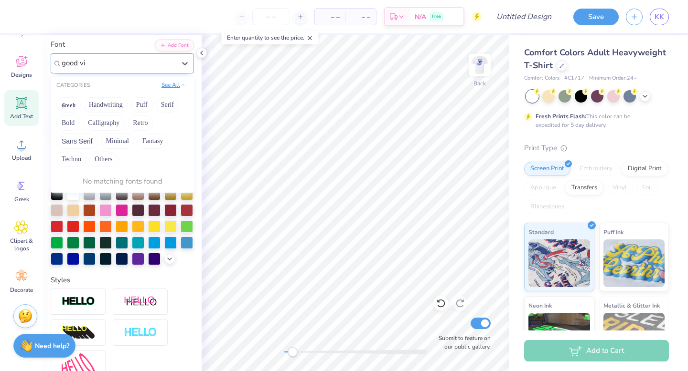
click at [175, 88] on button "See All" at bounding box center [174, 85] width 30 height 10
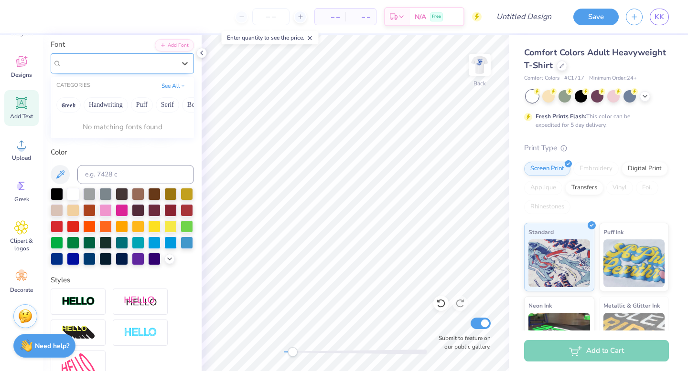
click at [95, 61] on div at bounding box center [119, 63] width 116 height 15
click at [95, 61] on span "Nandaka Western" at bounding box center [87, 63] width 51 height 11
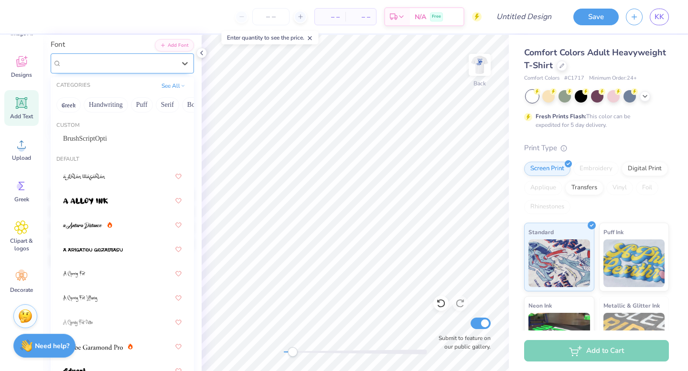
click at [95, 64] on span "Nandaka Western" at bounding box center [87, 63] width 51 height 11
click at [98, 104] on button "Handwriting" at bounding box center [106, 104] width 44 height 15
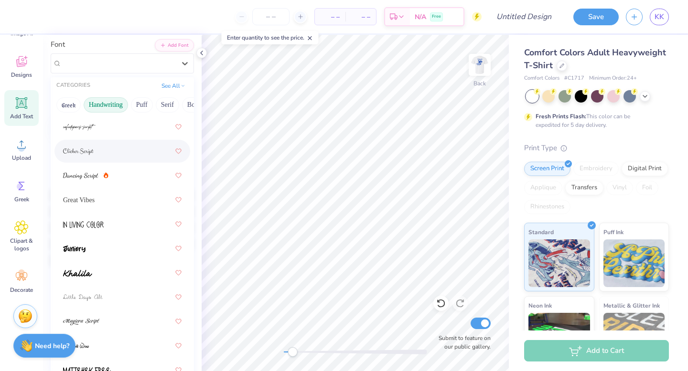
scroll to position [138, 0]
click at [110, 198] on div "Great Vibes" at bounding box center [122, 199] width 118 height 17
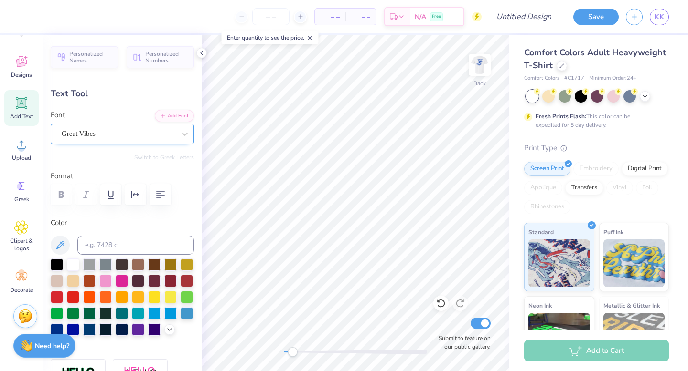
click at [92, 131] on div "Great Vibes" at bounding box center [119, 134] width 116 height 15
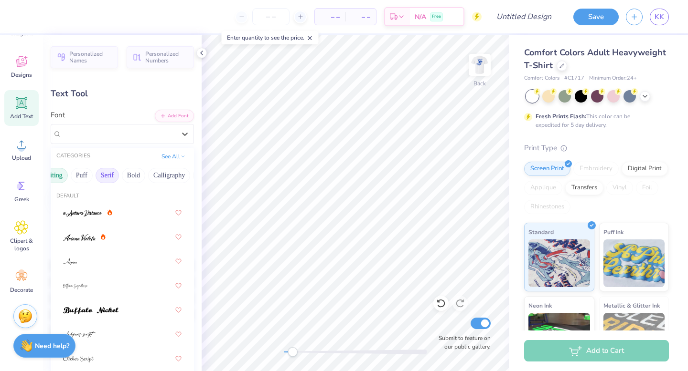
scroll to position [0, 71]
click at [134, 174] on button "Bold" at bounding box center [122, 175] width 23 height 15
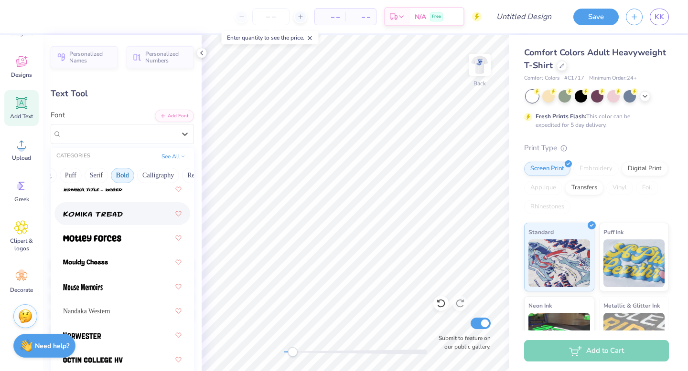
scroll to position [1174, 0]
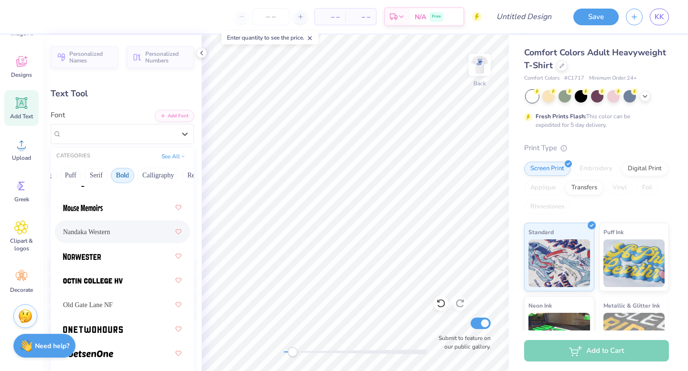
click at [138, 236] on div "Nandaka Western" at bounding box center [122, 231] width 118 height 17
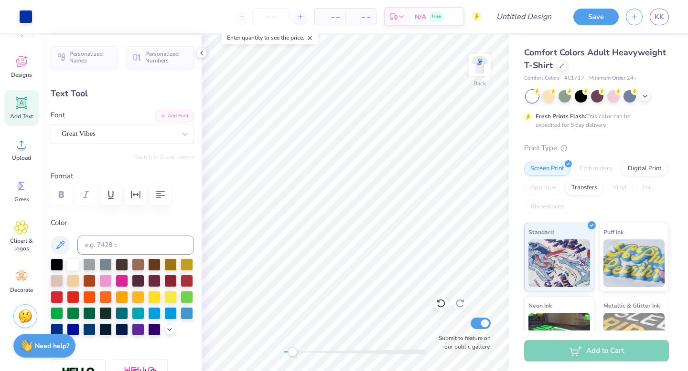
type input "4.03"
type input "0.94"
type input "11.24"
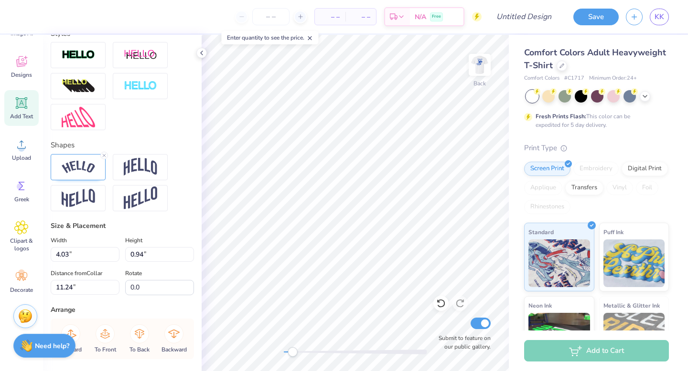
scroll to position [328, 0]
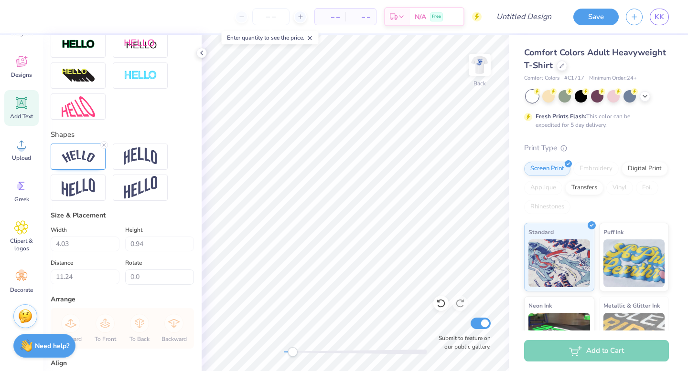
type input "5.05"
type input "1.18"
type input "11.00"
type input "5.81"
type input "1.56"
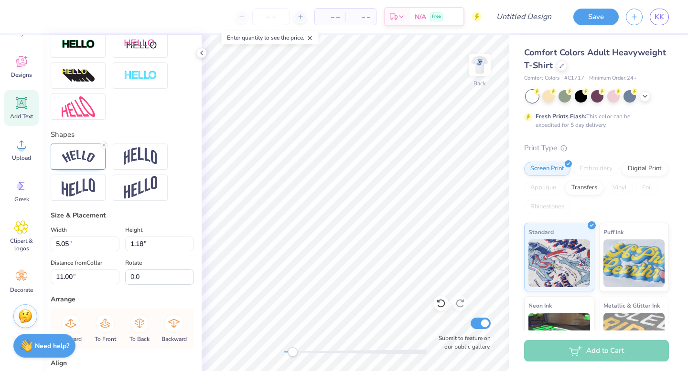
type input "3.00"
type input "5.05"
type input "1.18"
type input "11.32"
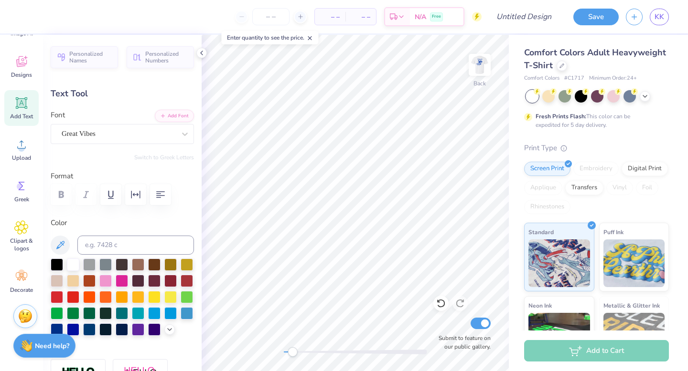
click at [313, 353] on div at bounding box center [355, 352] width 143 height 5
drag, startPoint x: 311, startPoint y: 355, endPoint x: 301, endPoint y: 354, distance: 9.6
click at [301, 354] on div "Accessibility label" at bounding box center [302, 353] width 10 height 10
drag, startPoint x: 300, startPoint y: 351, endPoint x: 286, endPoint y: 353, distance: 14.5
click at [286, 353] on div "Accessibility label" at bounding box center [286, 353] width 10 height 10
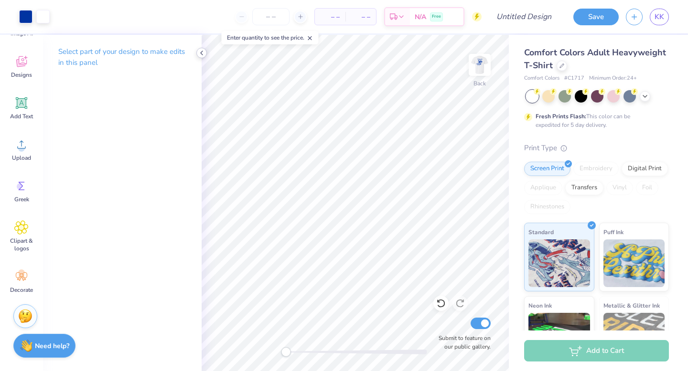
click at [201, 52] on polyline at bounding box center [202, 53] width 2 height 4
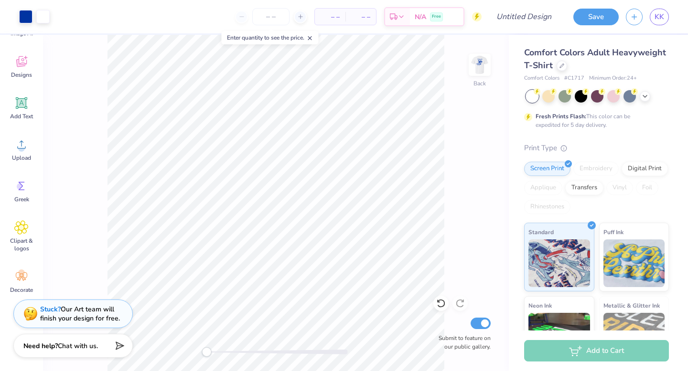
click at [92, 67] on div "Back Submit to feature on our public gallery." at bounding box center [276, 203] width 466 height 337
